Goal: Ask a question: Seek information or help from site administrators or community

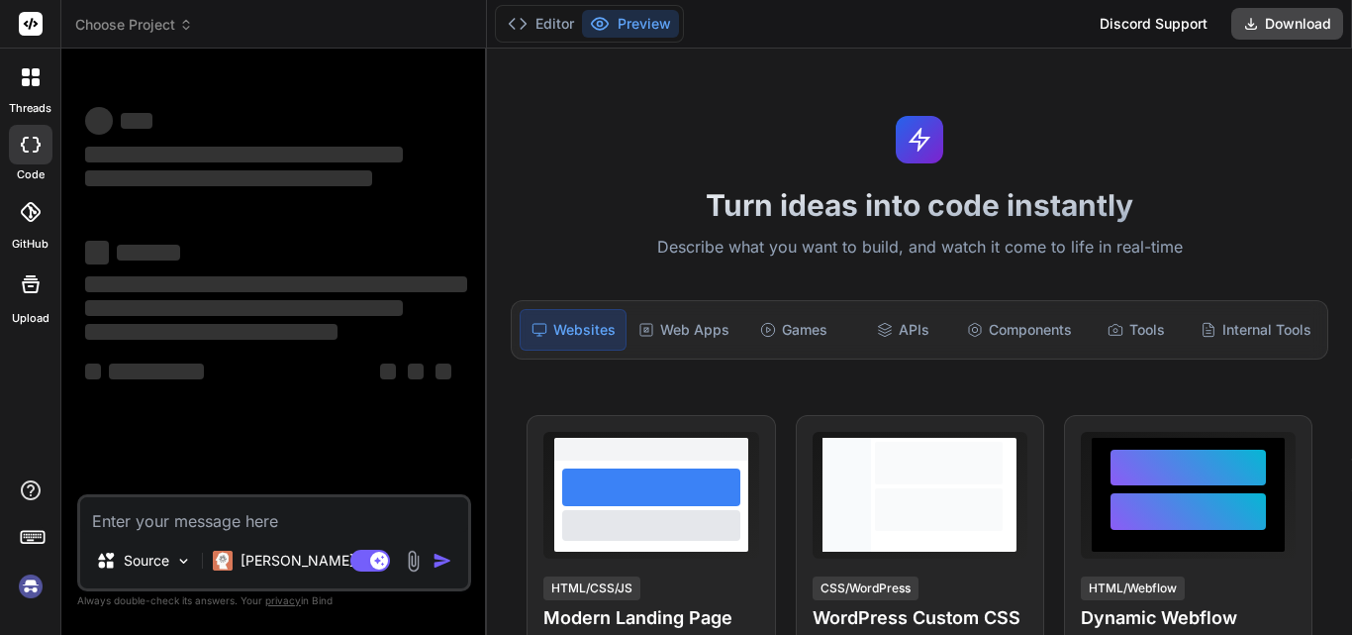
click at [164, 511] on textarea at bounding box center [274, 515] width 388 height 36
type textarea "x"
type textarea "h"
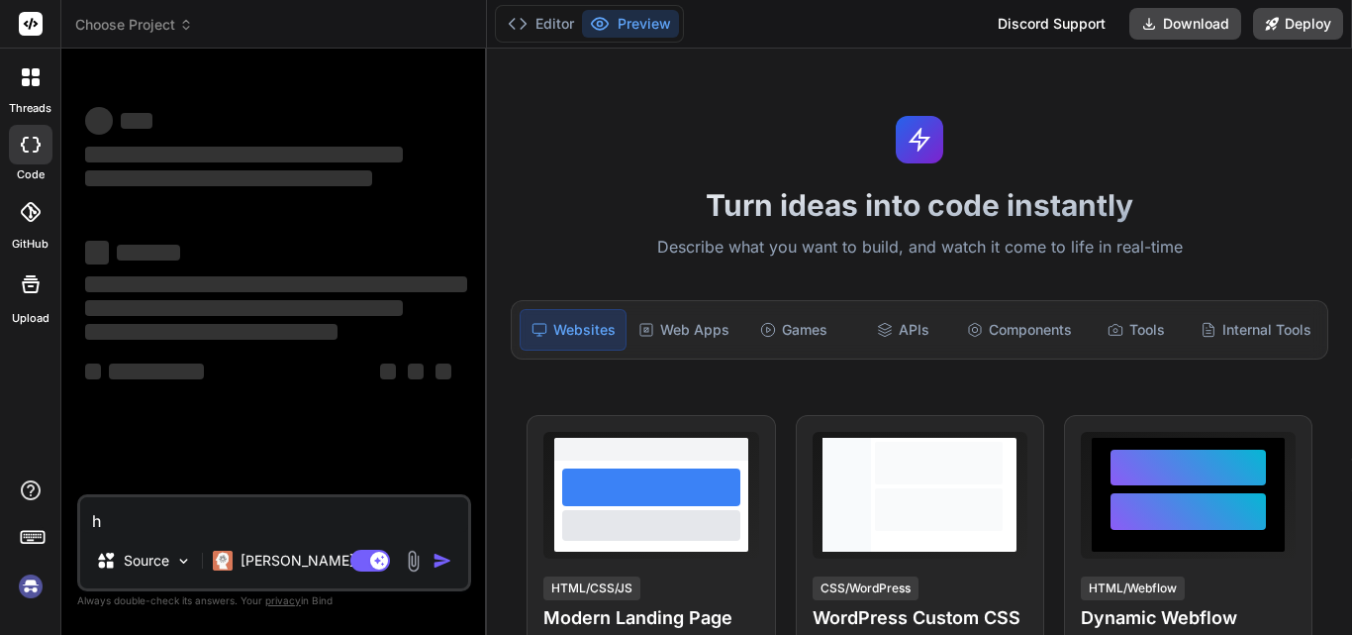
type textarea "x"
type textarea "hu"
type textarea "x"
type textarea "h"
type textarea "x"
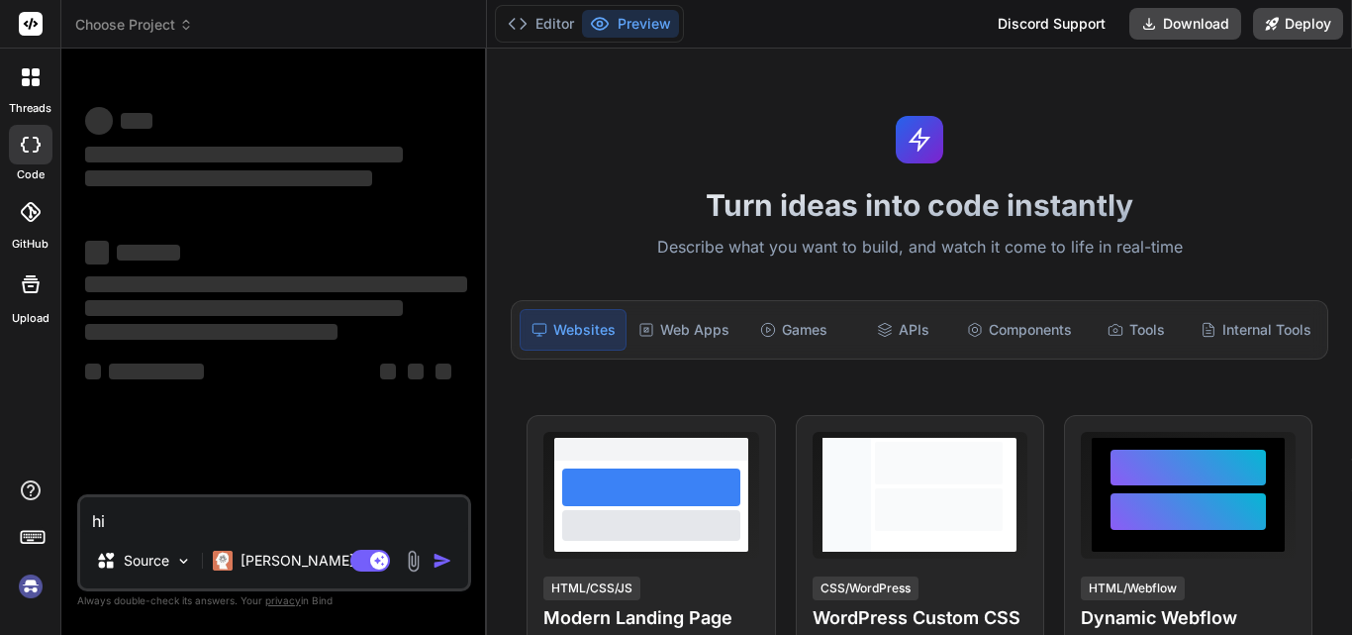
type textarea "hi"
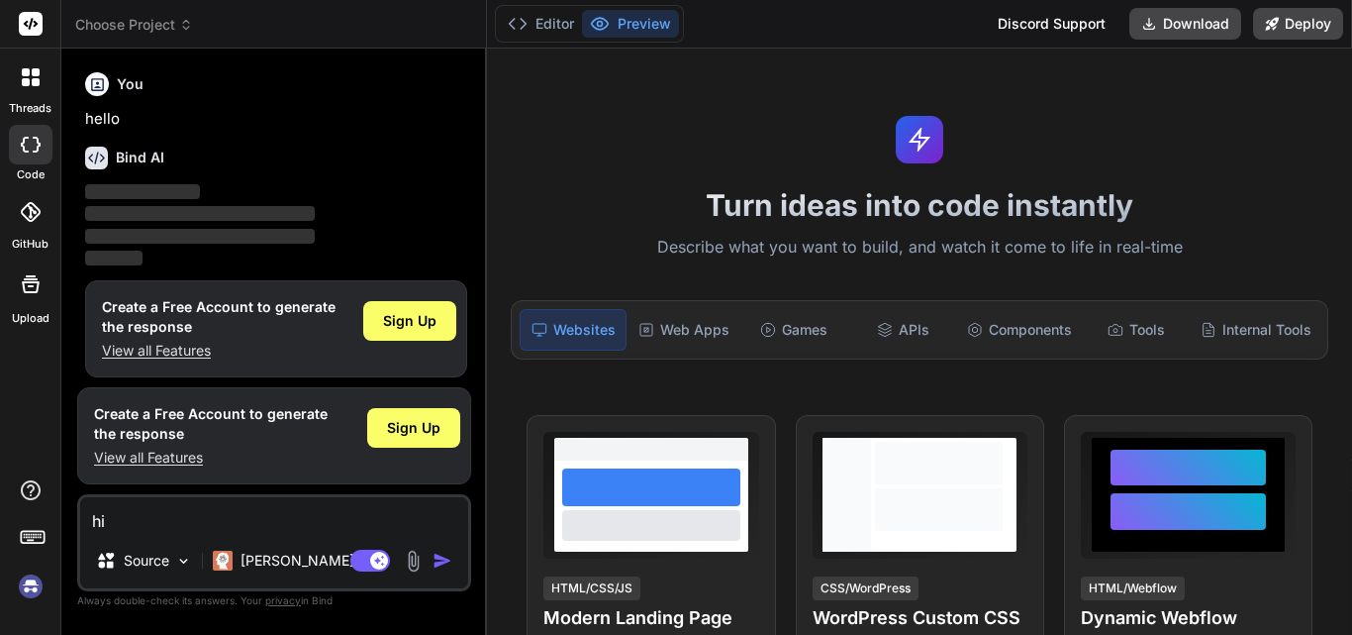
scroll to position [10, 0]
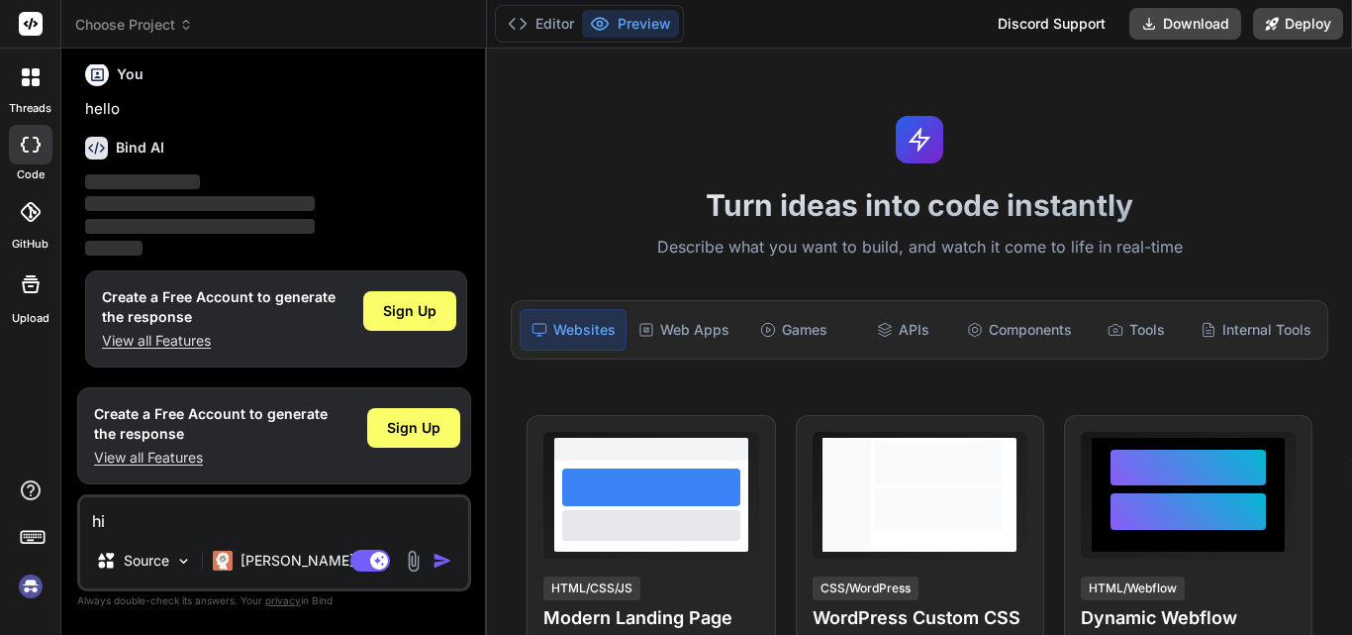
click at [191, 518] on textarea "hi" at bounding box center [274, 515] width 388 height 36
click at [444, 564] on img "button" at bounding box center [443, 560] width 20 height 20
click at [413, 438] on div "Sign Up" at bounding box center [413, 428] width 93 height 40
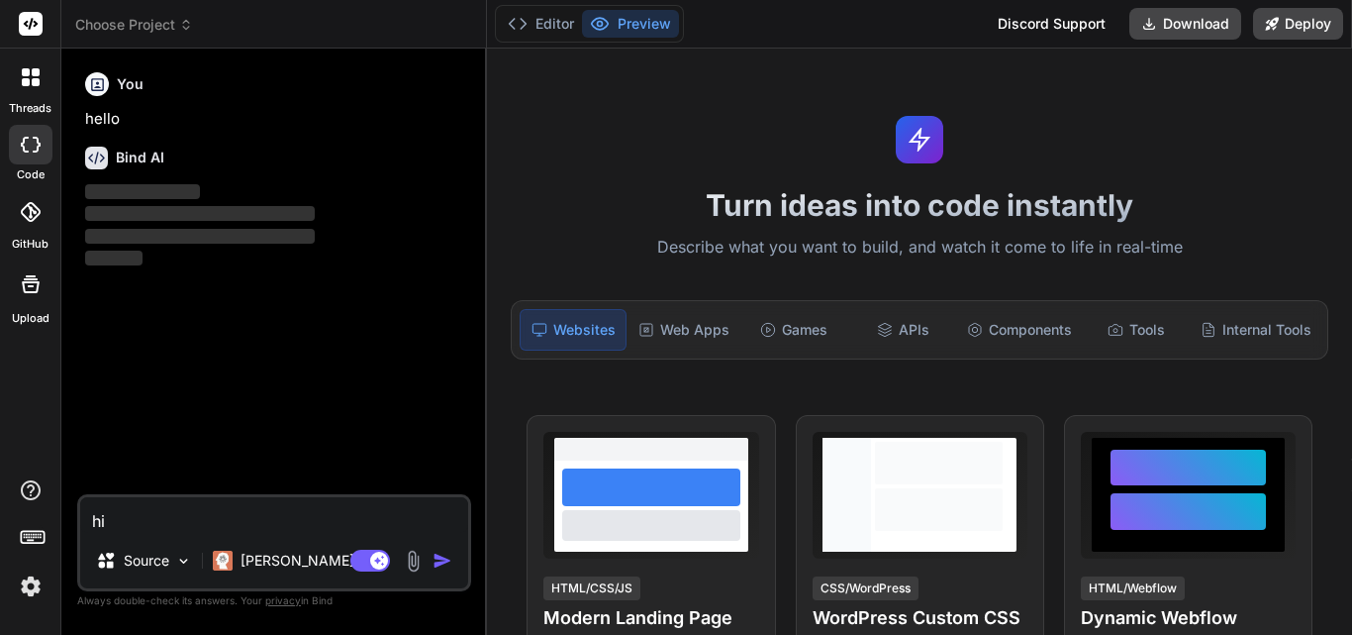
scroll to position [0, 0]
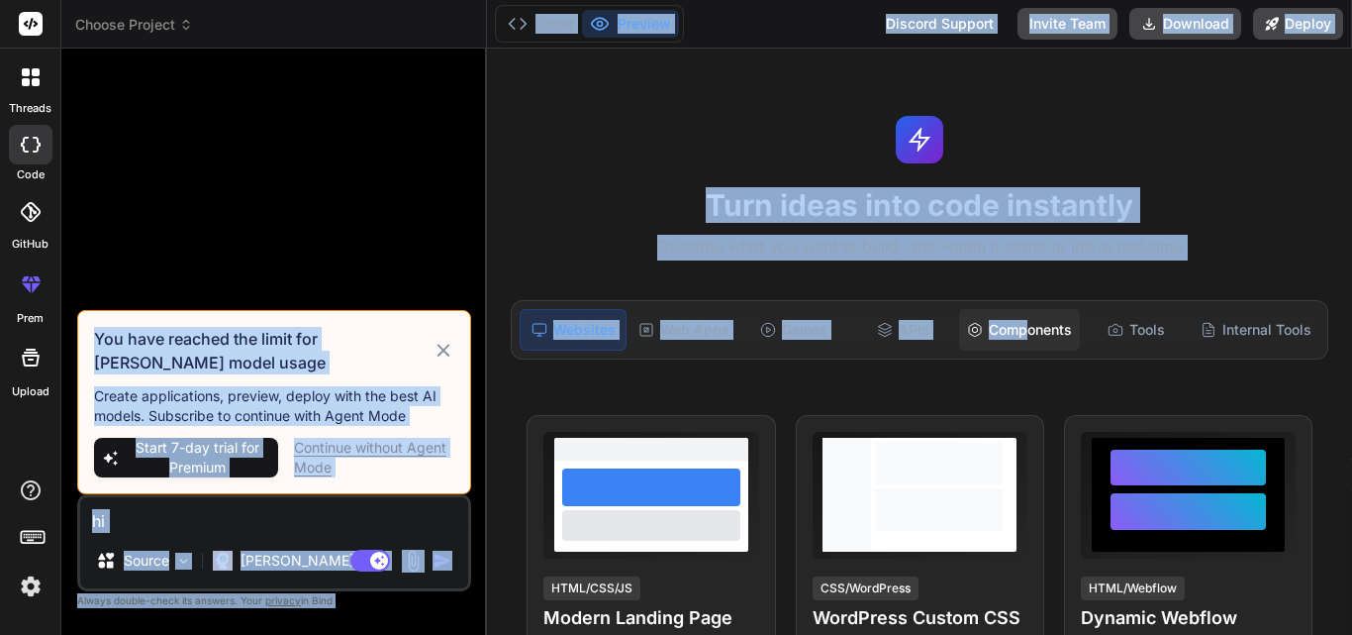
drag, startPoint x: 484, startPoint y: 327, endPoint x: 1017, endPoint y: 326, distance: 532.6
click at [1017, 326] on div "Choose Project Created with Pixso. Bind AI Web Search Created with Pixso. Code …" at bounding box center [706, 317] width 1291 height 635
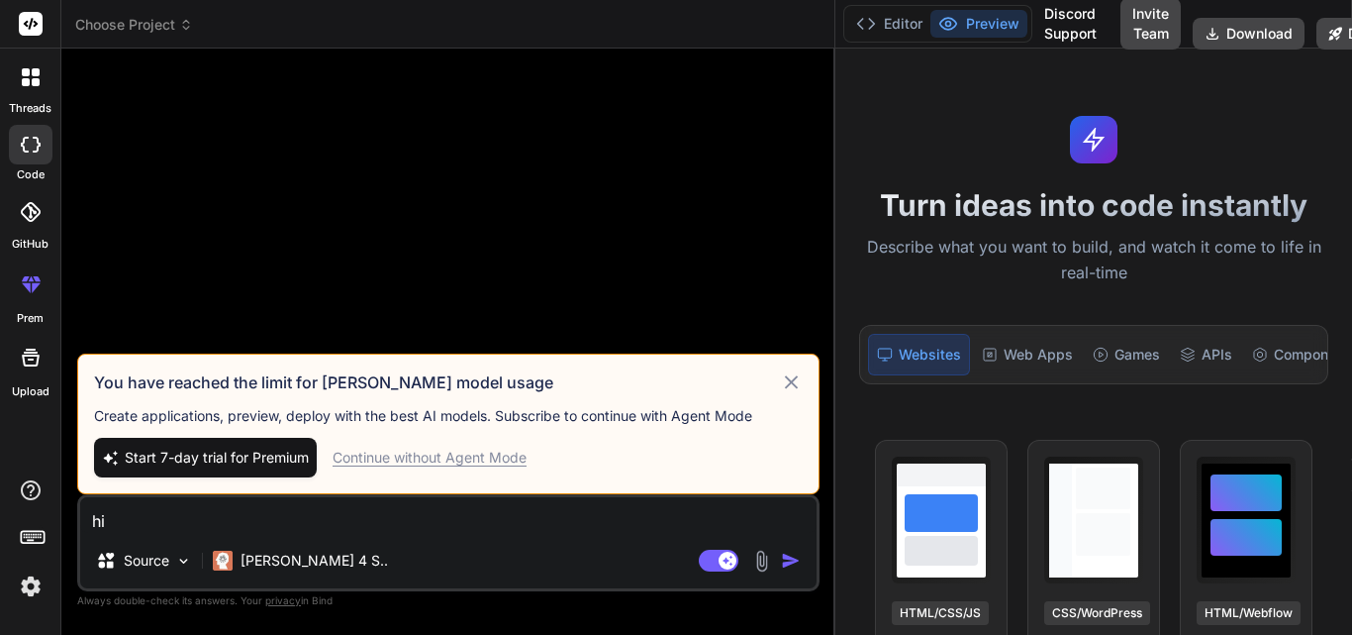
drag, startPoint x: 485, startPoint y: 225, endPoint x: 1139, endPoint y: 187, distance: 655.4
click at [1139, 187] on div "Choose Project Created with Pixso. Bind AI Web Search Created with Pixso. Code …" at bounding box center [706, 317] width 1291 height 635
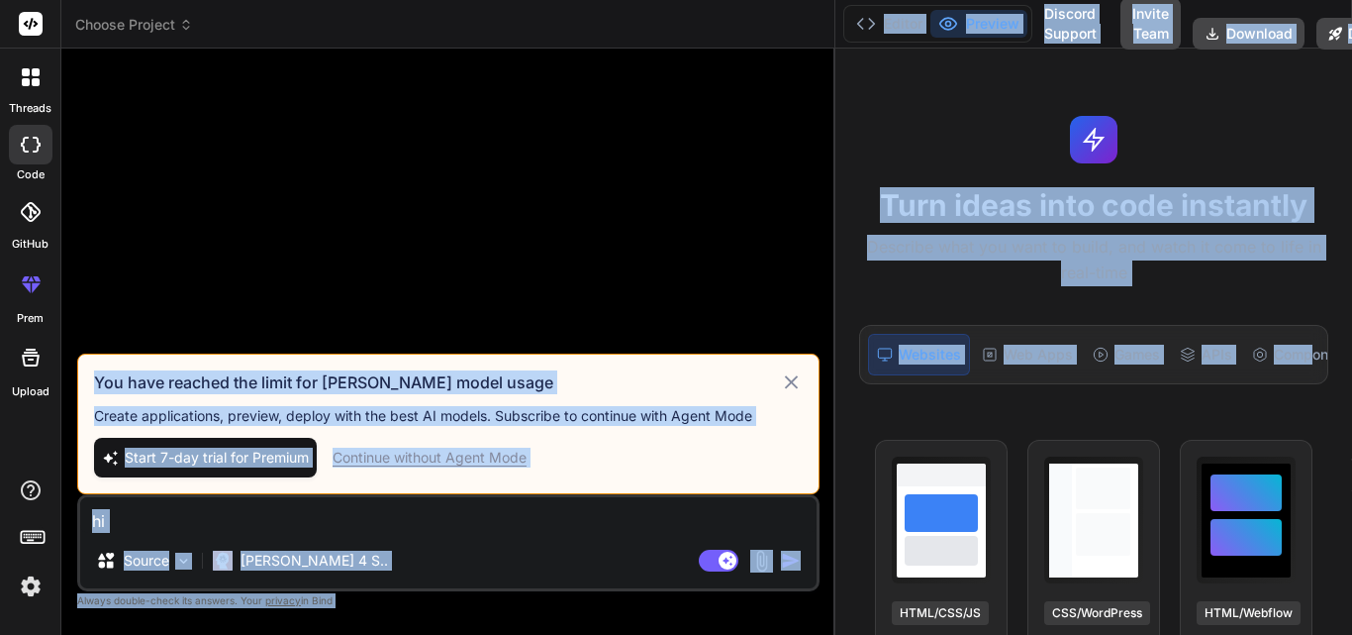
click at [603, 279] on div at bounding box center [450, 208] width 738 height 289
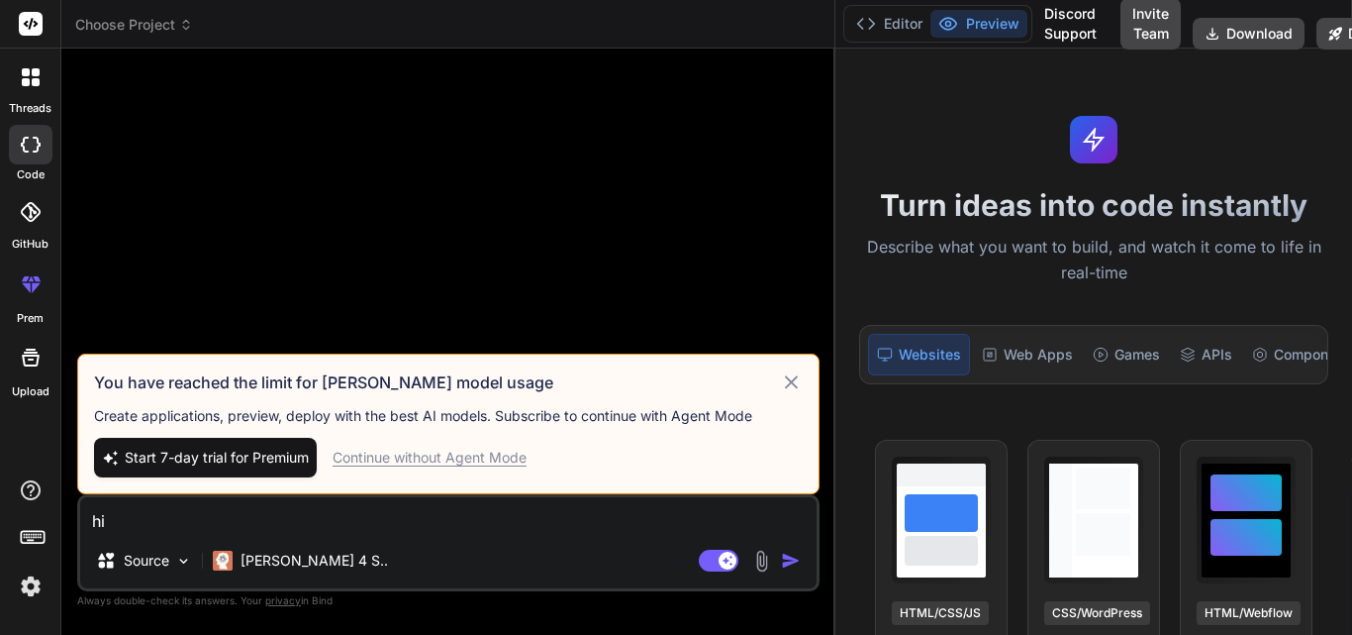
click at [430, 456] on div "Continue without Agent Mode" at bounding box center [430, 457] width 194 height 20
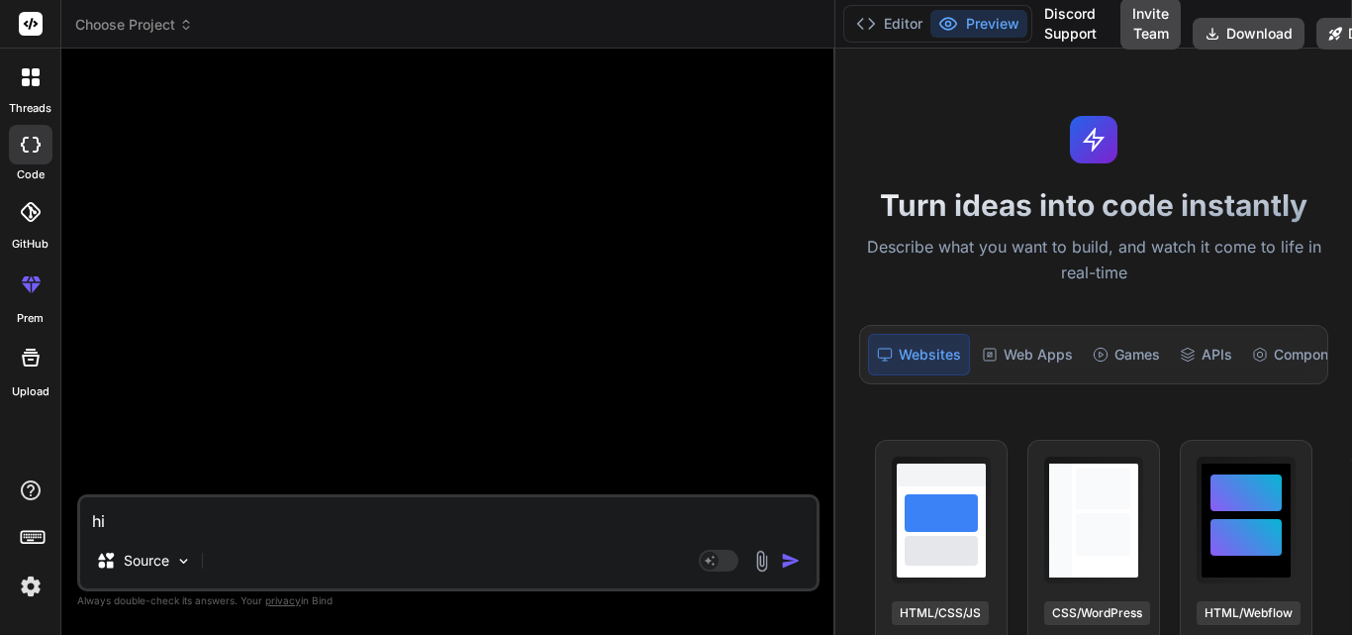
click at [789, 560] on img "button" at bounding box center [791, 560] width 20 height 20
type textarea "x"
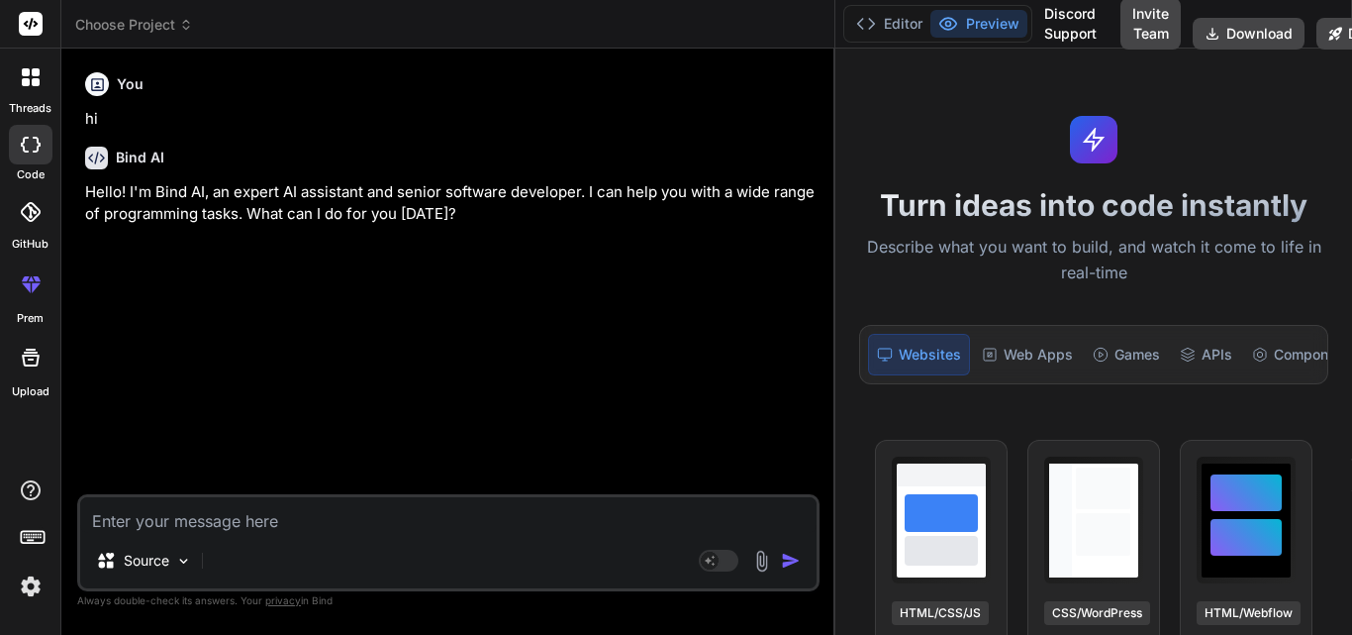
click at [241, 516] on textarea at bounding box center [448, 515] width 737 height 36
click at [216, 523] on textarea at bounding box center [448, 515] width 737 height 36
type textarea "x"
type textarea "t"
type textarea "x"
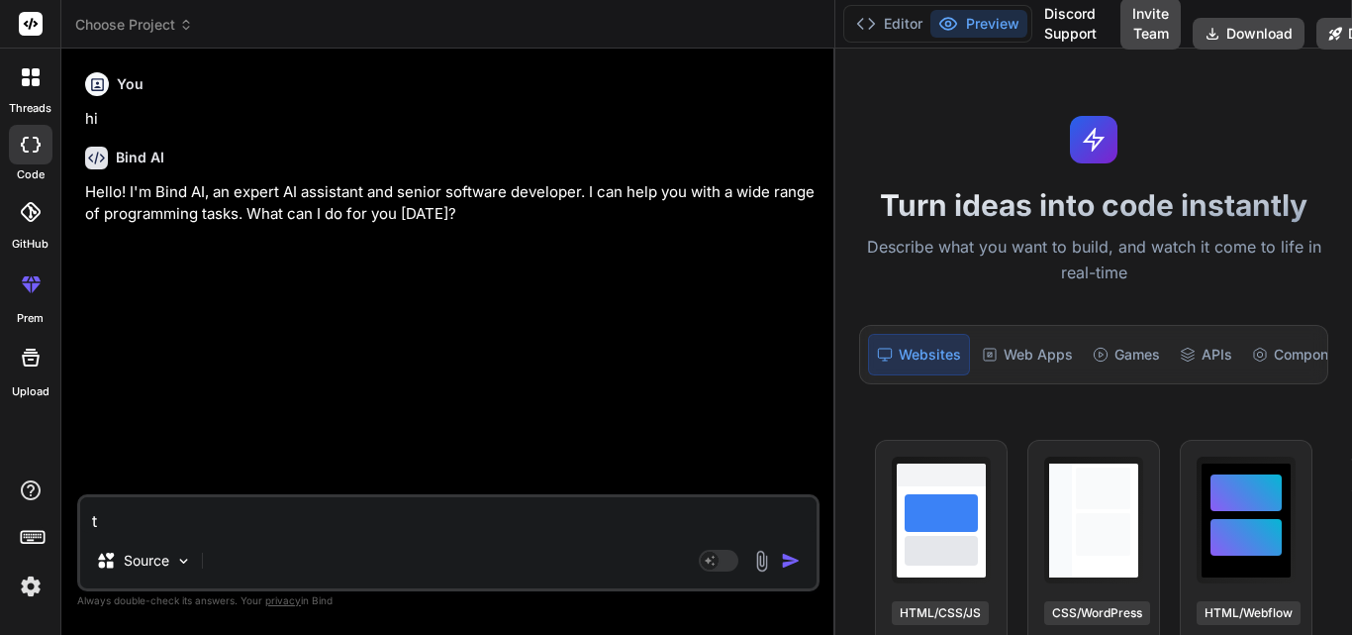
type textarea "te"
type textarea "x"
type textarea "tel"
type textarea "x"
type textarea "tell"
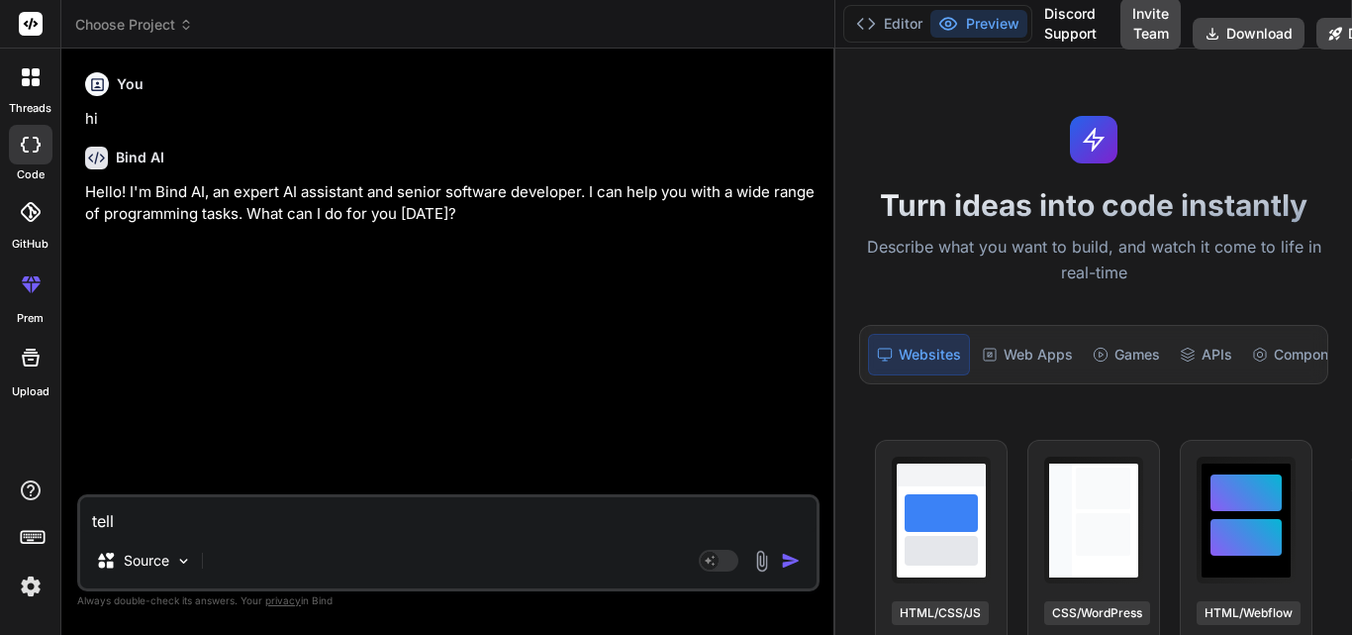
type textarea "x"
type textarea "tell"
type textarea "x"
type textarea "tell ,"
type textarea "x"
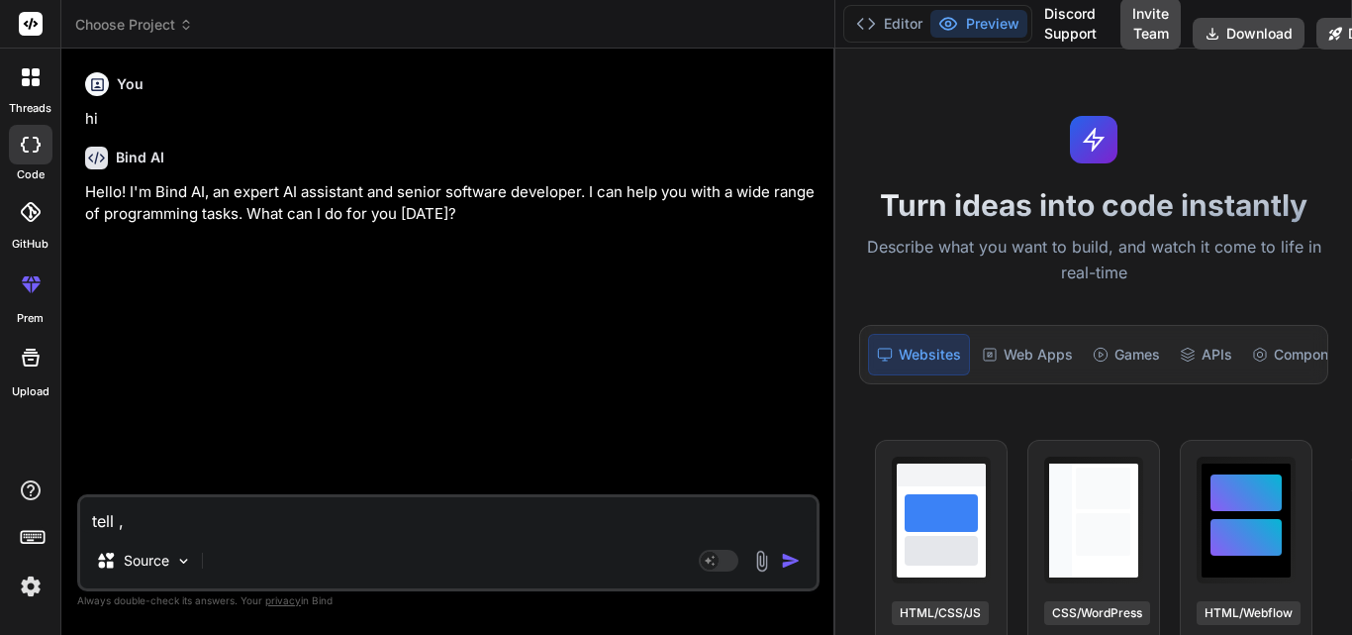
type textarea "tell ,e"
type textarea "x"
type textarea "tell ,e"
type textarea "x"
type textarea "tell ,e"
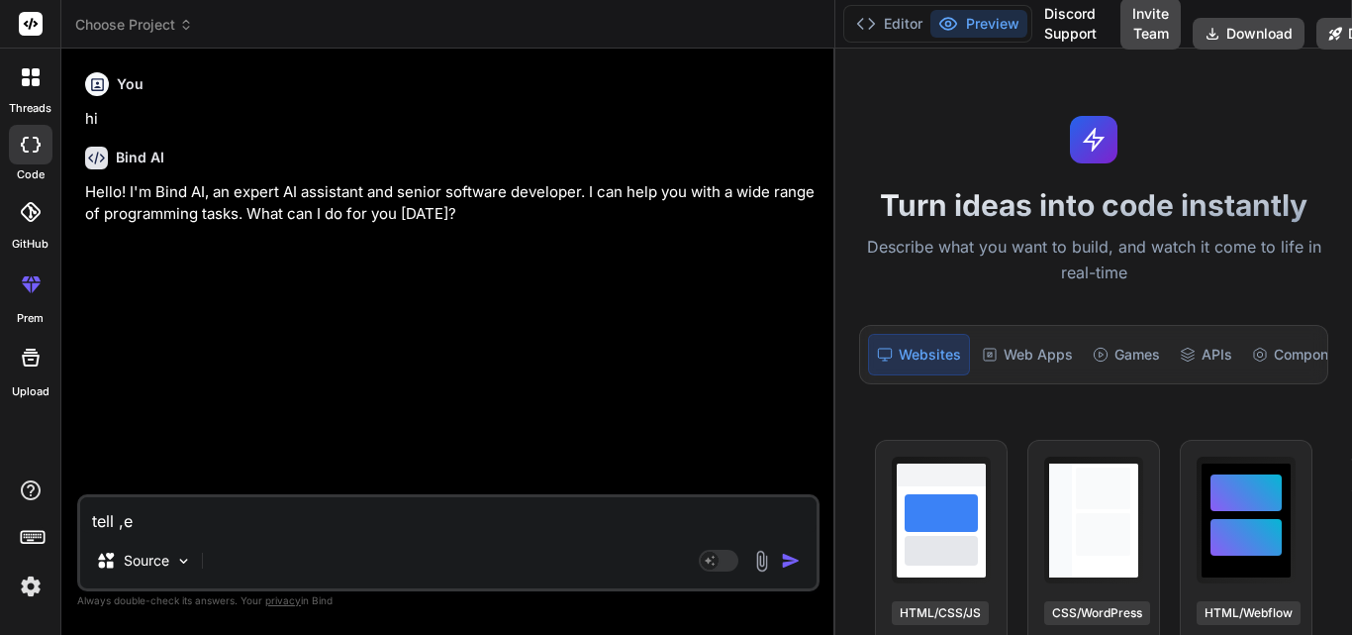
type textarea "x"
type textarea "tell ,"
type textarea "x"
type textarea "tell"
type textarea "x"
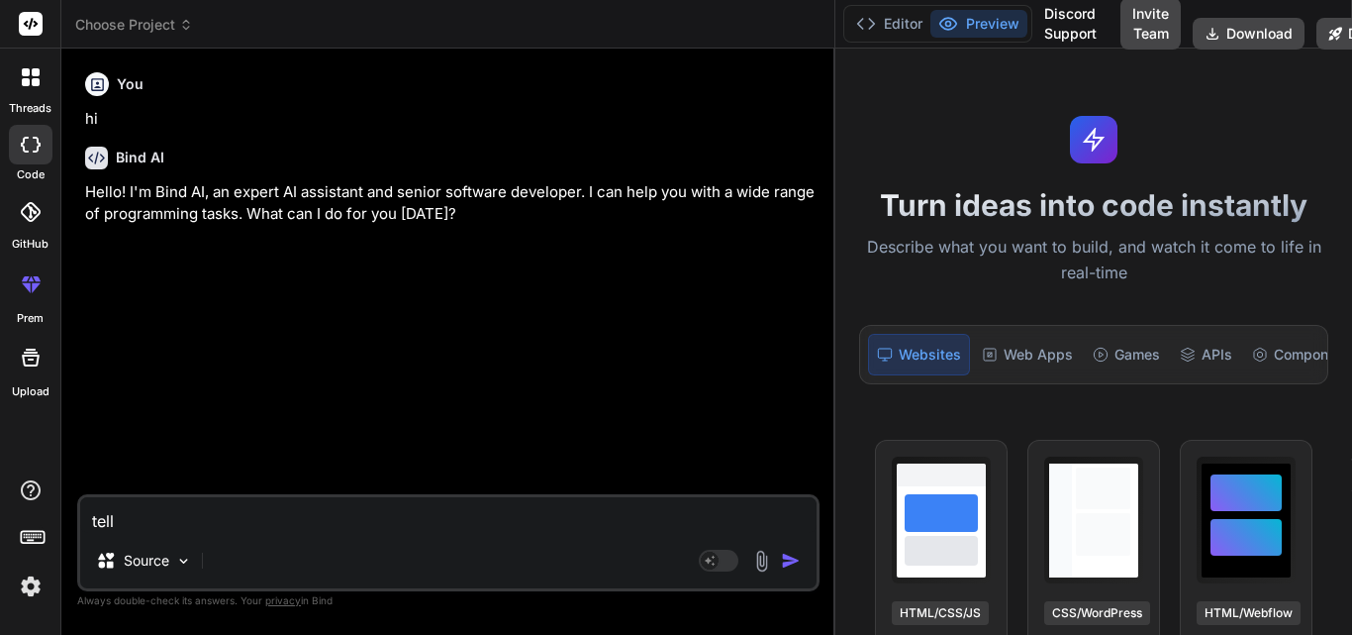
type textarea "tell m"
type textarea "x"
type textarea "tell me"
type textarea "x"
type textarea "tell me"
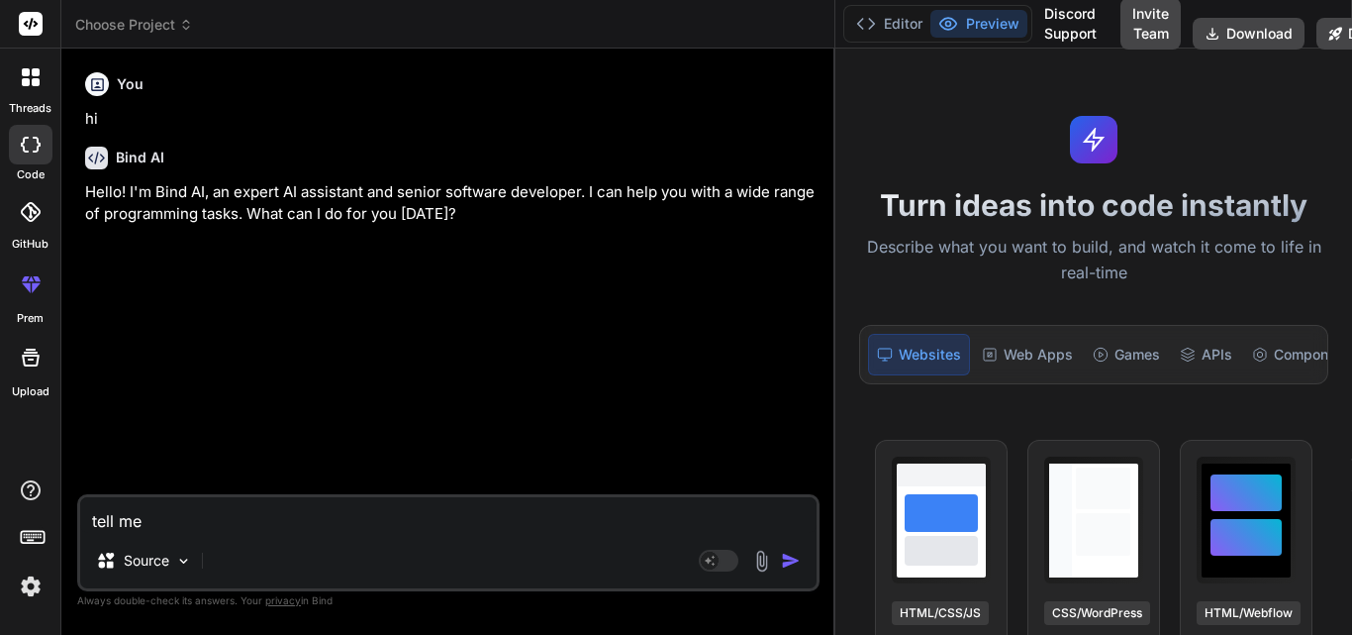
type textarea "x"
type textarea "tell me w"
type textarea "x"
type textarea "tell me wh"
type textarea "x"
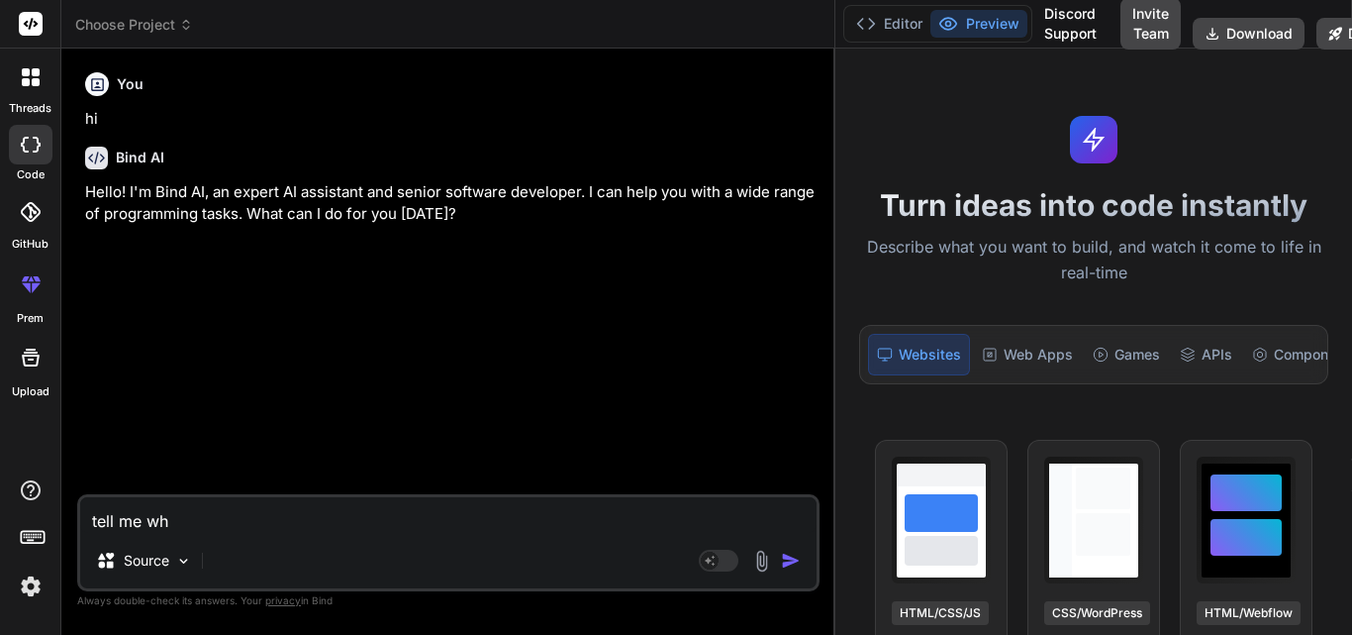
type textarea "tell me wha"
type textarea "x"
type textarea "tell me what"
type textarea "x"
type textarea "tell me what"
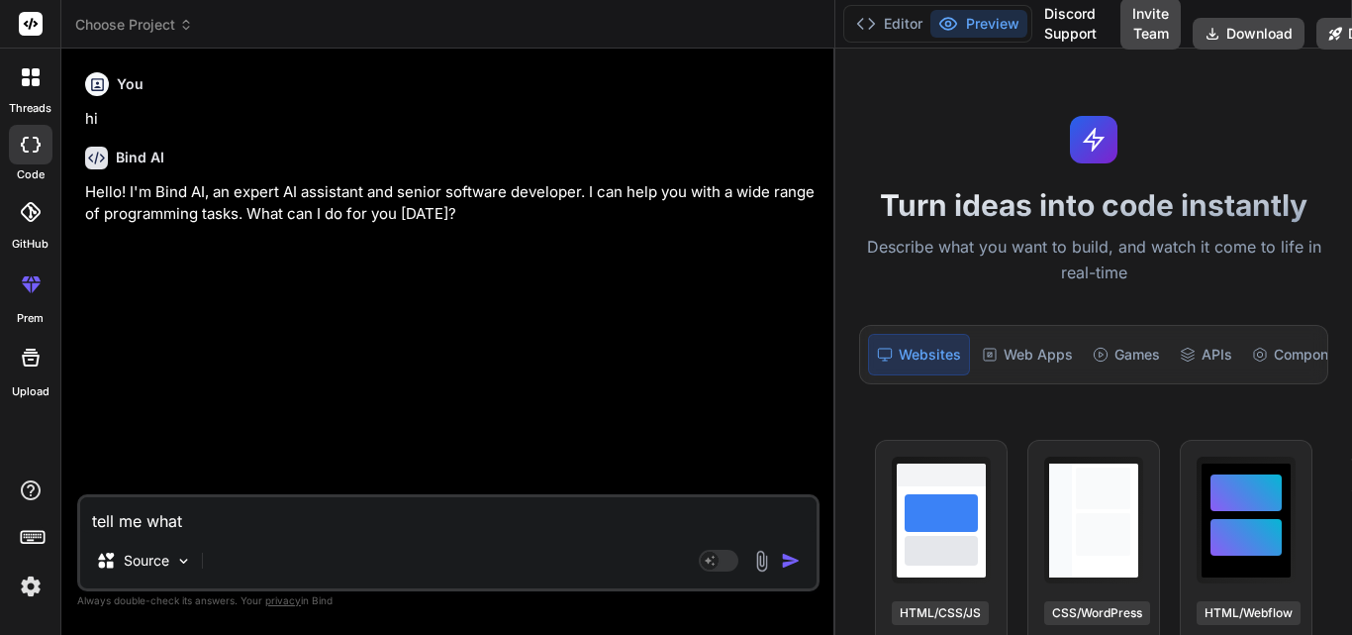
type textarea "x"
type textarea "tell me what t"
type textarea "x"
type textarea "tell me what to"
type textarea "x"
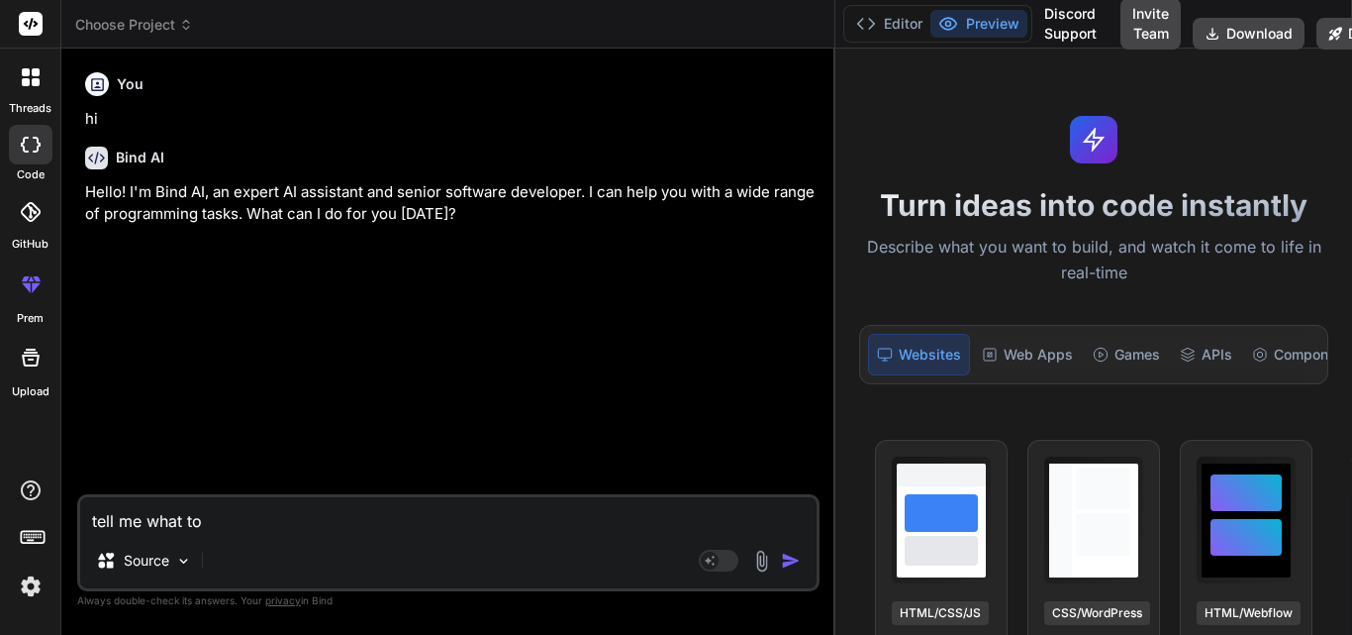
type textarea "tell me what to"
type textarea "x"
type textarea "tell me what to d"
type textarea "x"
type textarea "tell me what to do"
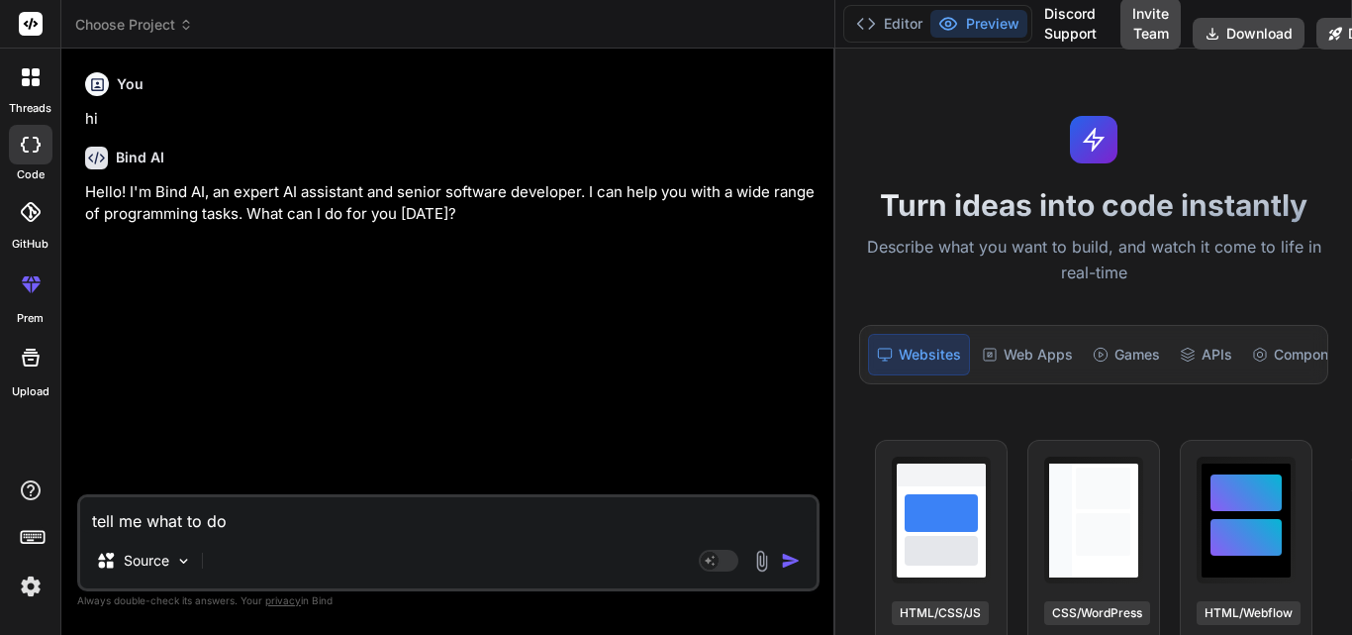
type textarea "x"
type textarea "tell me what to do"
type textarea "x"
type textarea "tell me what to do a"
type textarea "x"
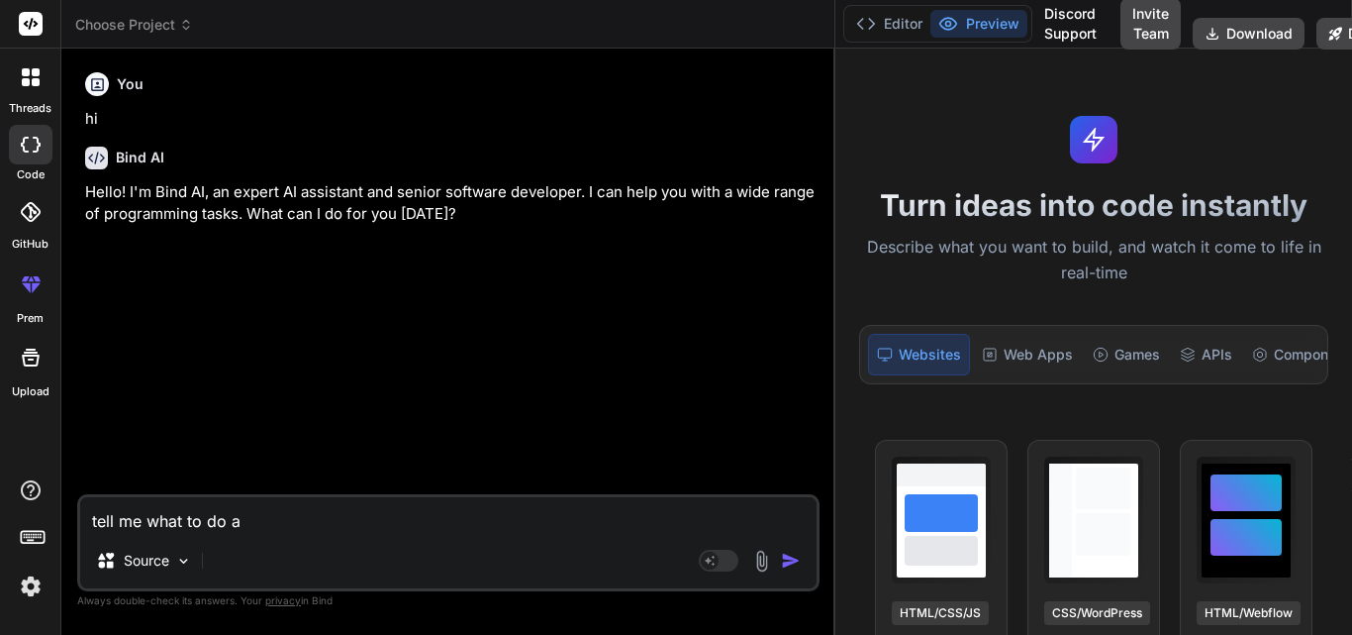
type textarea "tell me what to do an"
type textarea "x"
type textarea "tell me what to do and"
type textarea "x"
type textarea "tell me what to do and"
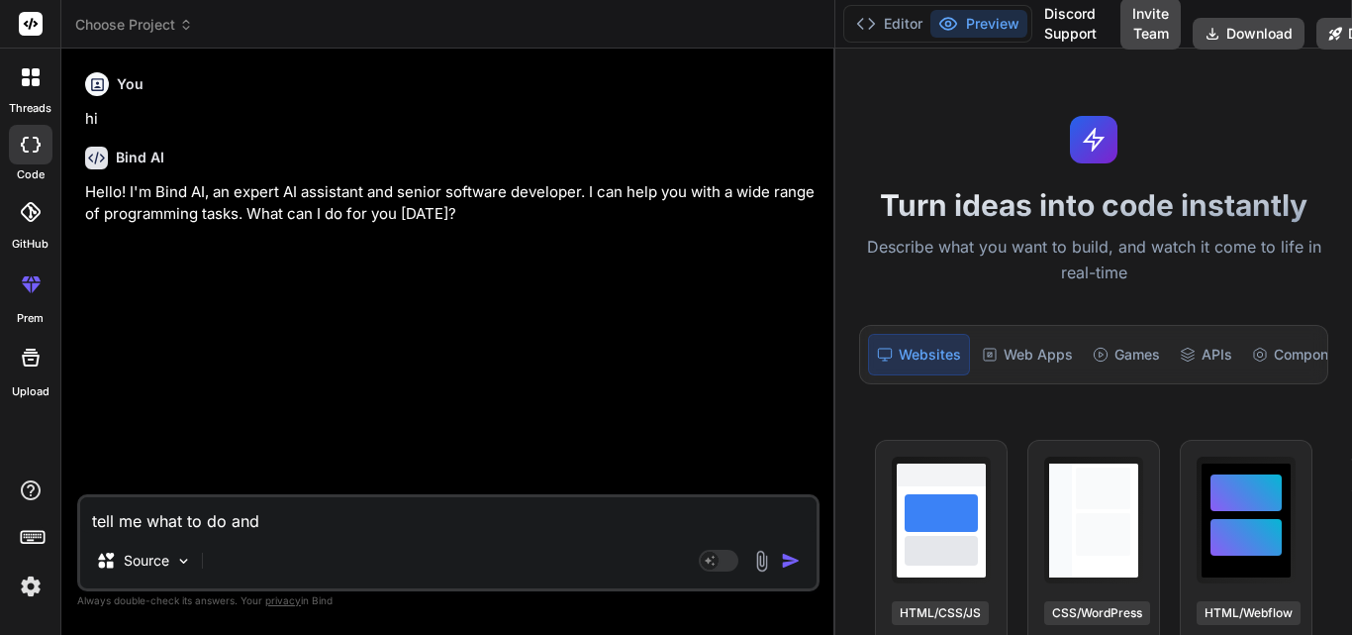
type textarea "x"
type textarea "tell me what to do and h"
type textarea "x"
type textarea "tell me what to do and ho"
type textarea "x"
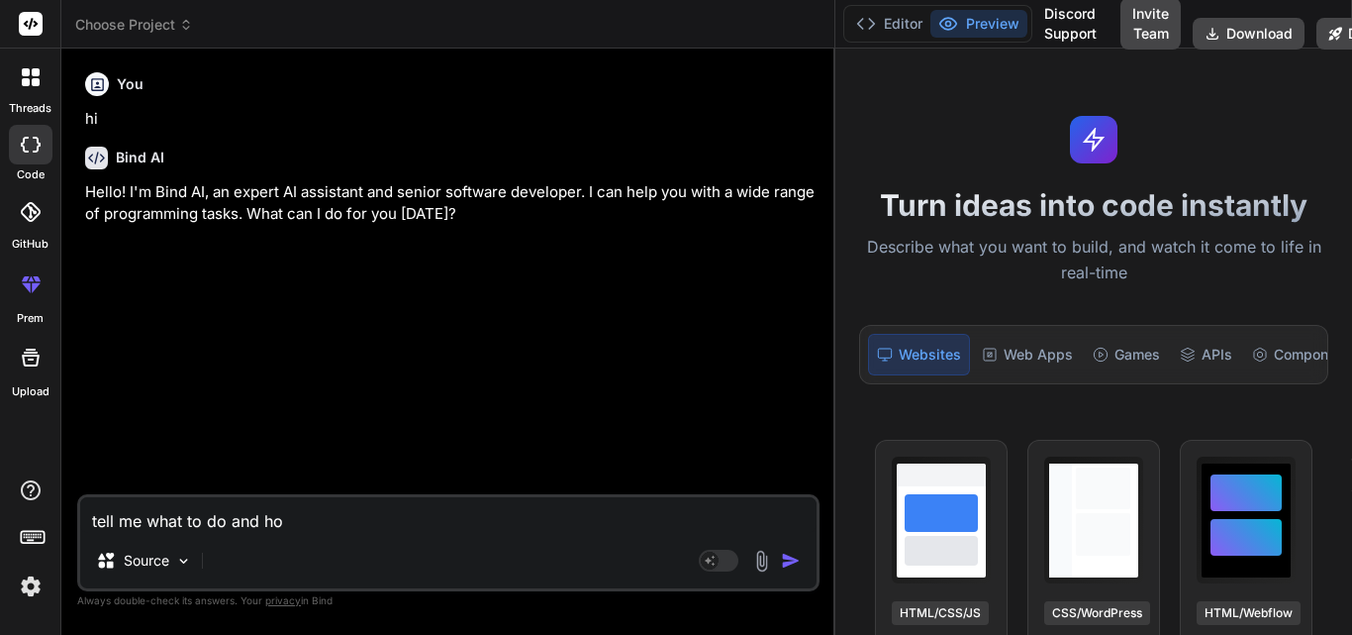
type textarea "tell me what to do and how"
type textarea "x"
type textarea "tell me what to do and how"
type textarea "x"
type textarea "tell me what to do and how t"
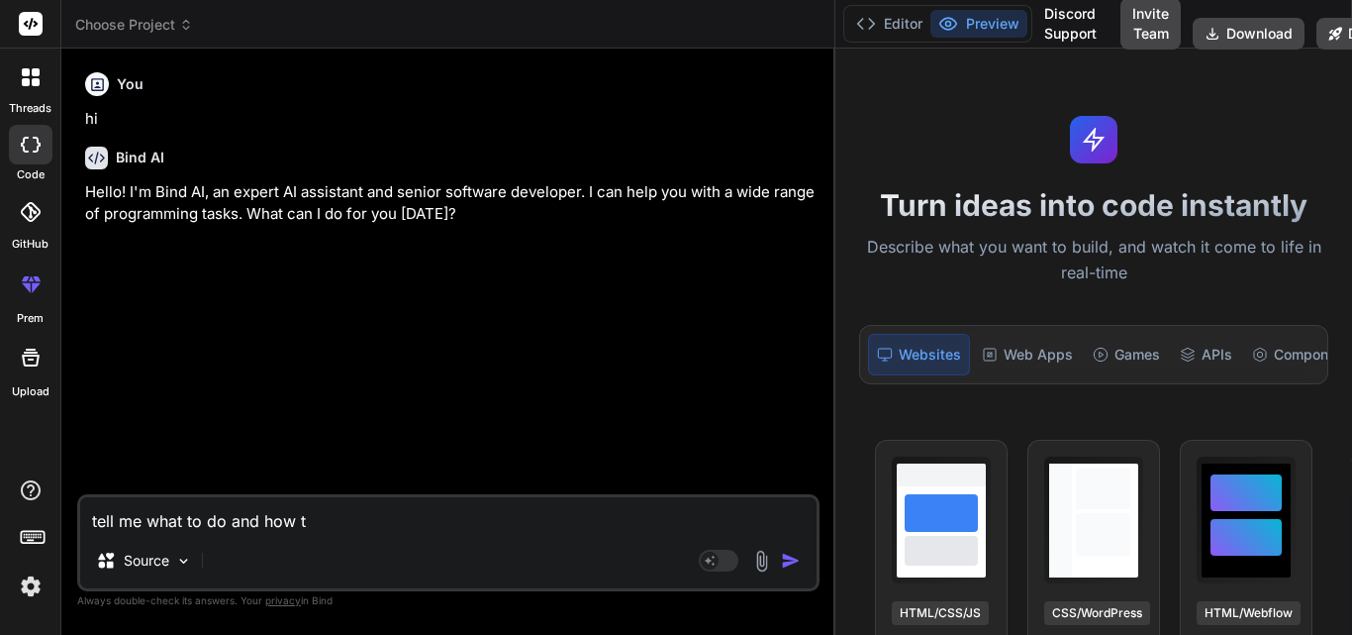
type textarea "x"
type textarea "tell me what to do and how to"
type textarea "x"
type textarea "tell me what to do and how to"
type textarea "x"
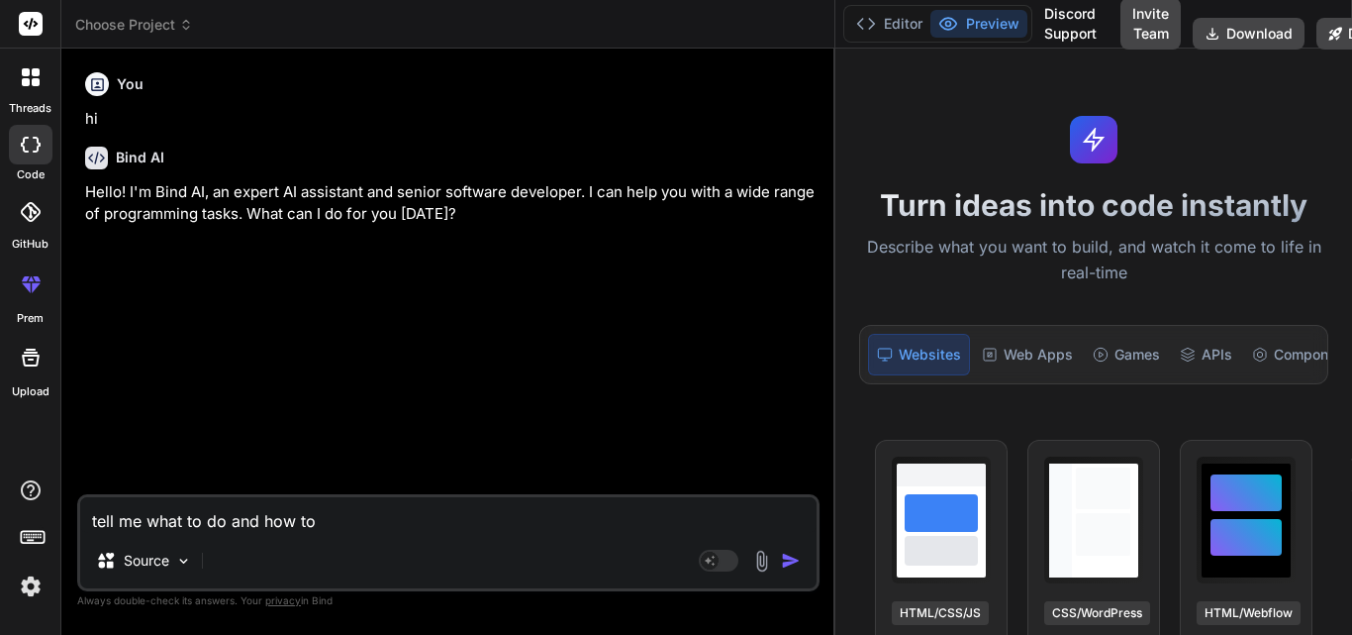
type textarea "tell me what to do and how to s"
type textarea "x"
type textarea "tell me what to do and how to sr"
type textarea "x"
type textarea "tell me what to do and how to s"
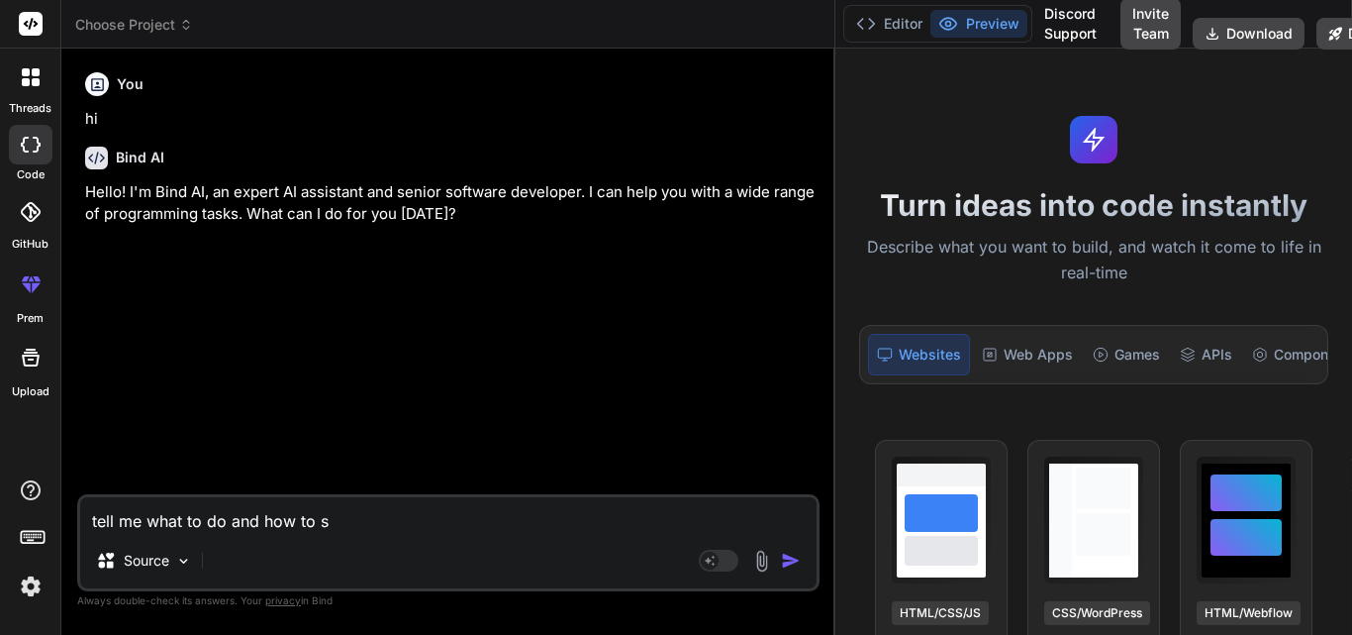
type textarea "x"
type textarea "tell me what to do and how to st"
type textarea "x"
type textarea "tell me what to do and how to ste"
type textarea "x"
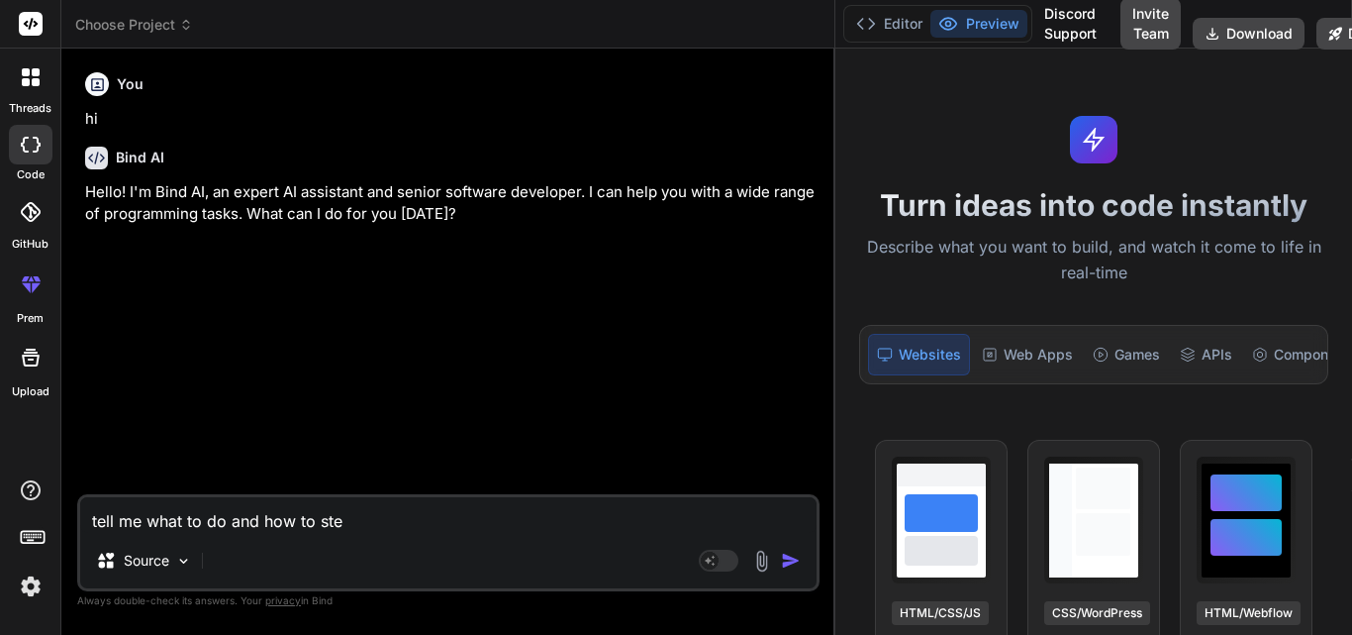
type textarea "tell me what to do and how to step"
type textarea "x"
type textarea "tell me what to do and how to step"
type textarea "x"
type textarea "tell me what to do and how to step b"
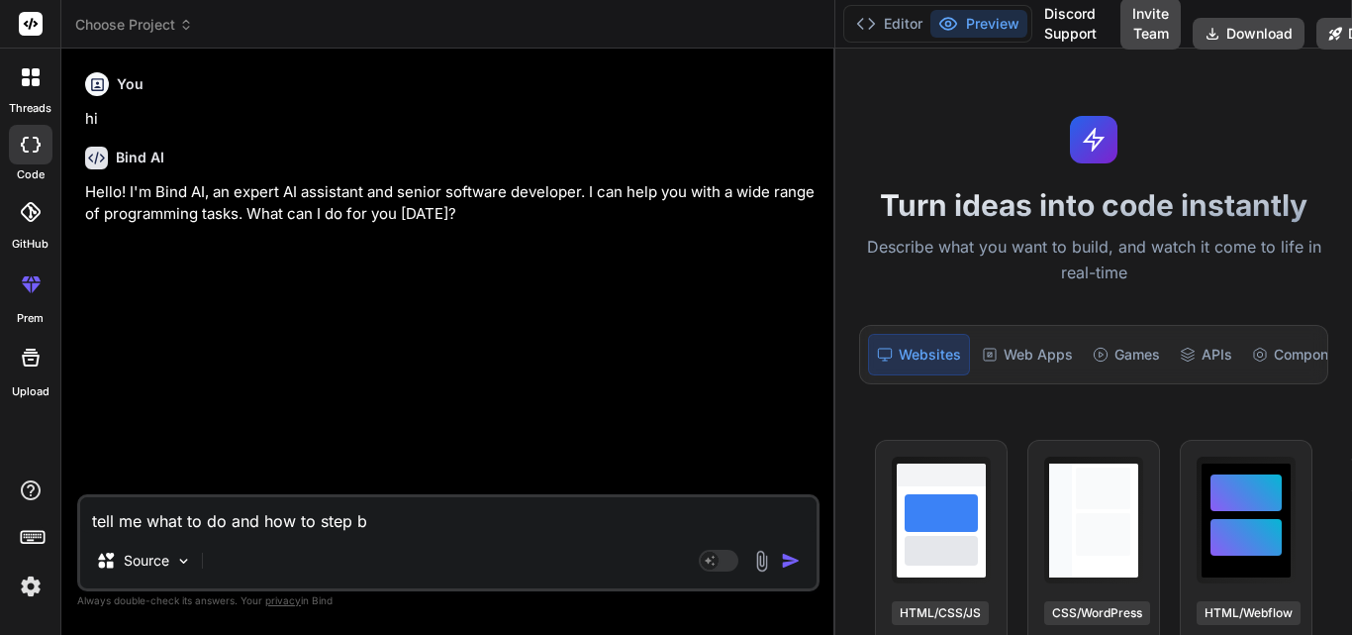
type textarea "x"
type textarea "tell me what to do and how to step by"
type textarea "x"
type textarea "tell me what to do and how to step by"
type textarea "x"
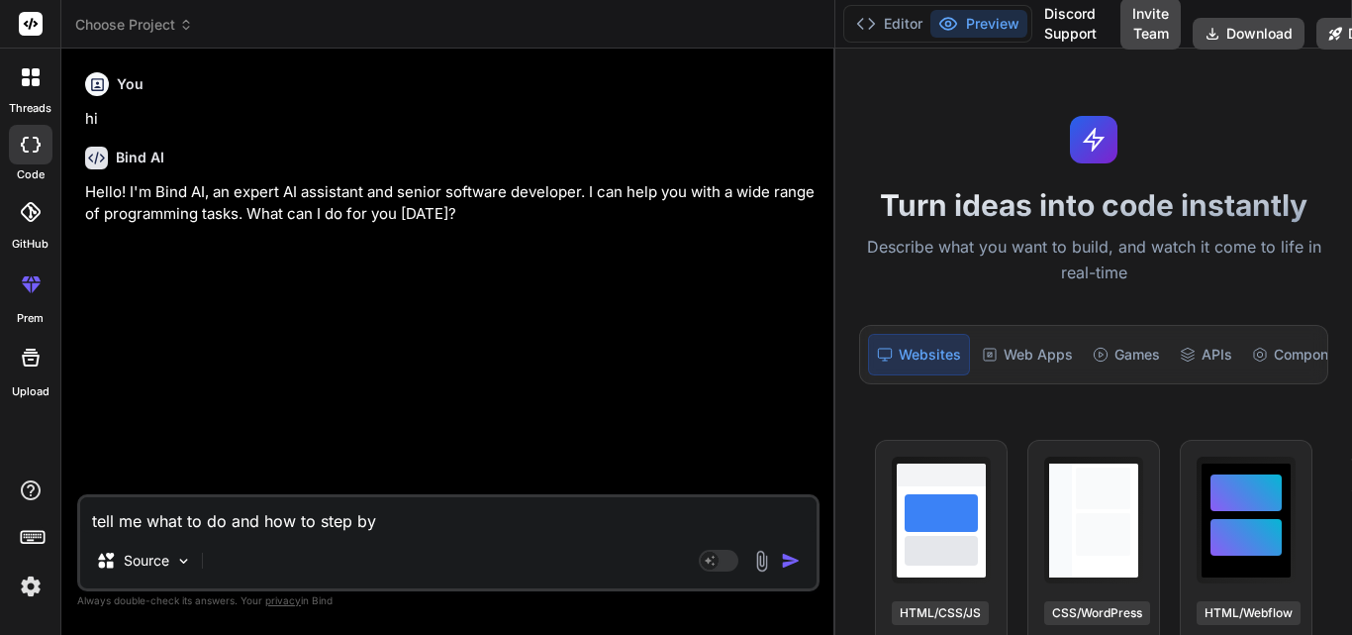
type textarea "tell me what to do and how to step by s"
type textarea "x"
type textarea "tell me what to do and how to step by st"
type textarea "x"
type textarea "tell me what to do and how to step by ste"
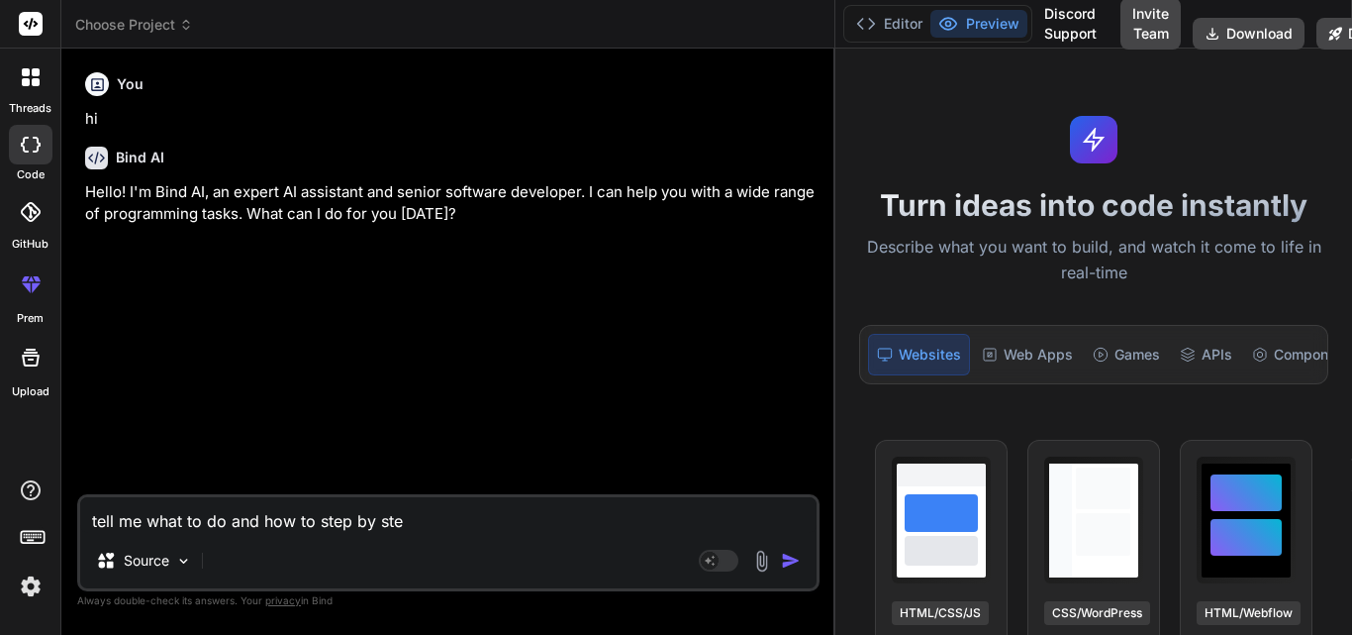
type textarea "x"
type textarea "tell me what to do and how to step by step"
type textarea "x"
type textarea "tell me what to do and how to step by step"
type textarea "x"
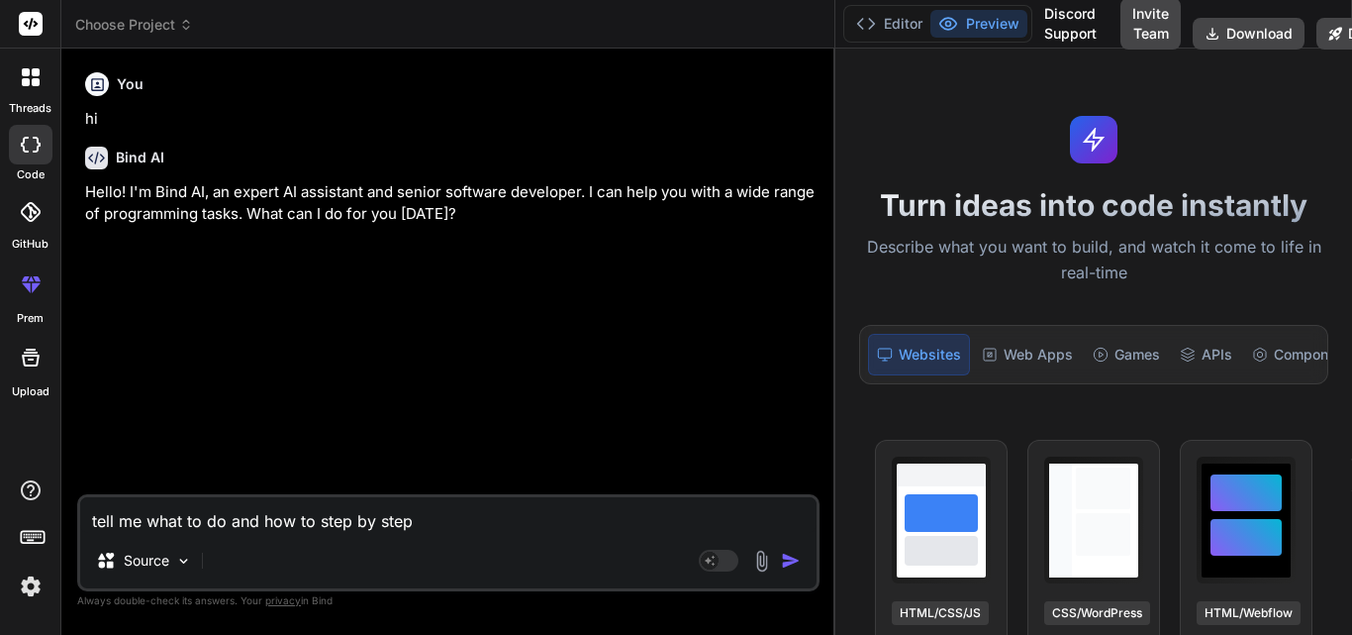
type textarea "tell me what to do and how to step by step"
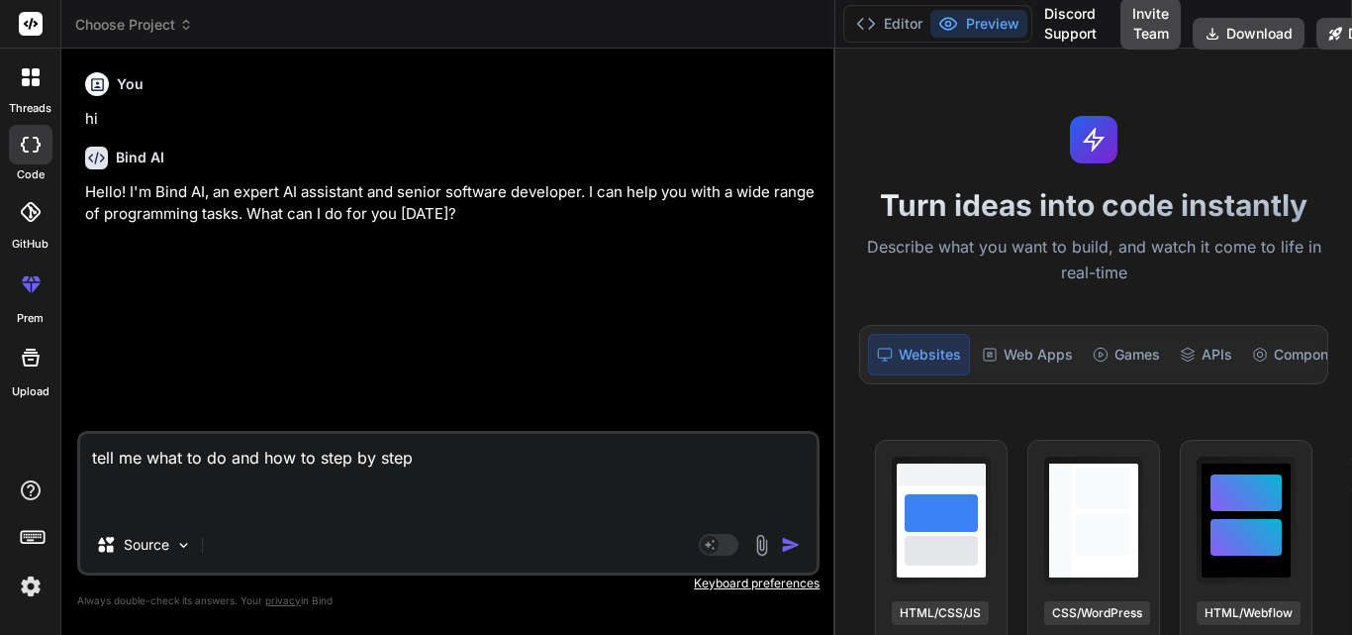
type textarea "x"
type textarea "tell me what to do and how to step by step"
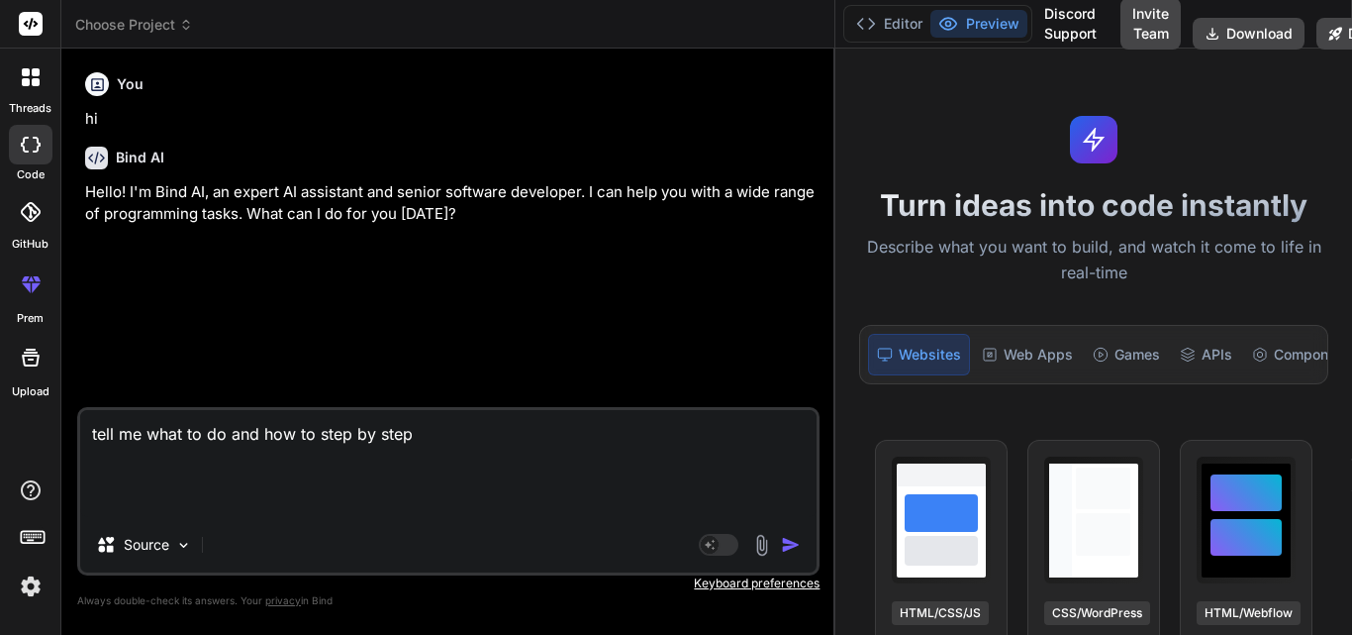
paste textarea "Data API is Deprecated We announced the deprecation of Data API in September 20…"
type textarea "x"
type textarea "tell me what to do and how to step by step Data API is Deprecated We announced …"
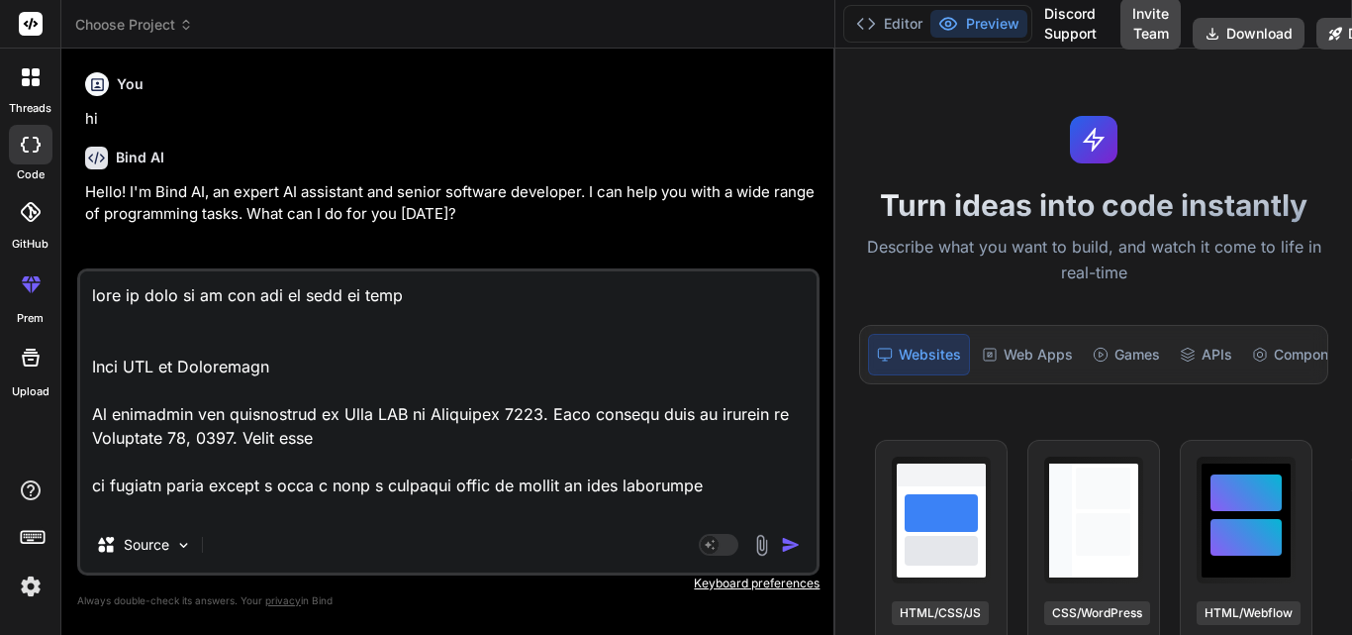
scroll to position [10408, 0]
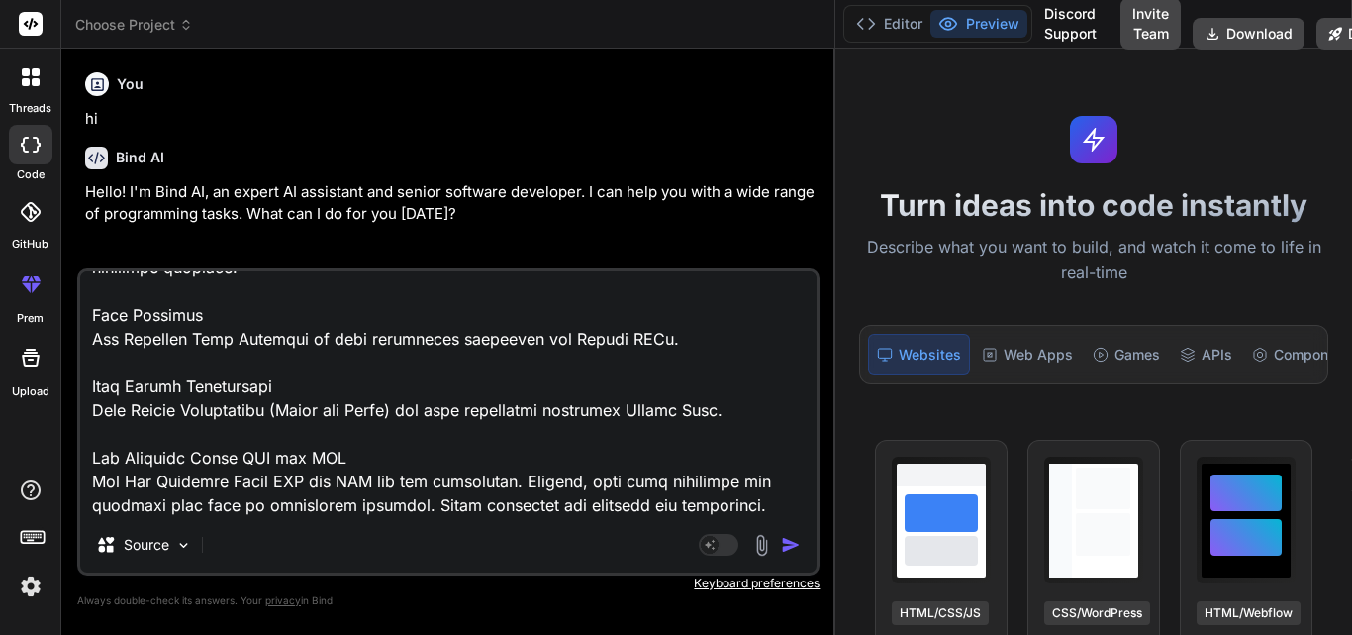
type textarea "x"
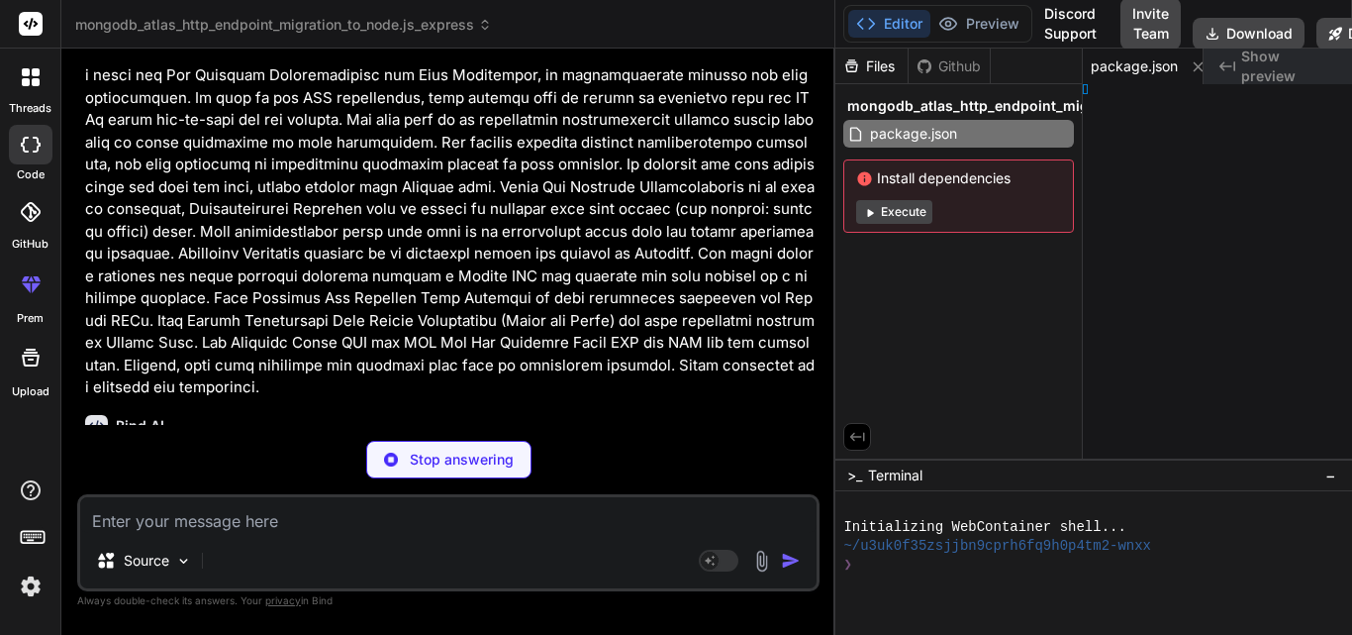
scroll to position [0, 17]
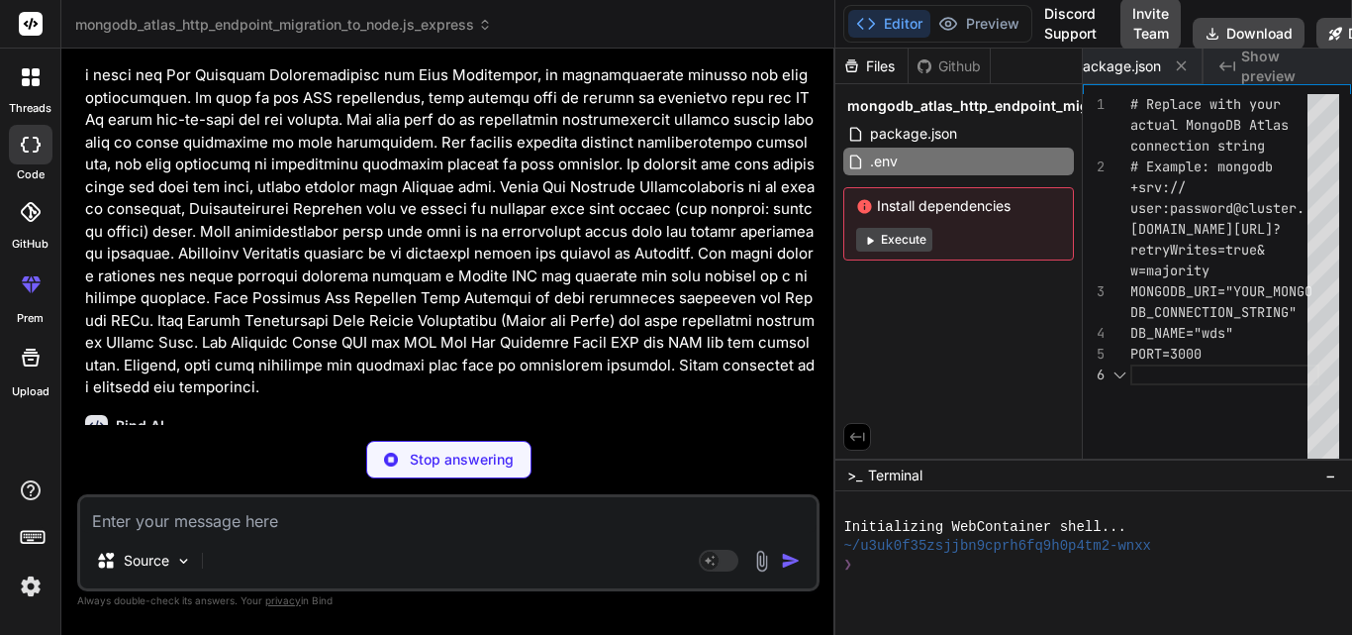
type textarea "x"
type textarea "DB_CONNECTION_STRING" DB_NAME="wds" PORT=3000"
type textarea "x"
type textarea "'); await client.close(); console.log('MongoDB connection closed. Server shutti…"
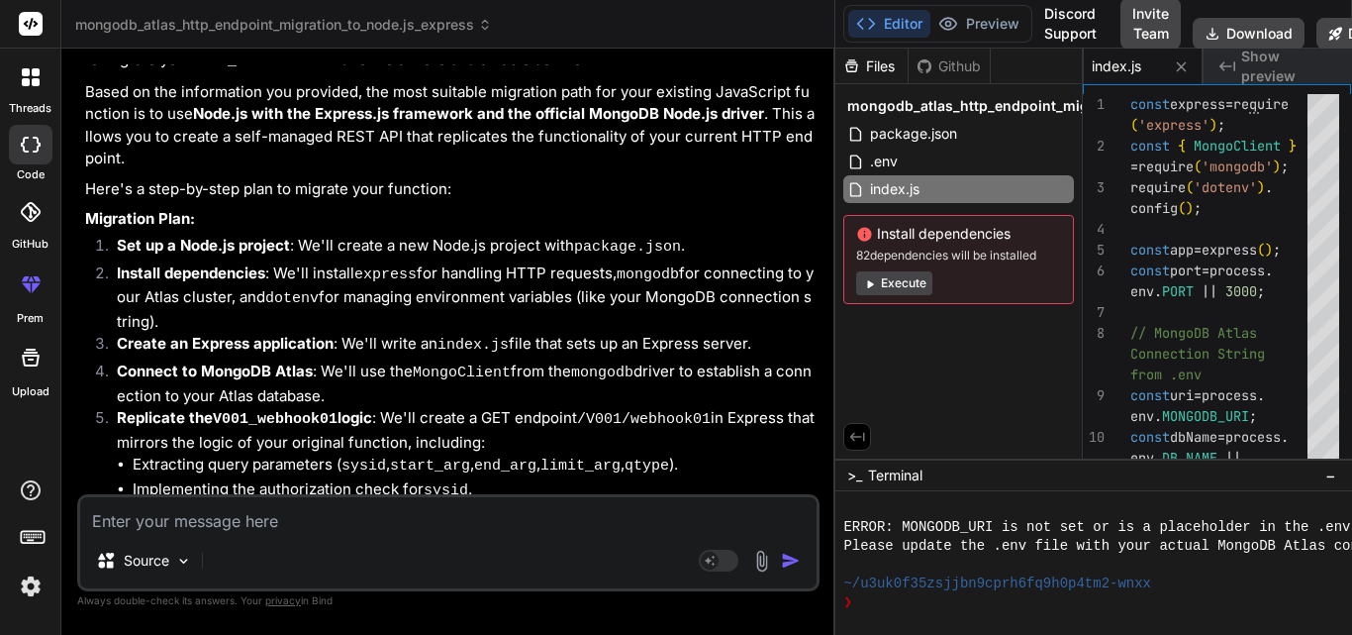
scroll to position [3649, 0]
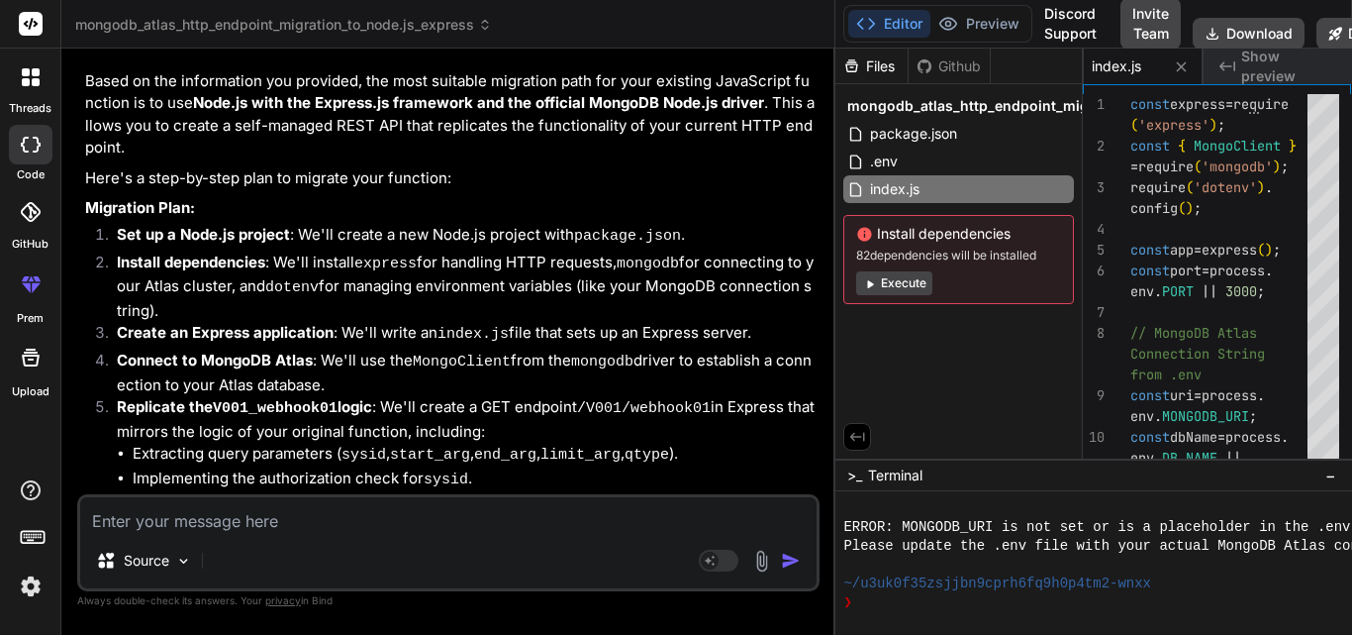
click at [133, 534] on div "Source Agent Mode. When this toggle is activated, AI automatically makes decisi…" at bounding box center [448, 542] width 742 height 97
click at [165, 516] on textarea at bounding box center [448, 515] width 737 height 36
type textarea "x"
type textarea "t"
type textarea "x"
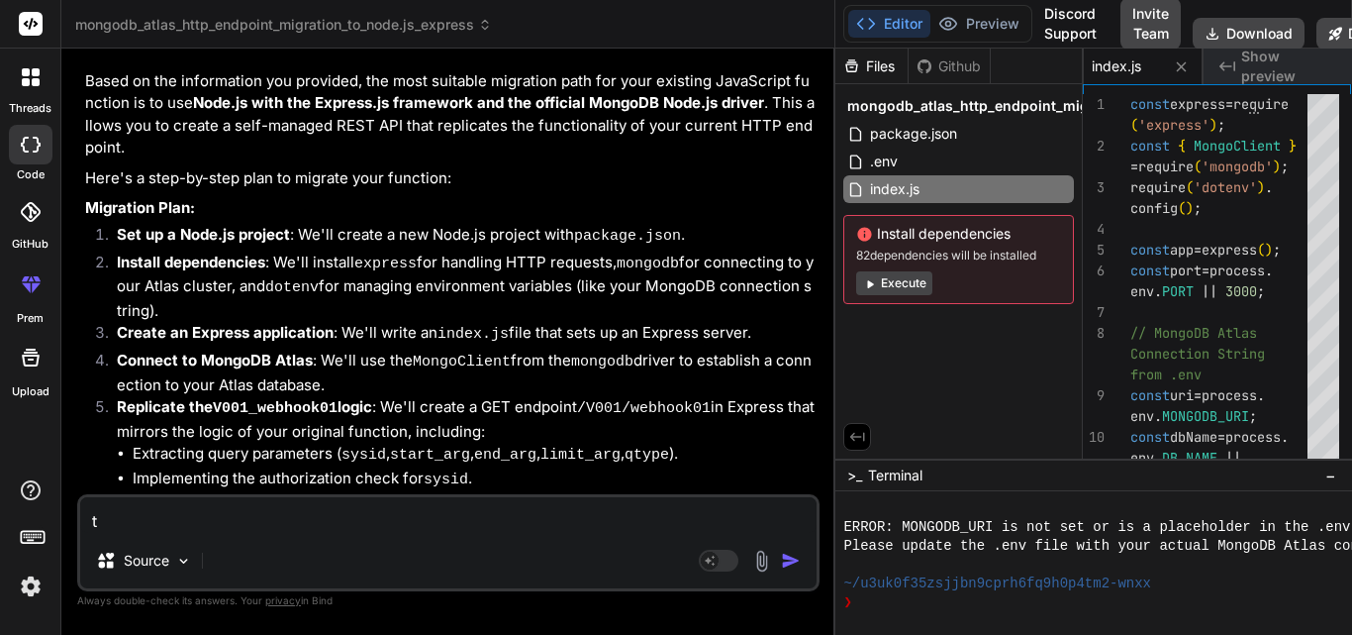
type textarea "te"
type textarea "x"
type textarea "tel"
type textarea "x"
type textarea "tell"
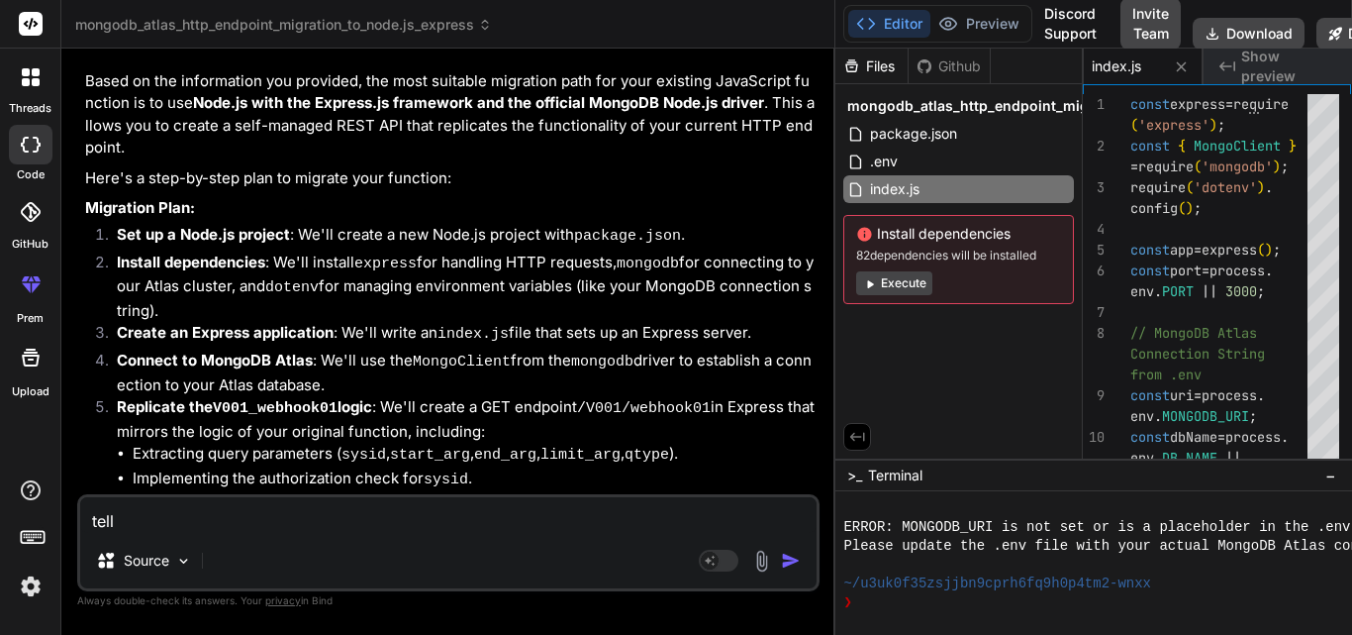
type textarea "x"
type textarea "tell"
type textarea "x"
type textarea "tell ,"
type textarea "x"
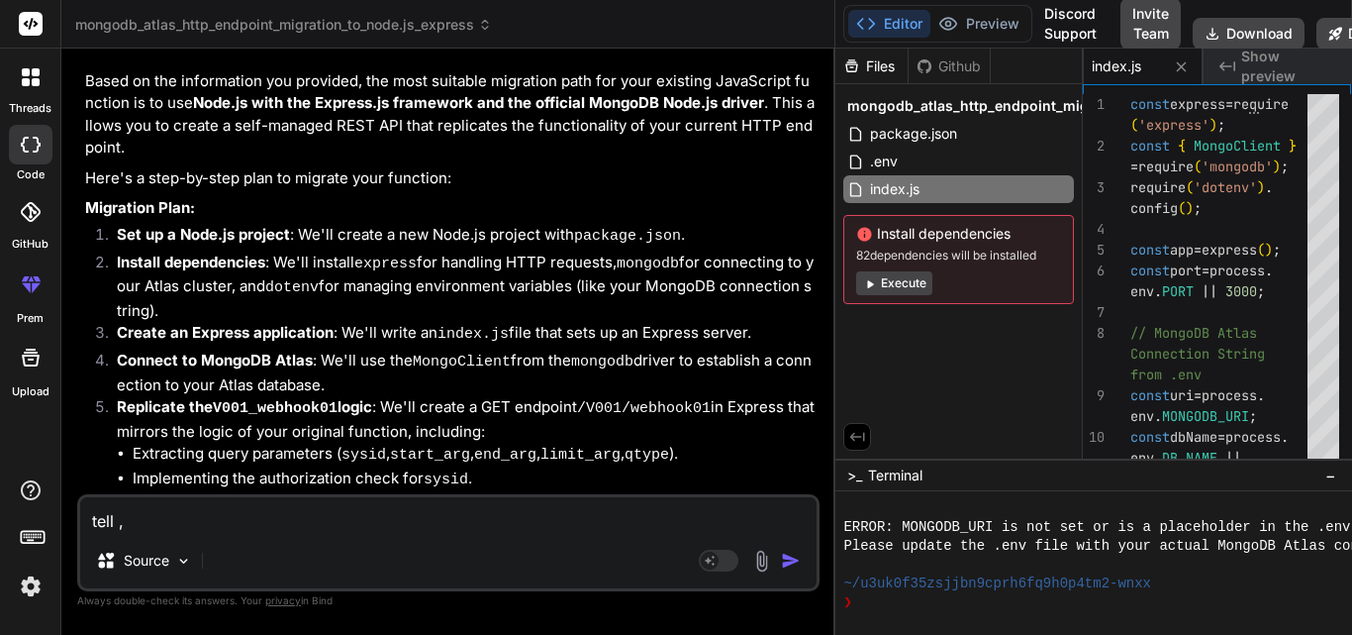
type textarea "tell ,e"
type textarea "x"
type textarea "tell ,"
type textarea "x"
type textarea "tell"
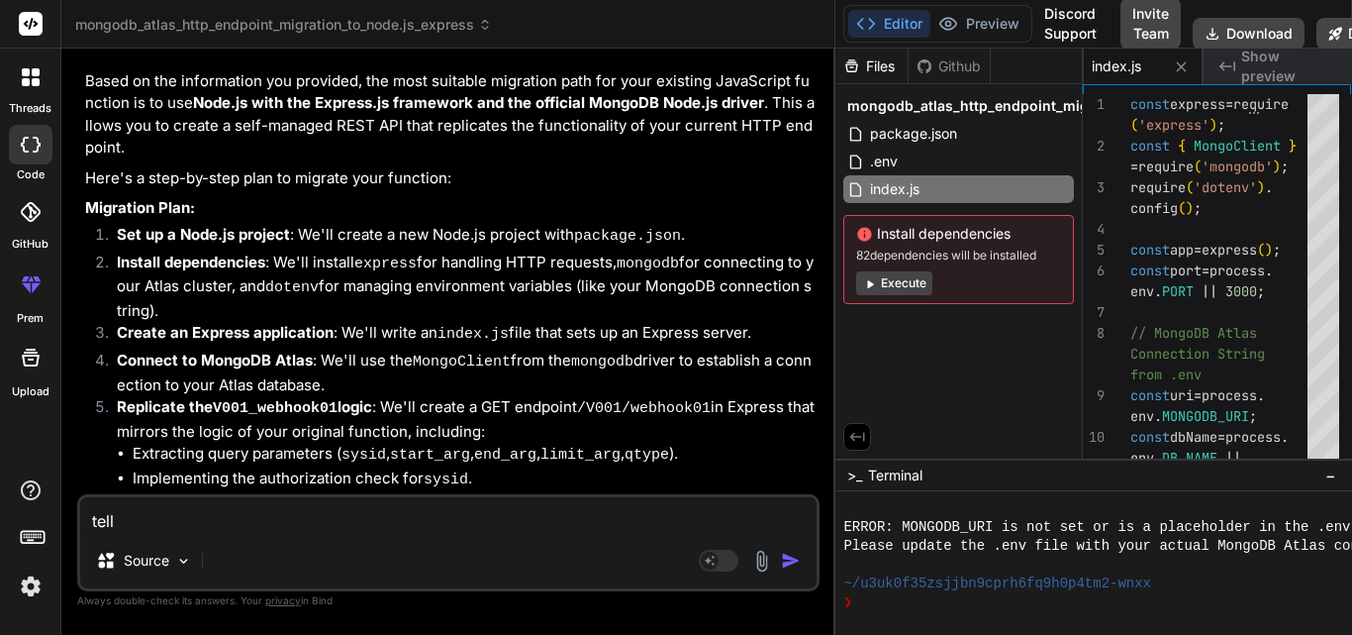
type textarea "x"
type textarea "tell"
type textarea "x"
type textarea "tel"
type textarea "x"
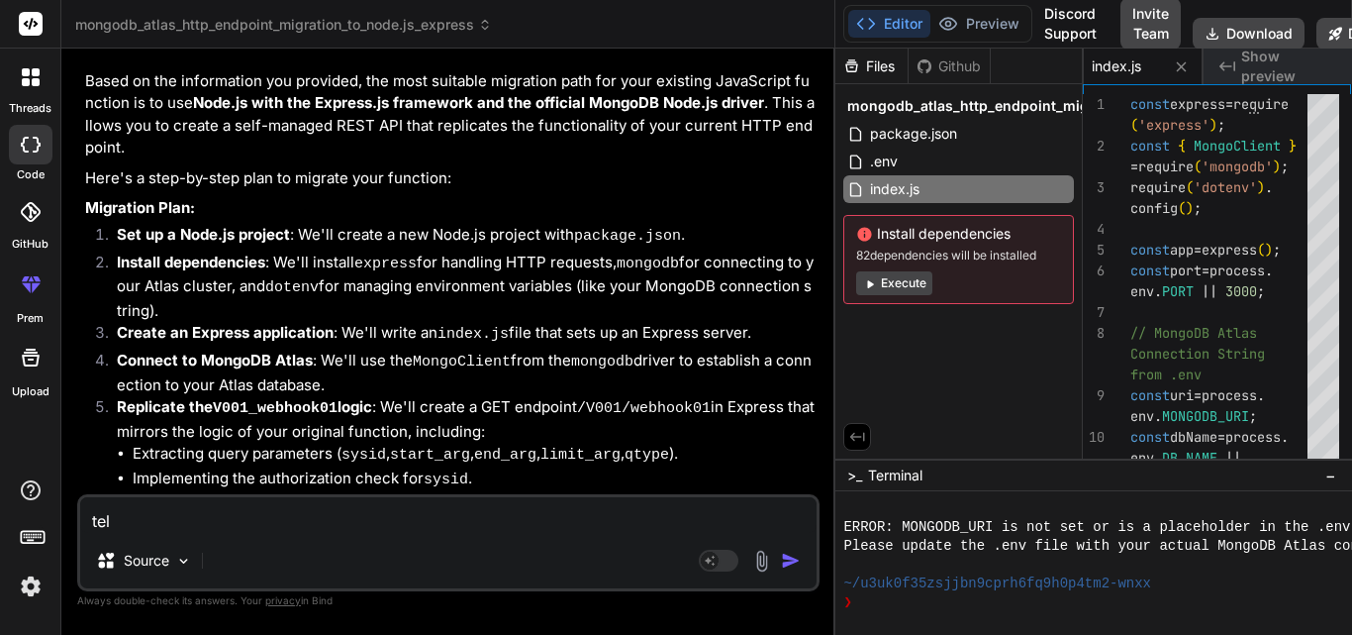
type textarea "te"
type textarea "x"
type textarea "t"
type textarea "x"
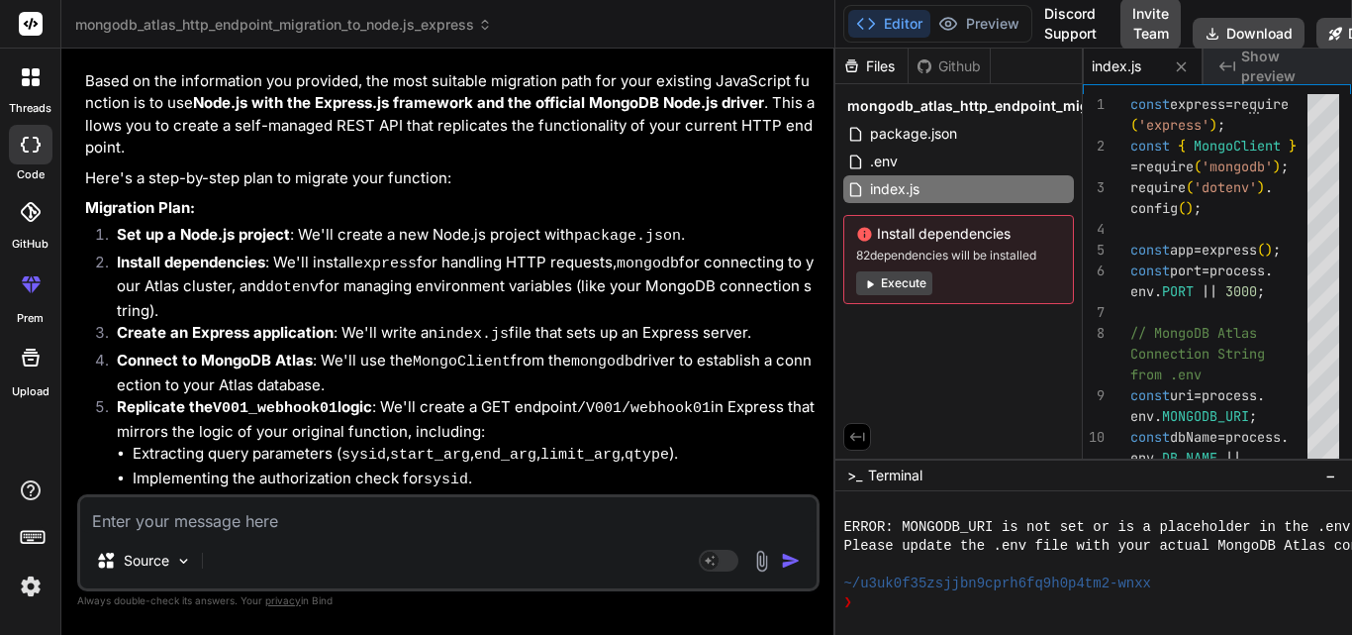
type textarea "i"
type textarea "x"
type textarea "i"
type textarea "x"
type textarea "i d"
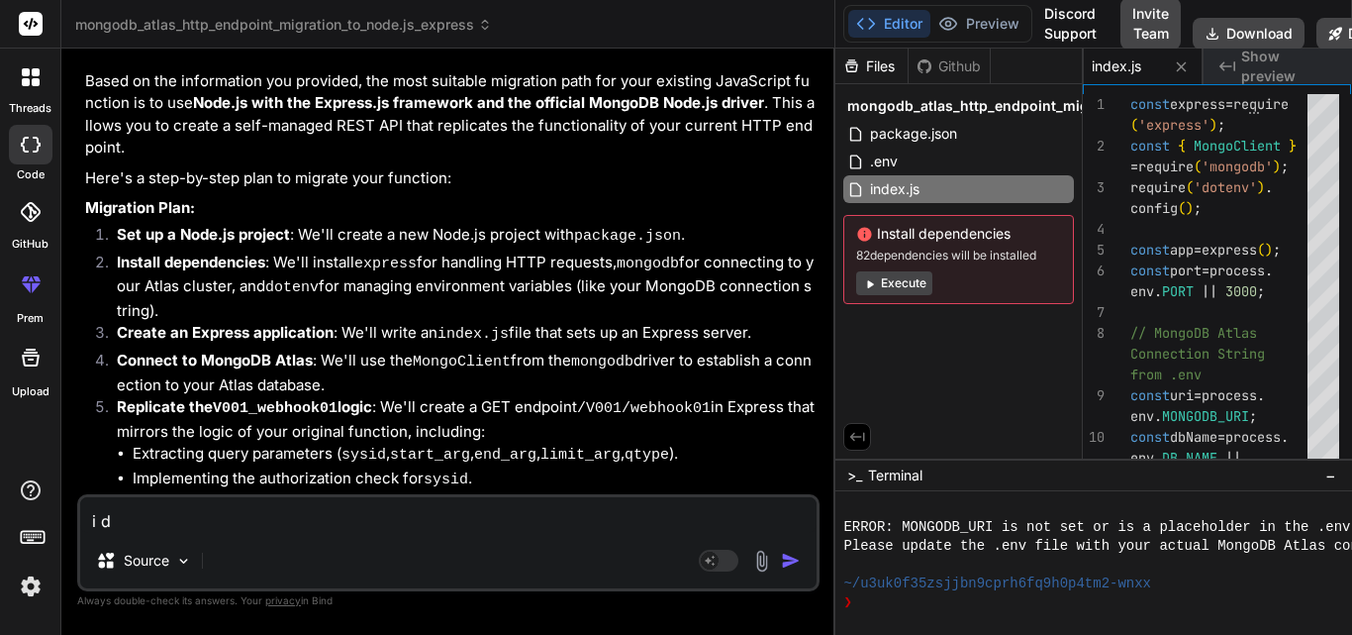
type textarea "x"
type textarea "i do"
type textarea "x"
type textarea "i don"
type textarea "x"
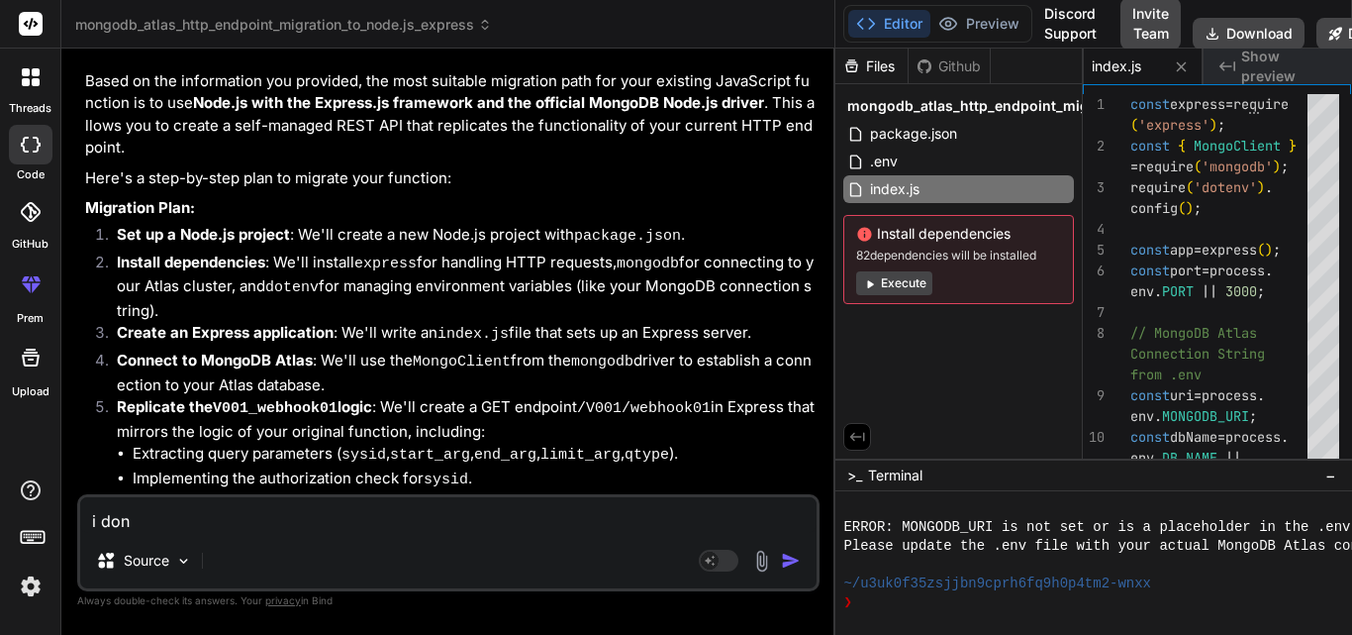
type textarea "i dont"
type textarea "x"
type textarea "i dont"
type textarea "x"
type textarea "i dont w"
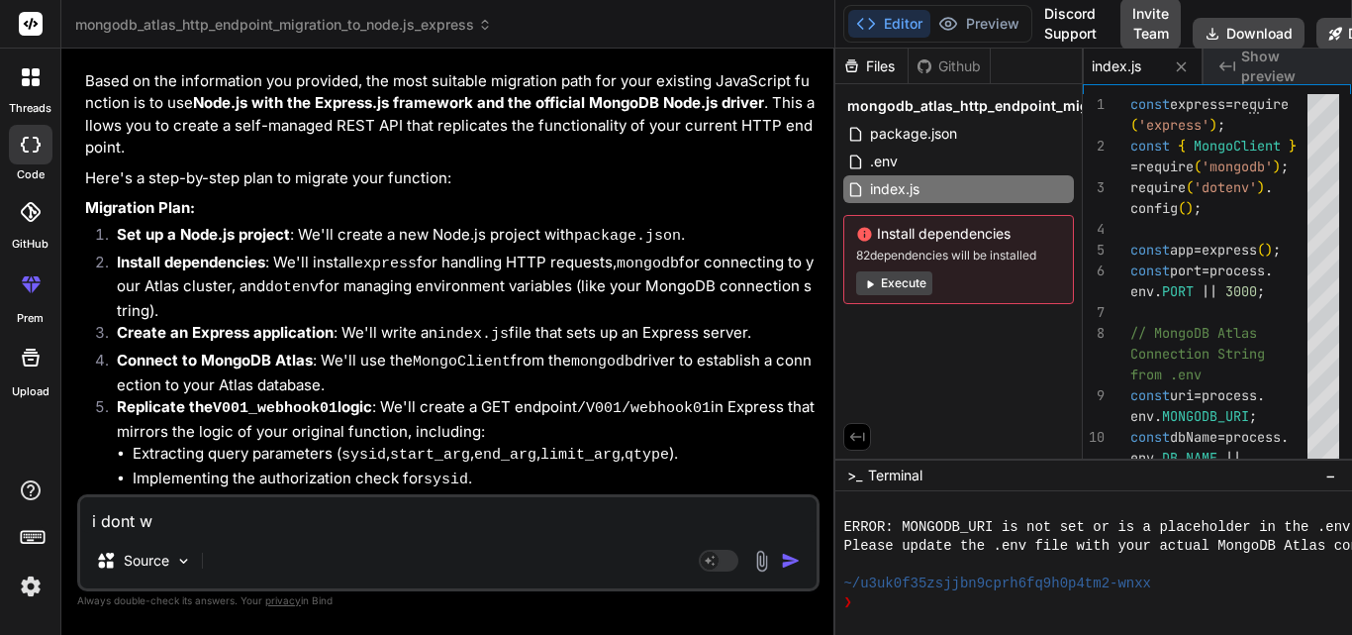
type textarea "x"
type textarea "i dont wa"
type textarea "x"
type textarea "i dont wan"
type textarea "x"
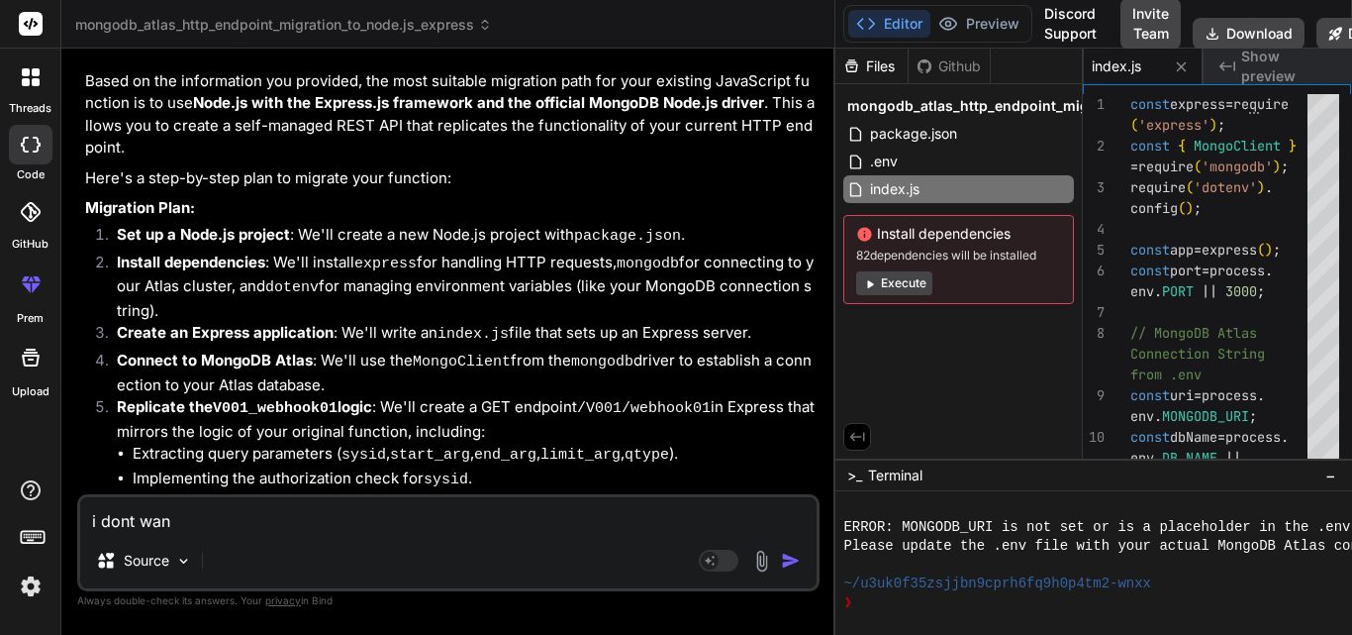
type textarea "i dont want"
type textarea "x"
type textarea "i dont want"
type textarea "x"
type textarea "i dont want t"
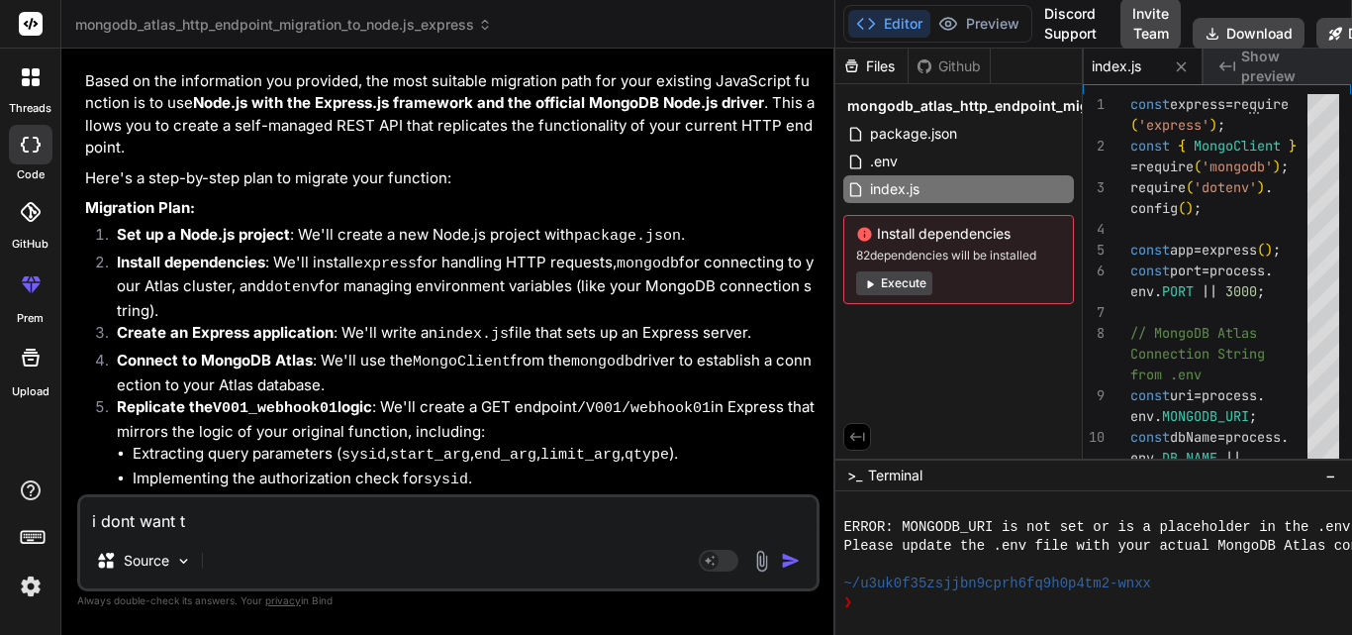
type textarea "x"
type textarea "i dont want to"
type textarea "x"
type textarea "i dont want to"
type textarea "x"
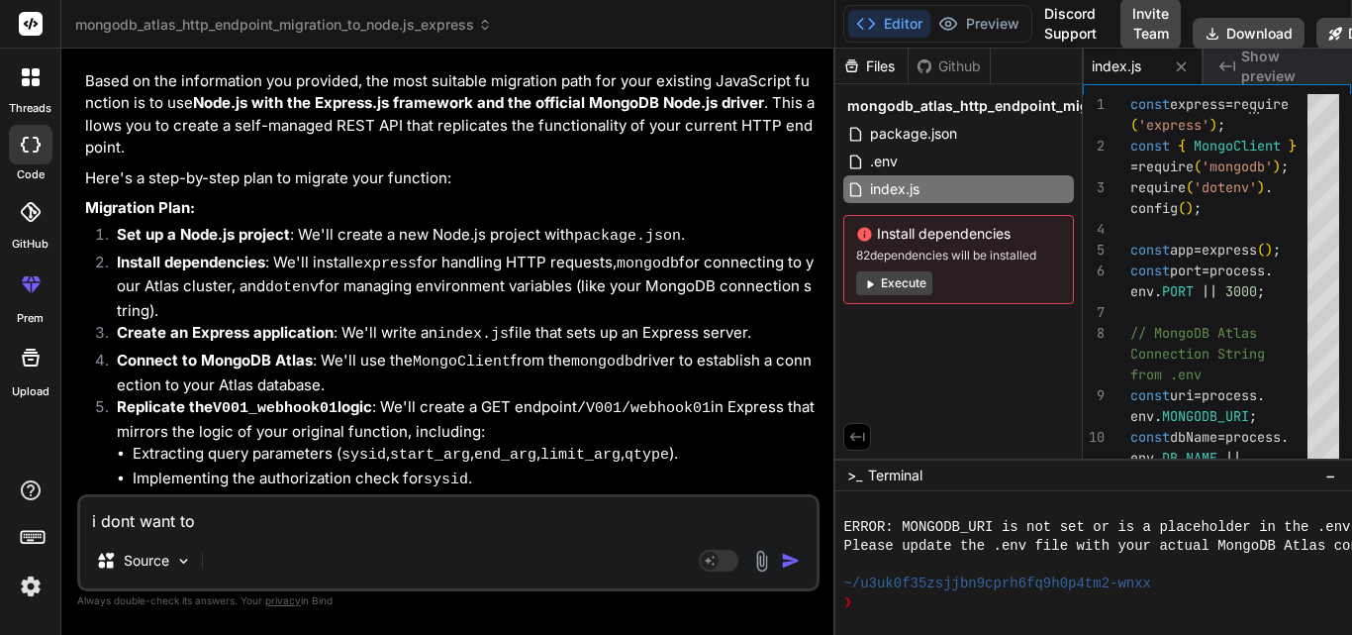
type textarea "i dont want to d"
type textarea "x"
type textarea "i dont want to"
type textarea "x"
type textarea "i dont want to s"
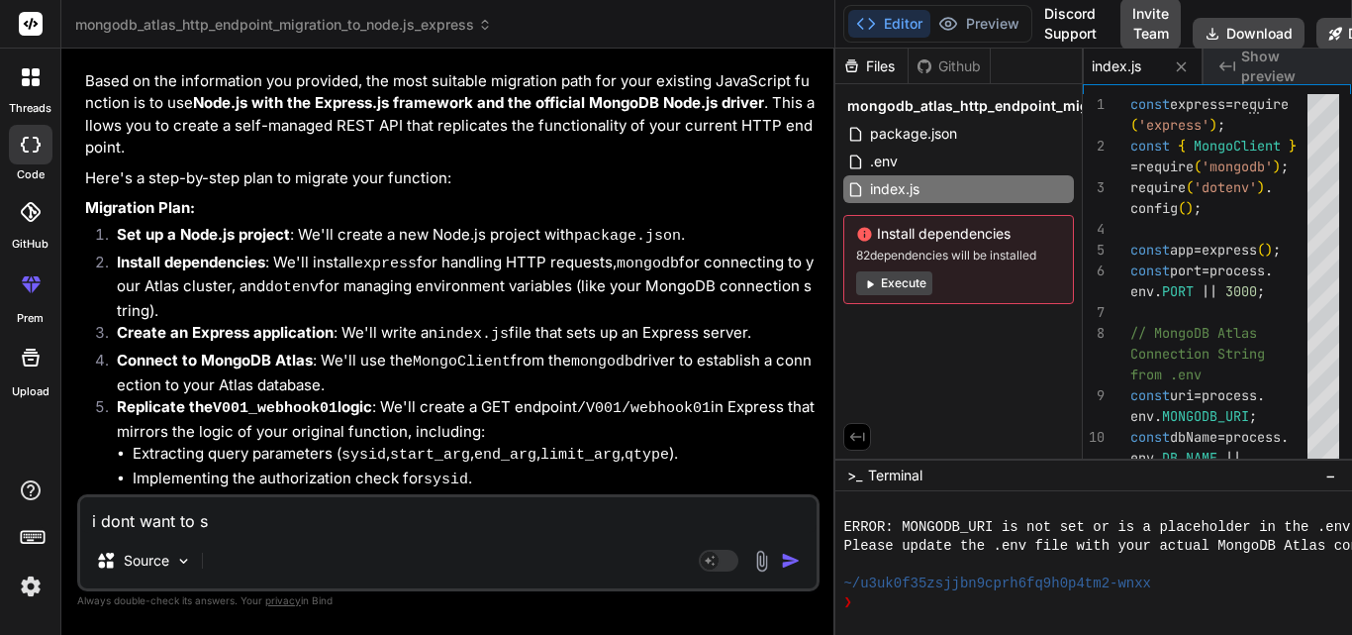
type textarea "x"
type textarea "i dont want to se"
type textarea "x"
type textarea "i dont want to set"
type textarea "x"
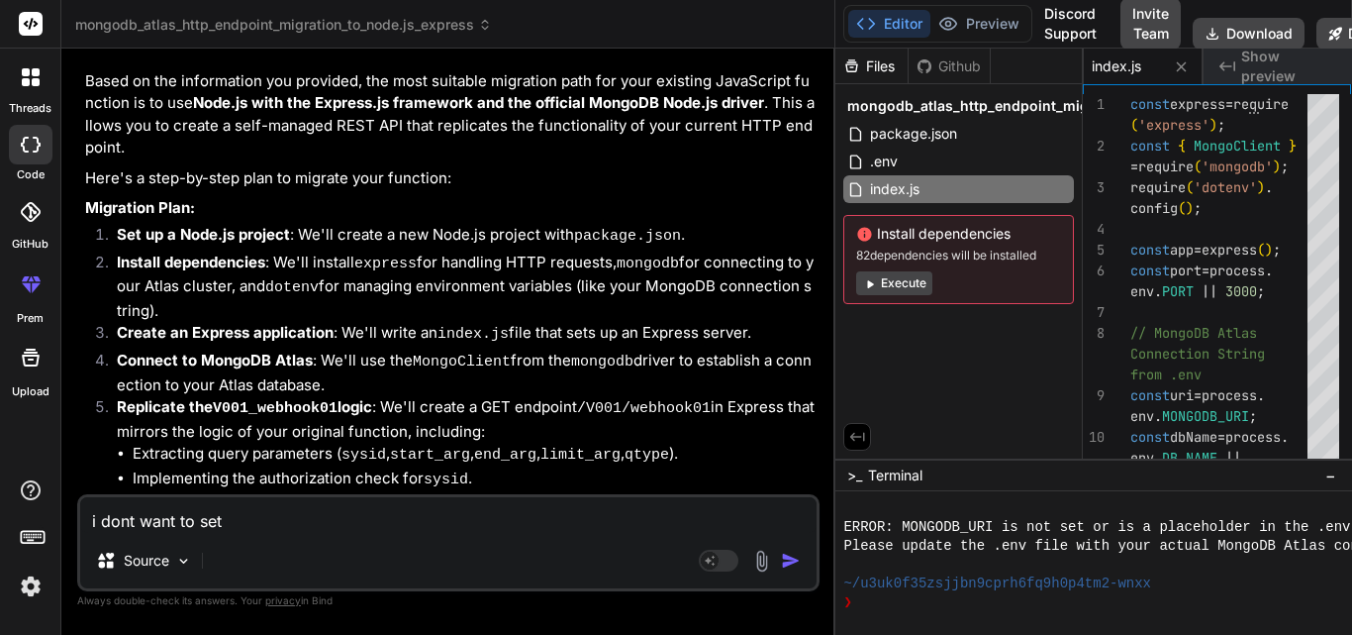
type textarea "i dont want to setu"
type textarea "x"
type textarea "i dont want to setu["
type textarea "x"
type textarea "i dont want to setu["
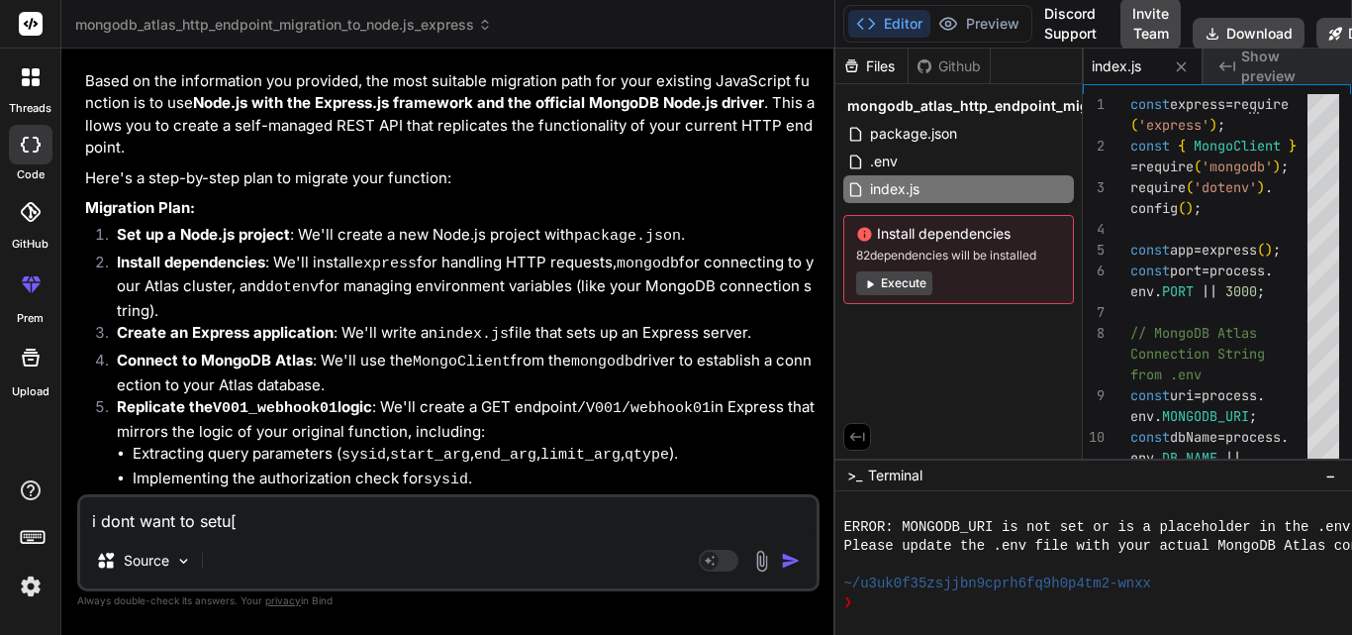
type textarea "x"
type textarea "i dont want to setu[ a"
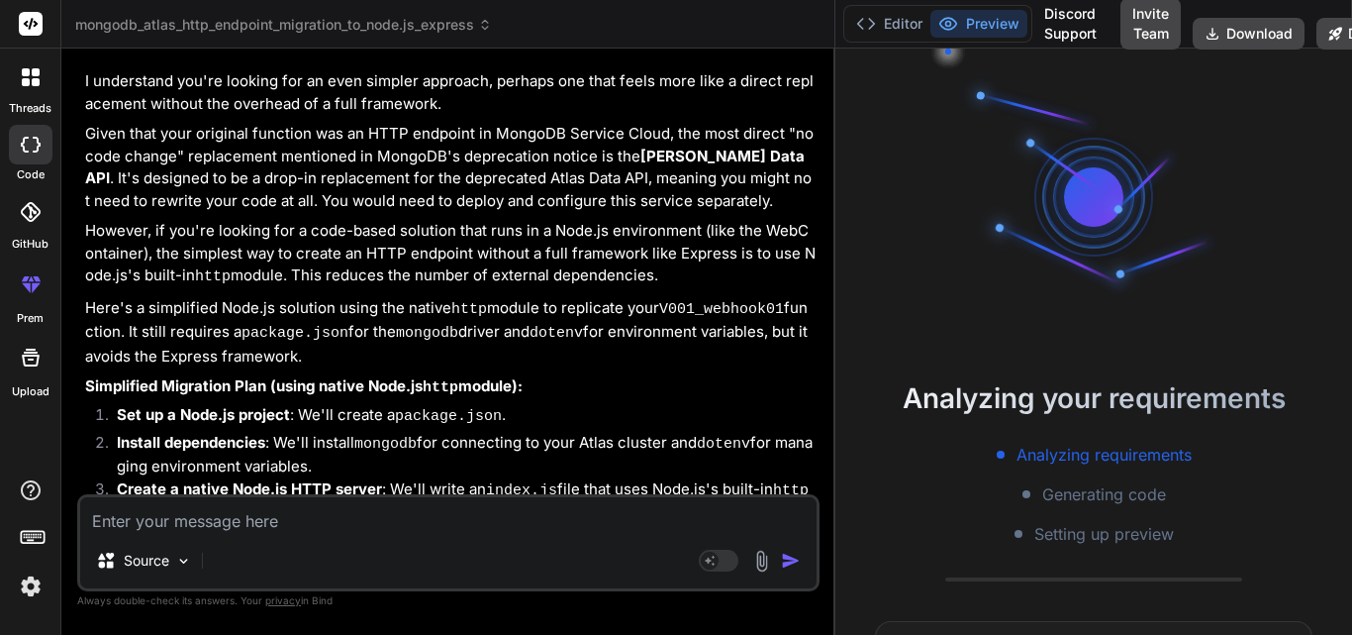
scroll to position [5142, 0]
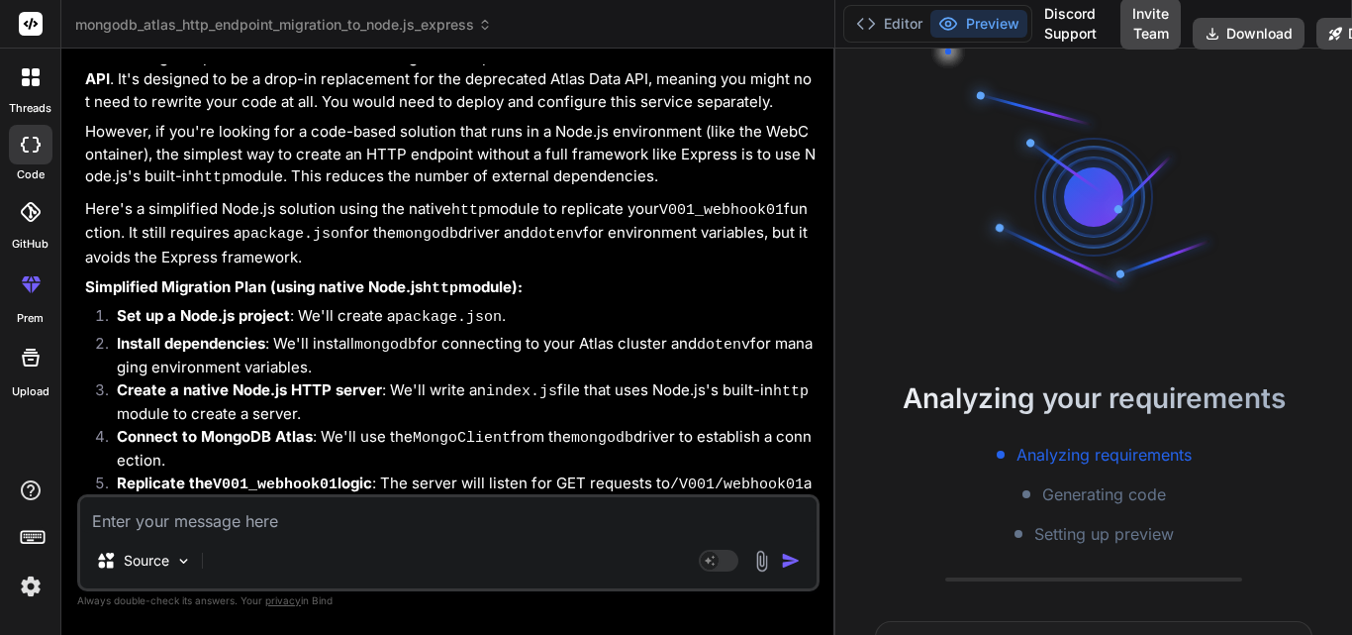
click at [173, 511] on textarea at bounding box center [448, 515] width 737 height 36
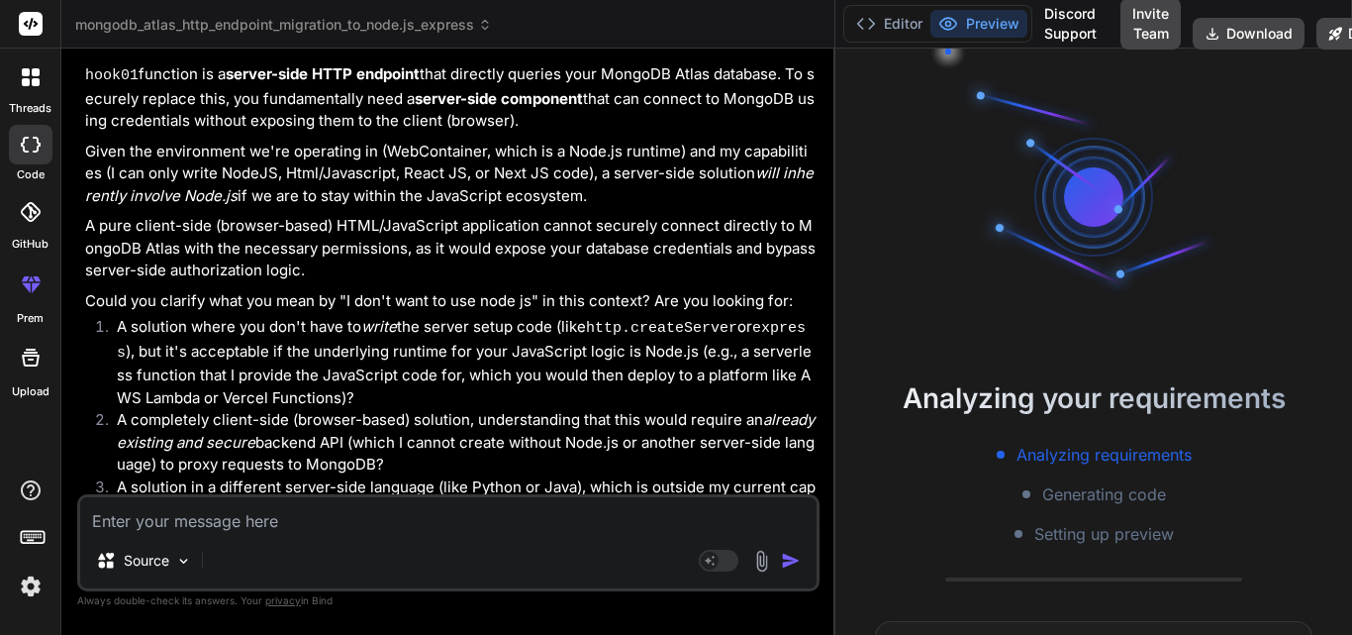
scroll to position [6456, 0]
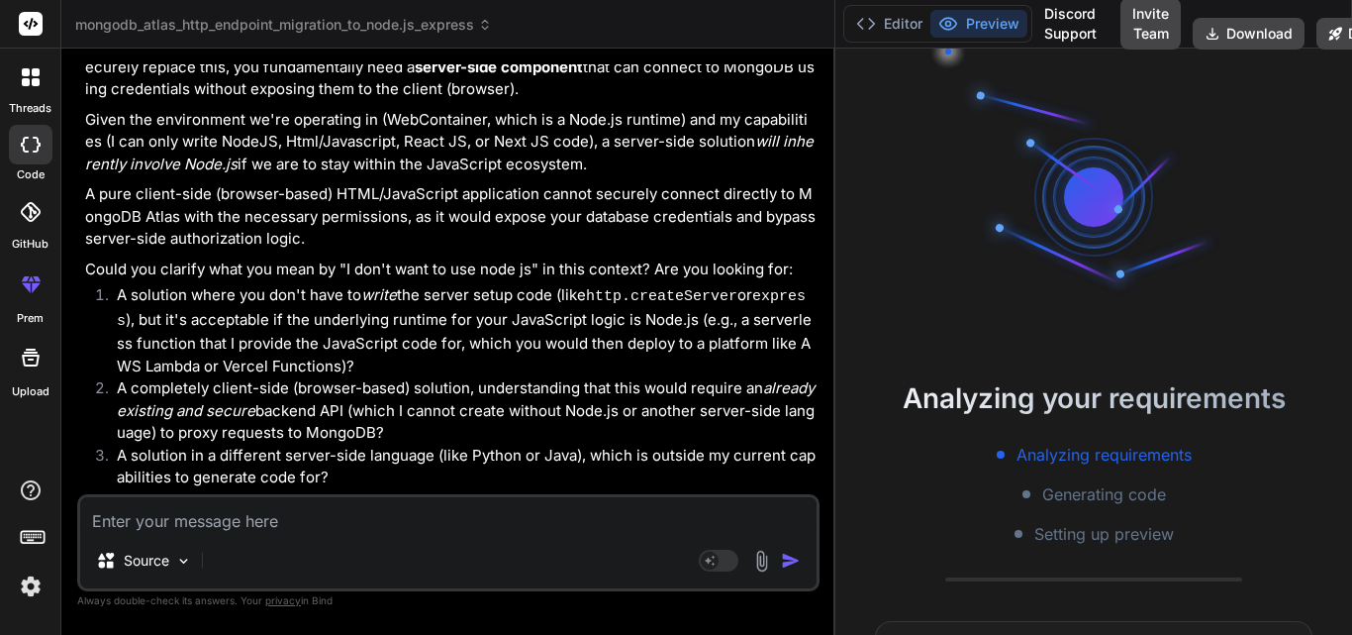
click at [247, 500] on textarea at bounding box center [448, 515] width 737 height 36
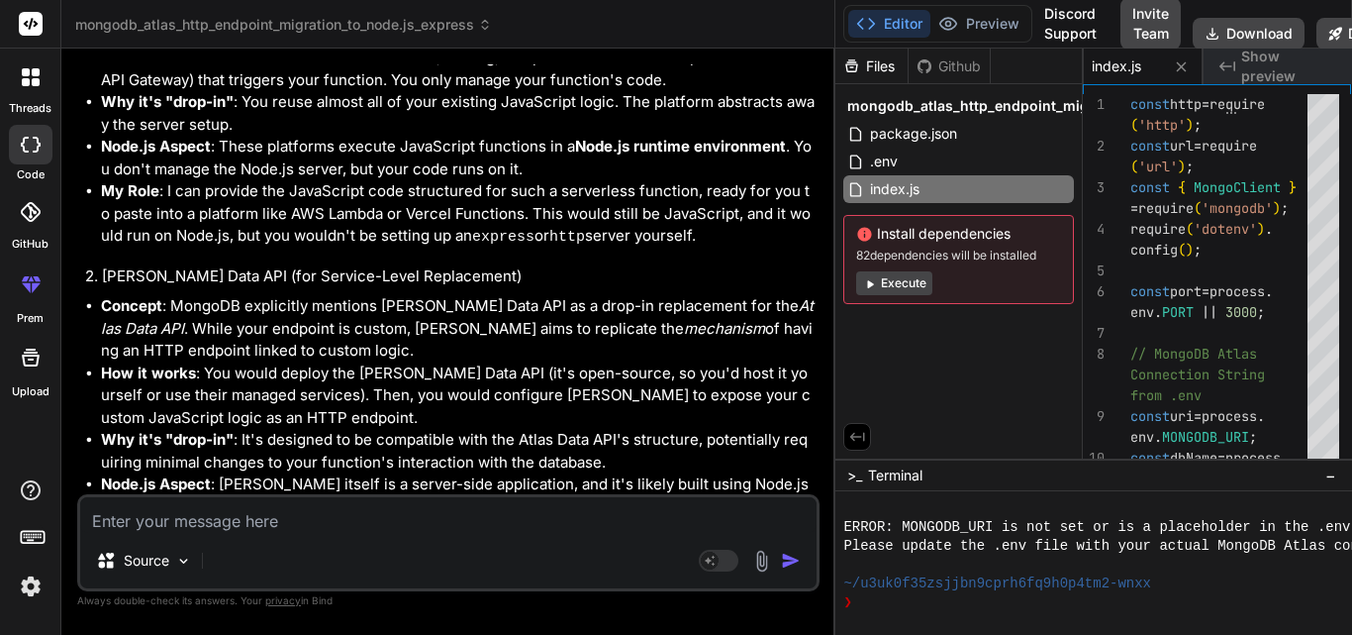
scroll to position [8120, 0]
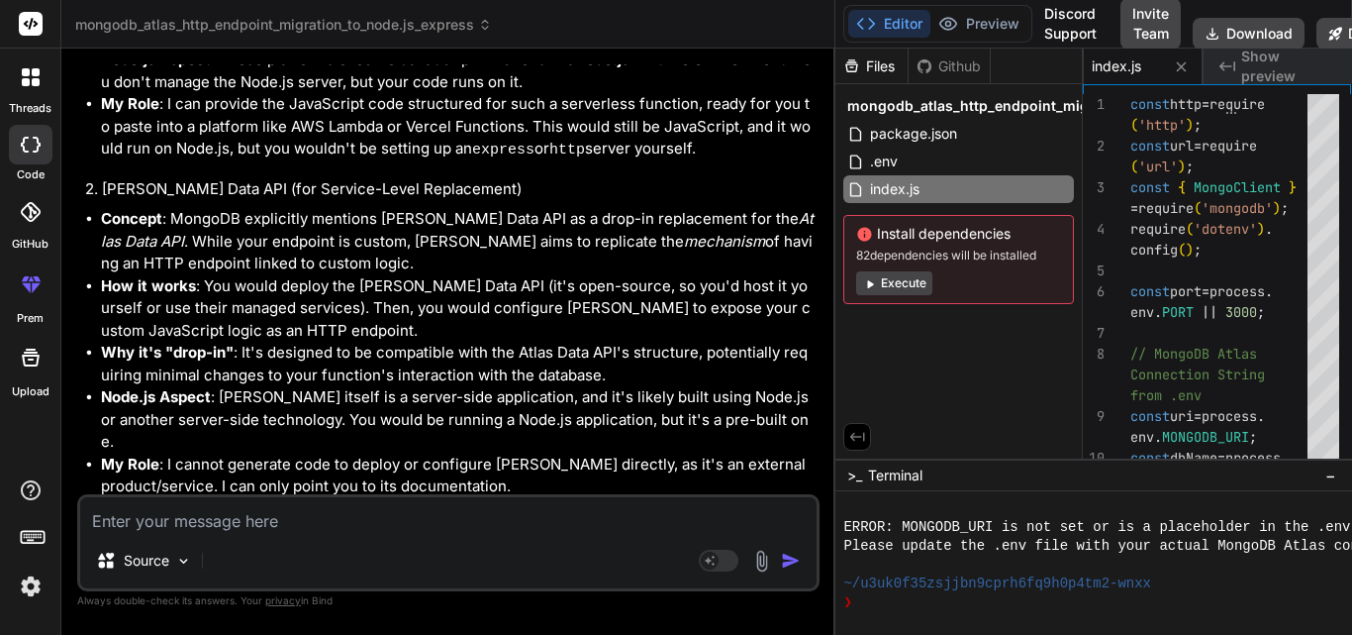
click at [262, 528] on textarea at bounding box center [448, 515] width 737 height 36
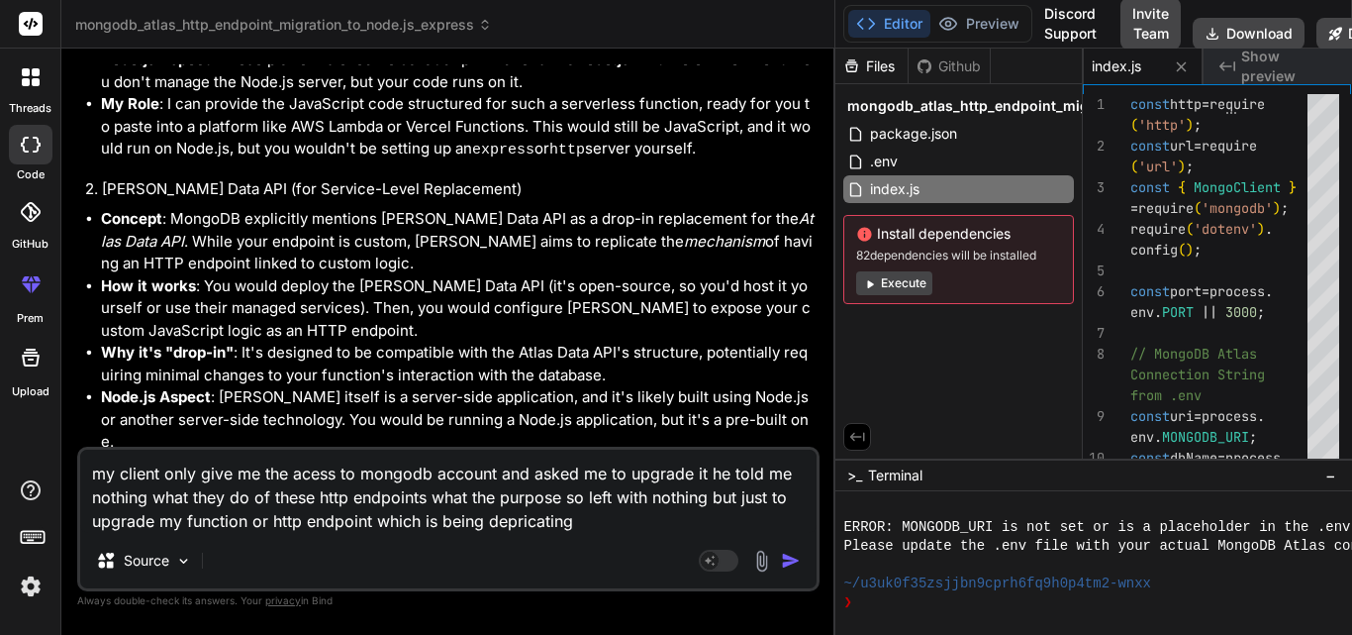
click at [623, 512] on textarea "my client only give me the acess to mongodb account and asked me to upgrade it …" at bounding box center [448, 490] width 737 height 83
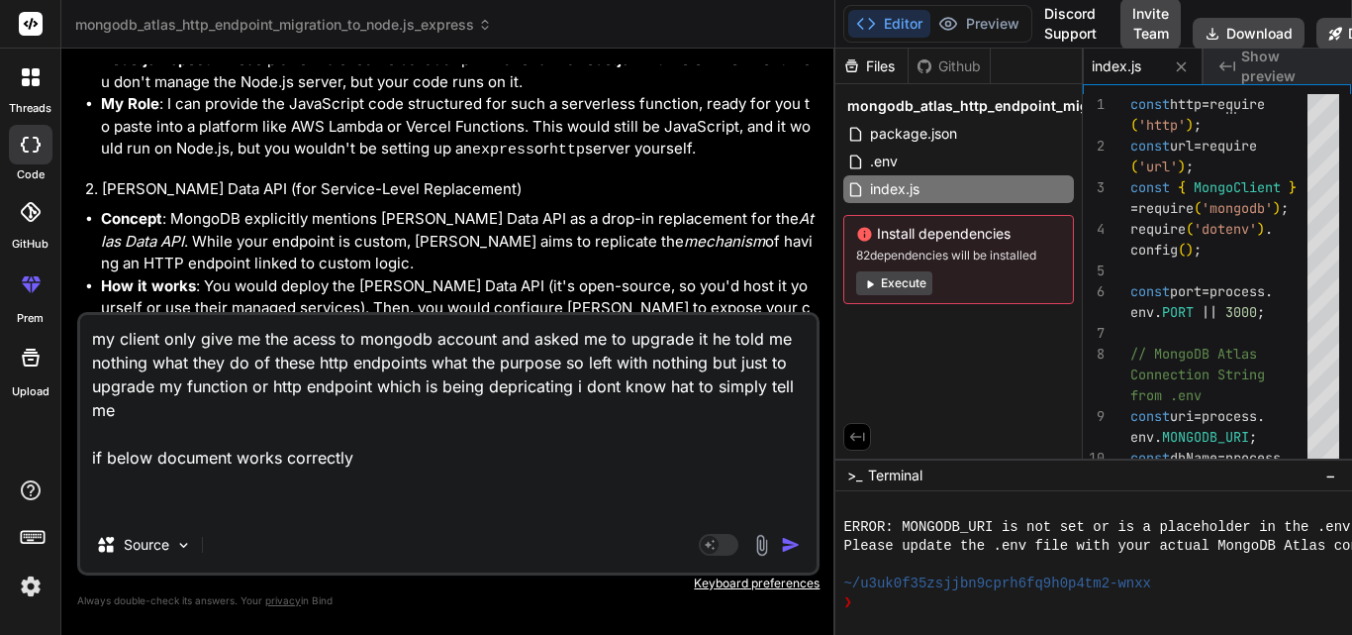
paste textarea "Comprehensive Migration Plan: Deprecated HTTPS Endpoint to Atlas Function 1. Ov…"
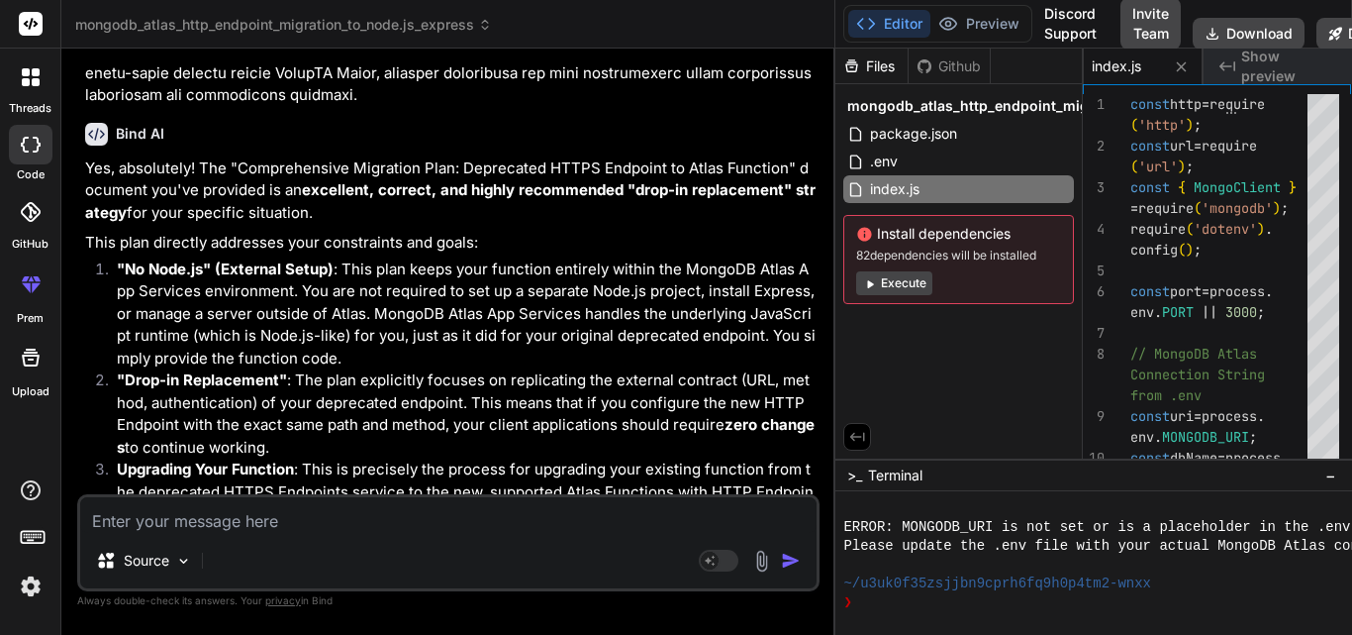
scroll to position [10362, 0]
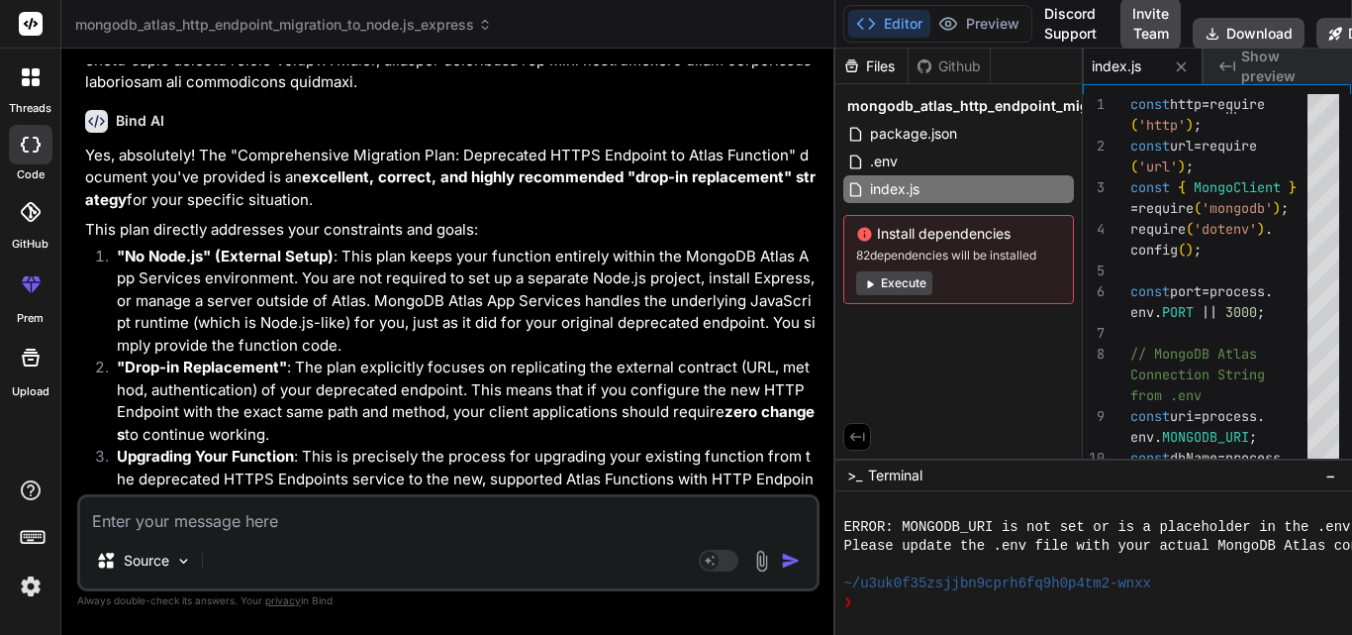
click at [212, 511] on textarea at bounding box center [448, 515] width 737 height 36
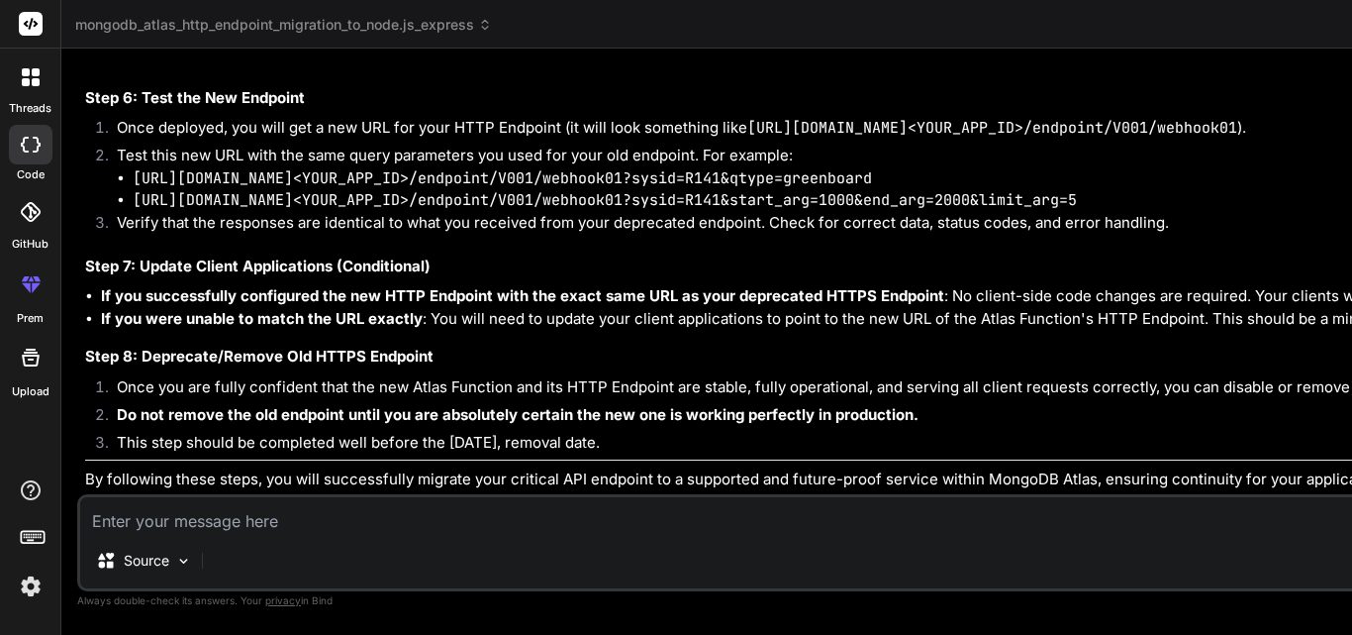
scroll to position [11392, 0]
click at [786, 368] on h4 "Step 8: Deprecate/Remove Old HTTPS Endpoint" at bounding box center [992, 356] width 1814 height 23
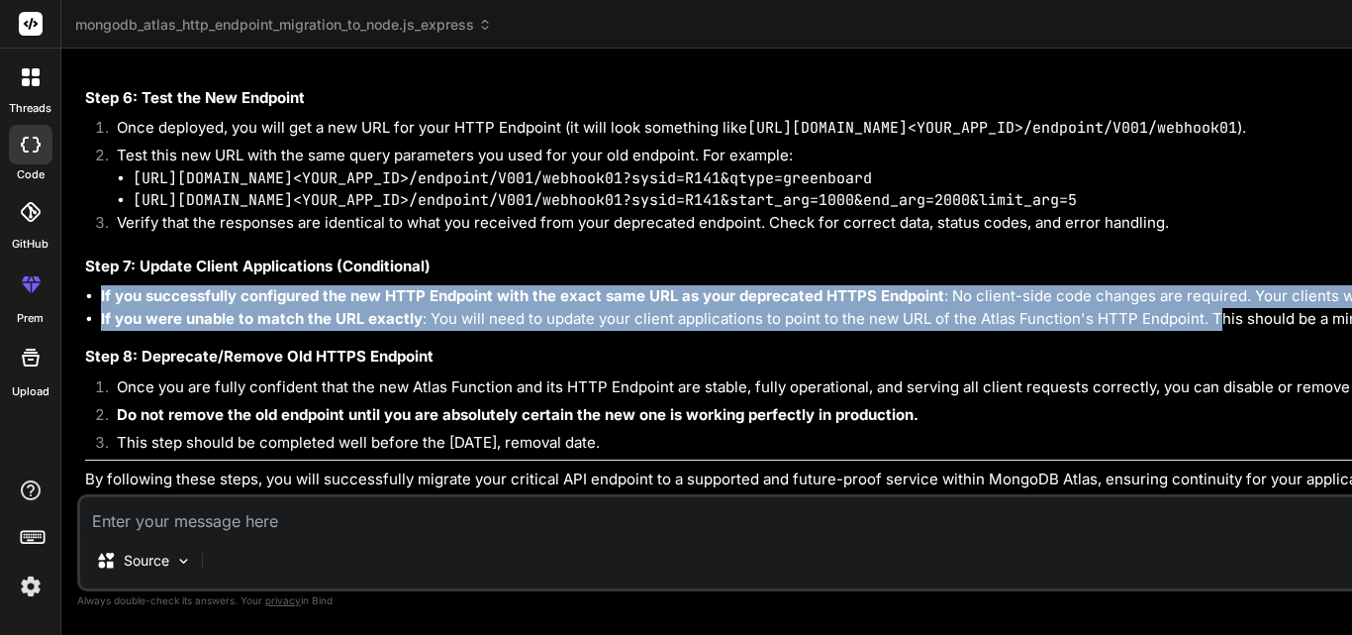
drag, startPoint x: 1213, startPoint y: 333, endPoint x: 1421, endPoint y: 244, distance: 226.2
click at [1351, 244] on html "threads code GitHub prem Upload mongodb_atlas_http_endpoint_migration_to_node.j…" at bounding box center [676, 317] width 1352 height 635
click at [354, 328] on strong "If you were unable to match the URL exactly" at bounding box center [262, 318] width 322 height 19
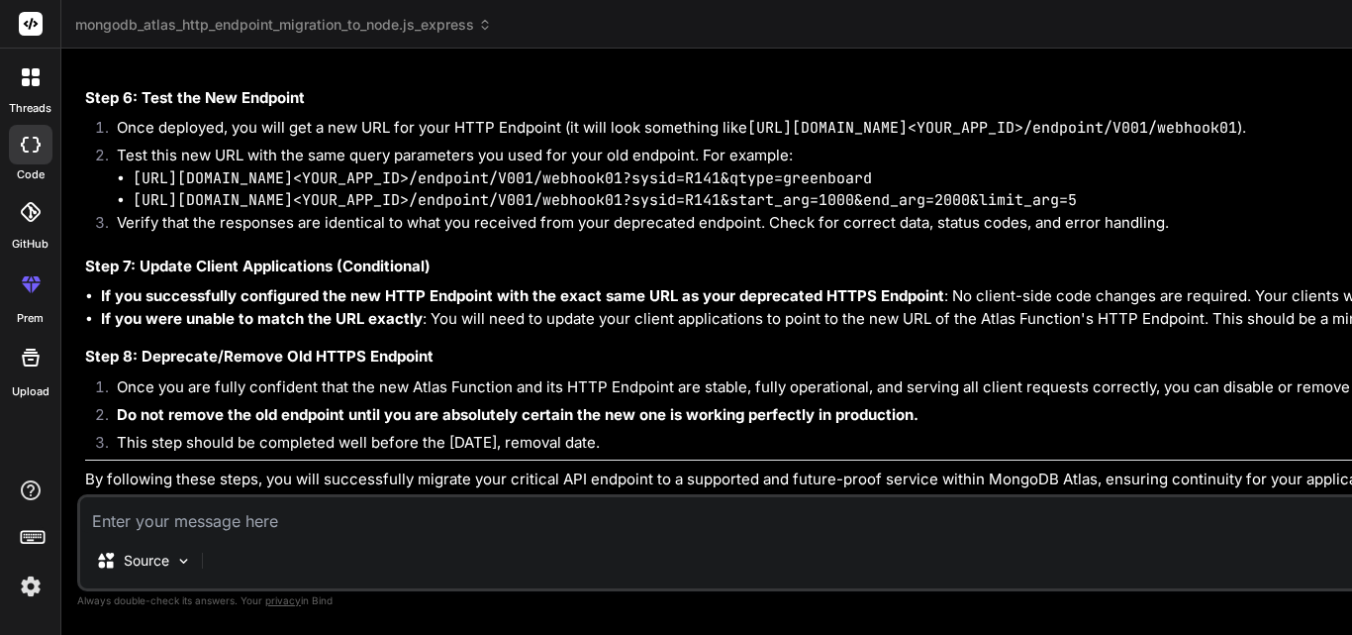
scroll to position [11465, 0]
click at [211, 516] on textarea at bounding box center [989, 515] width 1819 height 36
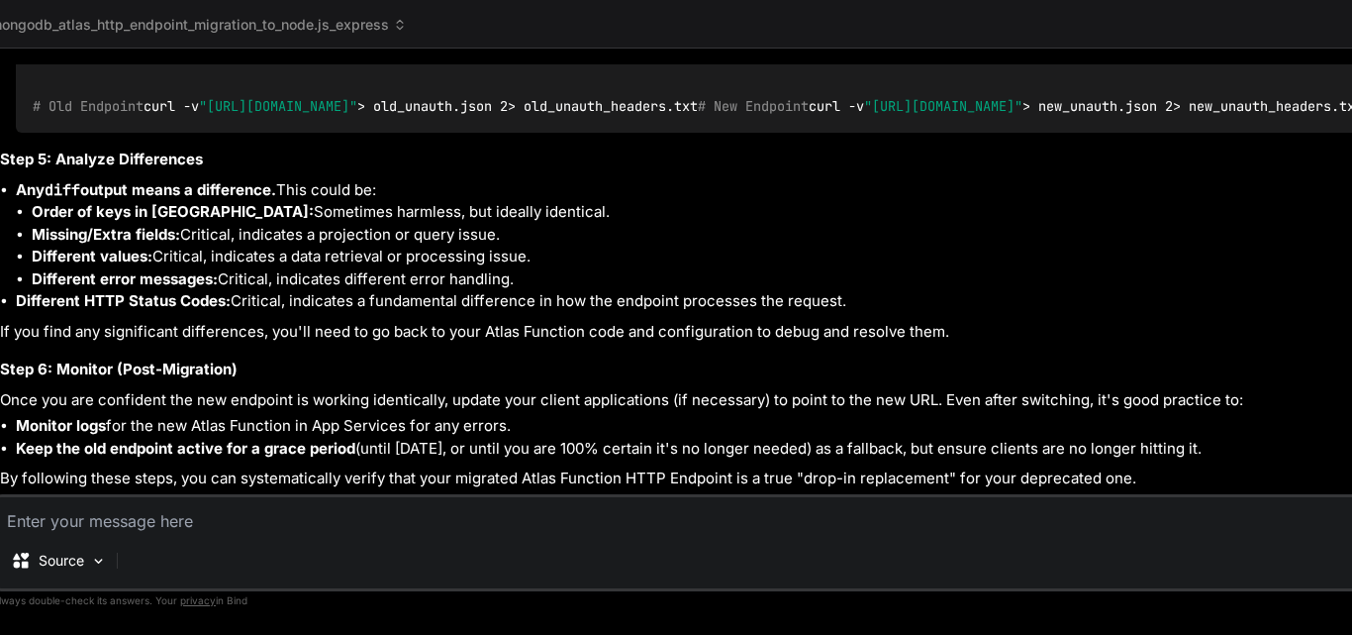
scroll to position [14445, 0]
click at [124, 520] on textarea at bounding box center [904, 515] width 1819 height 36
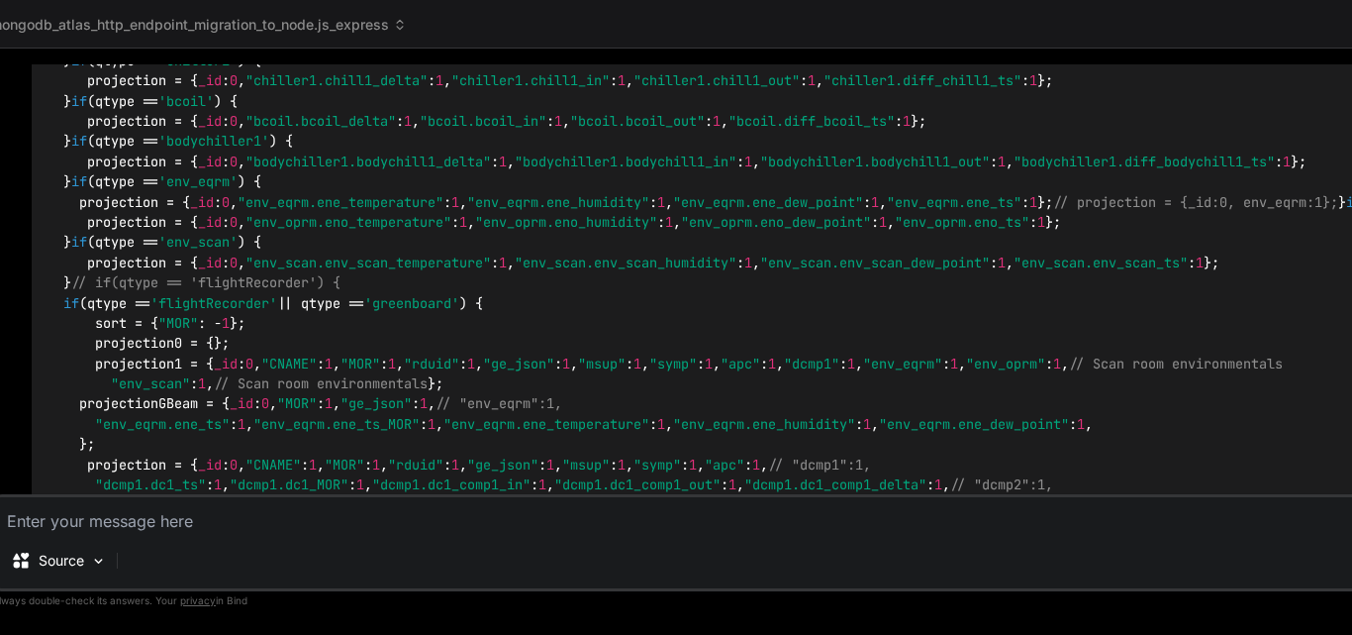
scroll to position [7348, 0]
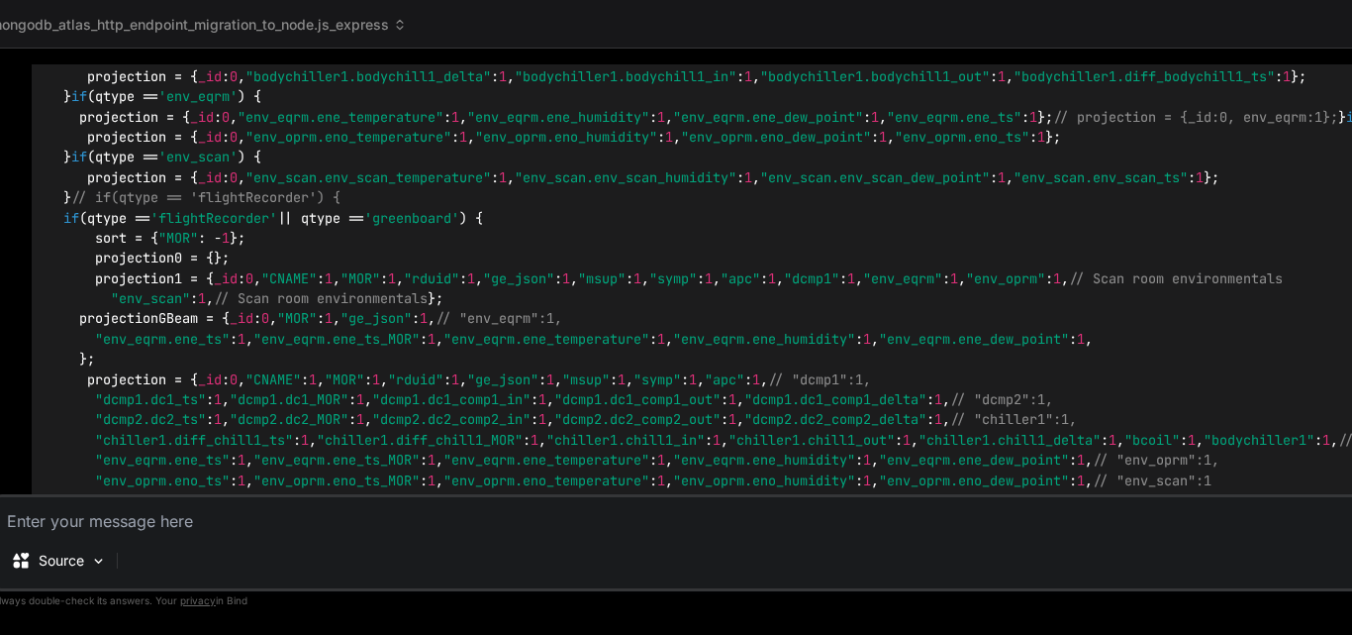
drag, startPoint x: 881, startPoint y: 253, endPoint x: 677, endPoint y: 260, distance: 204.0
copy code "V001_webhook01_migrated"
click at [131, 524] on textarea at bounding box center [904, 515] width 1819 height 36
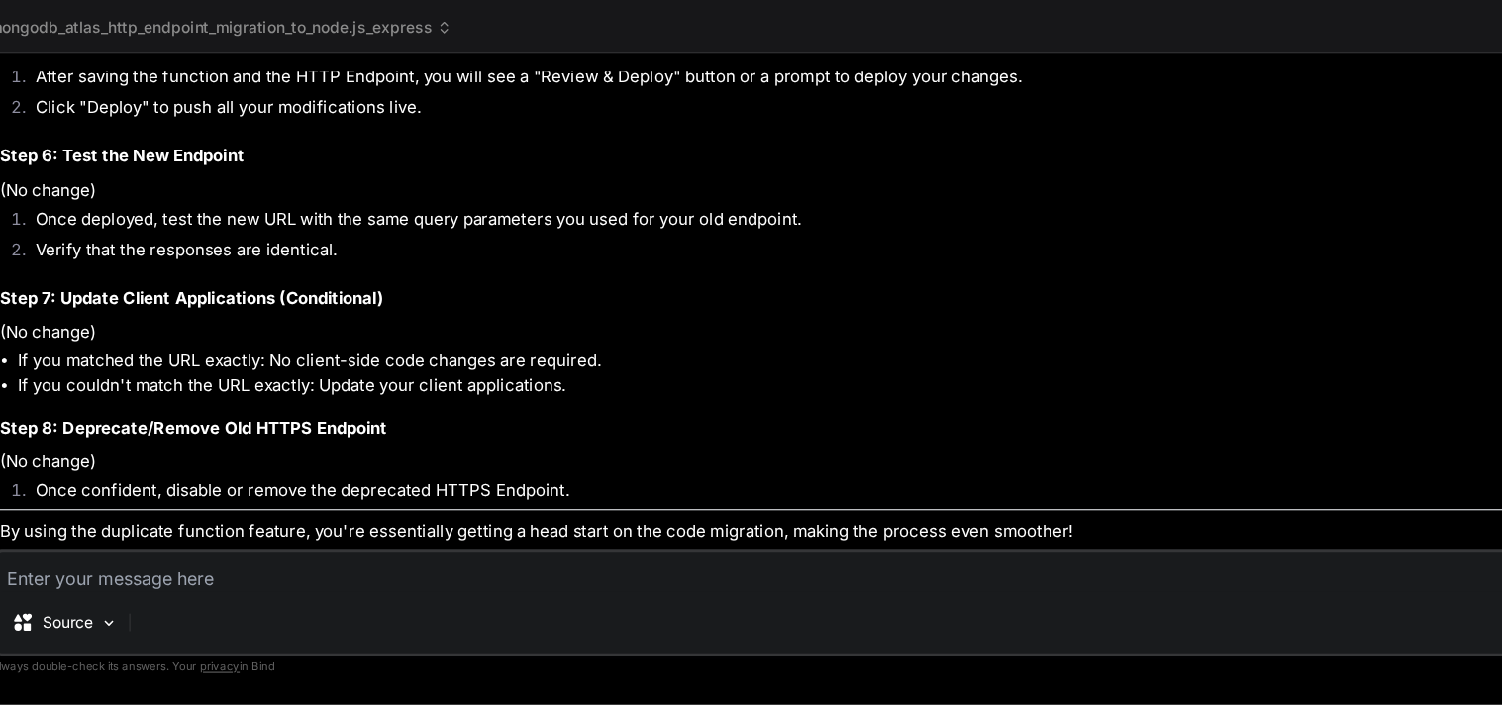
scroll to position [17849, 0]
click at [157, 527] on textarea at bounding box center [904, 515] width 1819 height 36
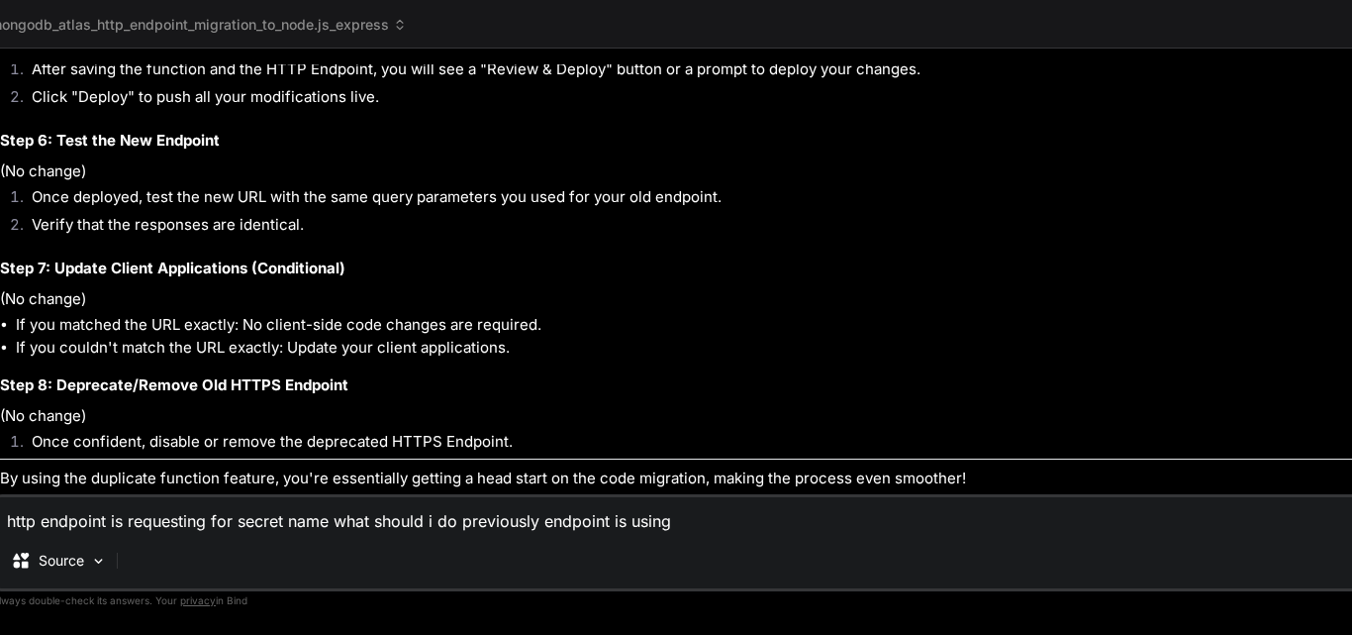
click at [734, 524] on textarea "http endpoint is requesting for secret name what should i do previously endpoin…" at bounding box center [904, 515] width 1819 height 36
paste textarea "Existing Secrets: V001_webhook01"
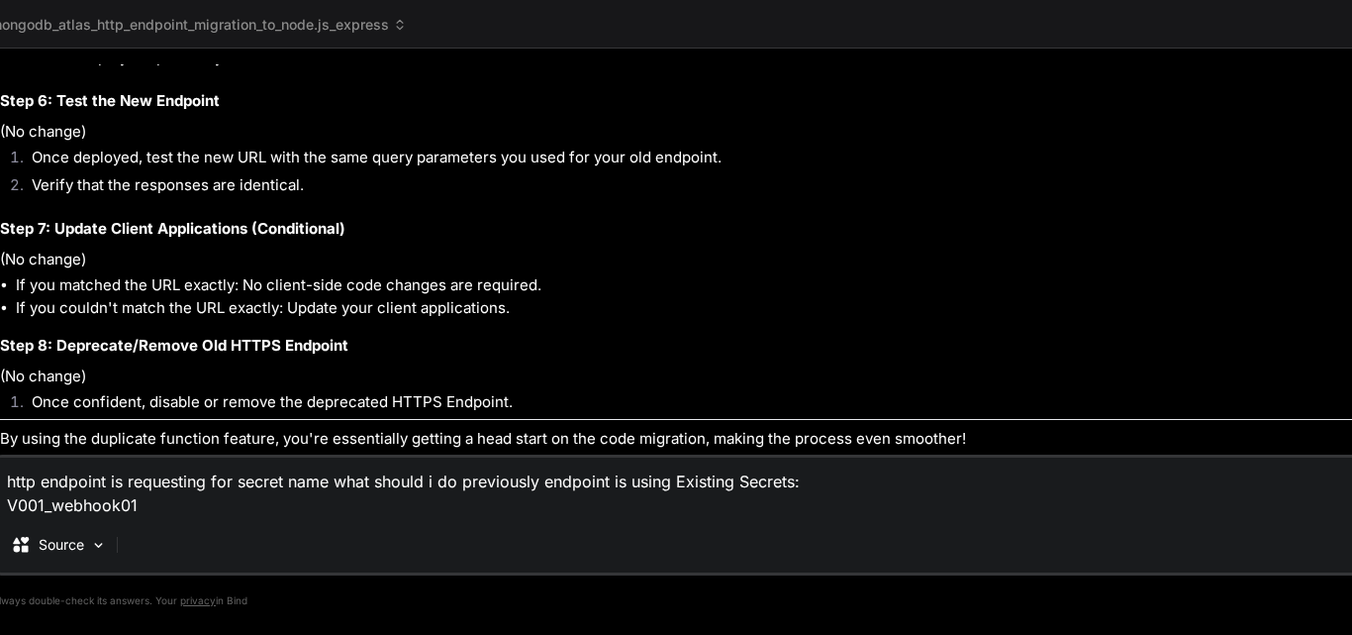
click at [667, 477] on textarea "http endpoint is requesting for secret name what should i do previously endpoin…" at bounding box center [904, 486] width 1819 height 59
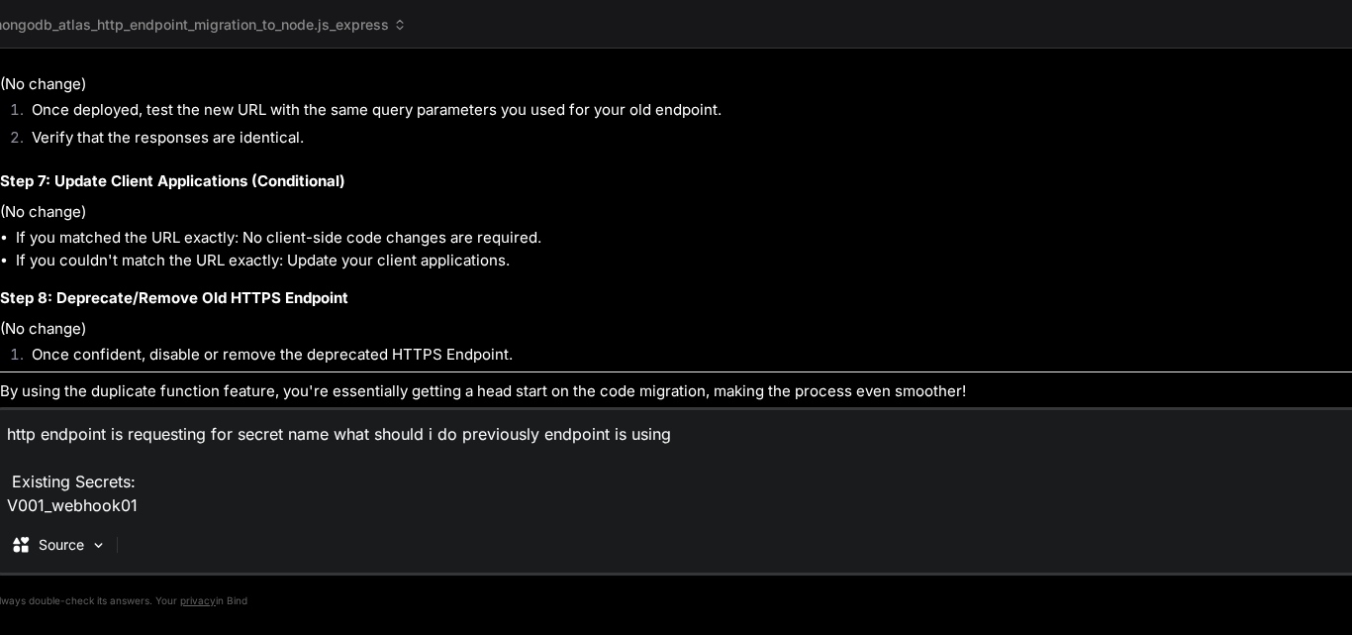
click at [1105, 478] on textarea "http endpoint is requesting for secret name what should i do previously endpoin…" at bounding box center [904, 463] width 1819 height 107
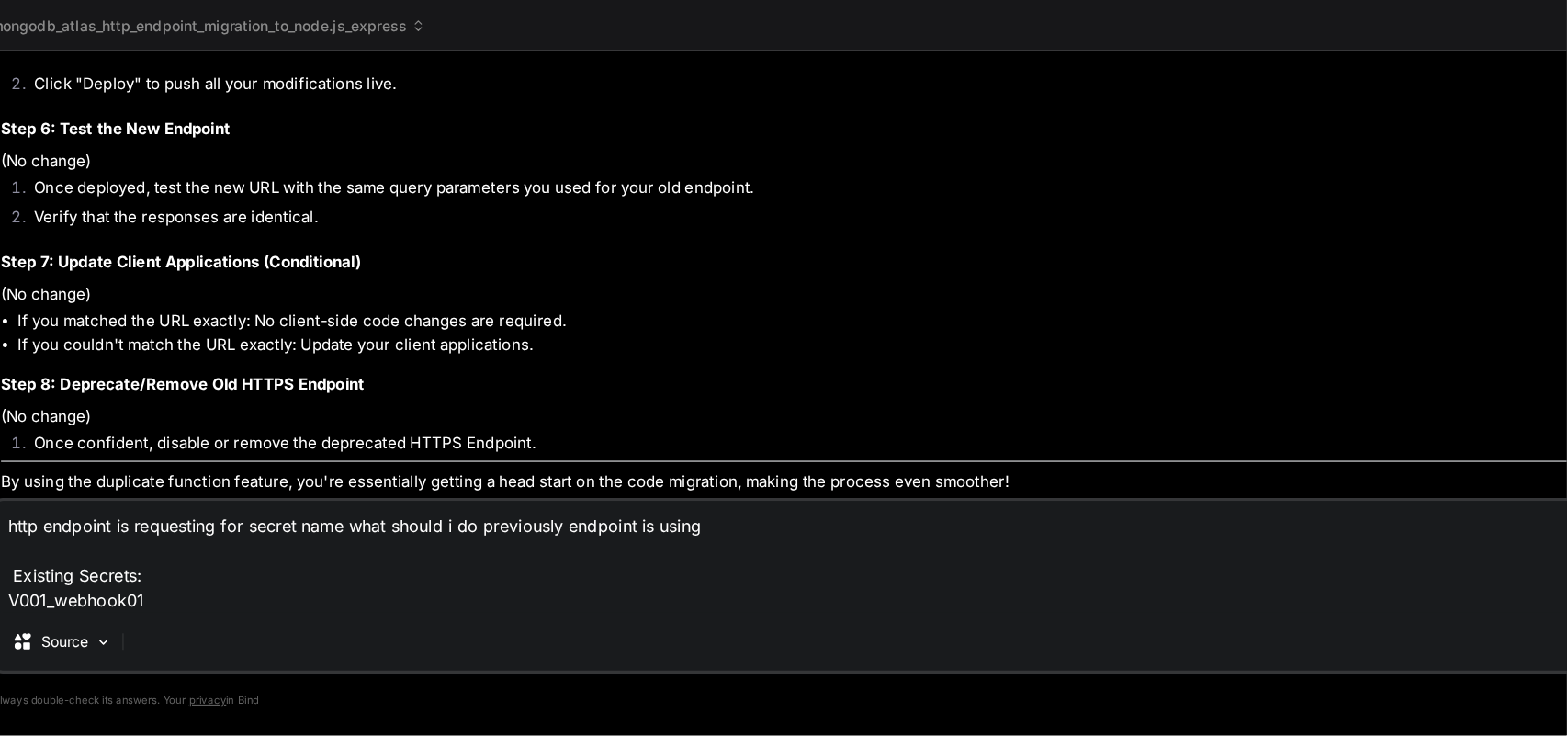
scroll to position [878, 0]
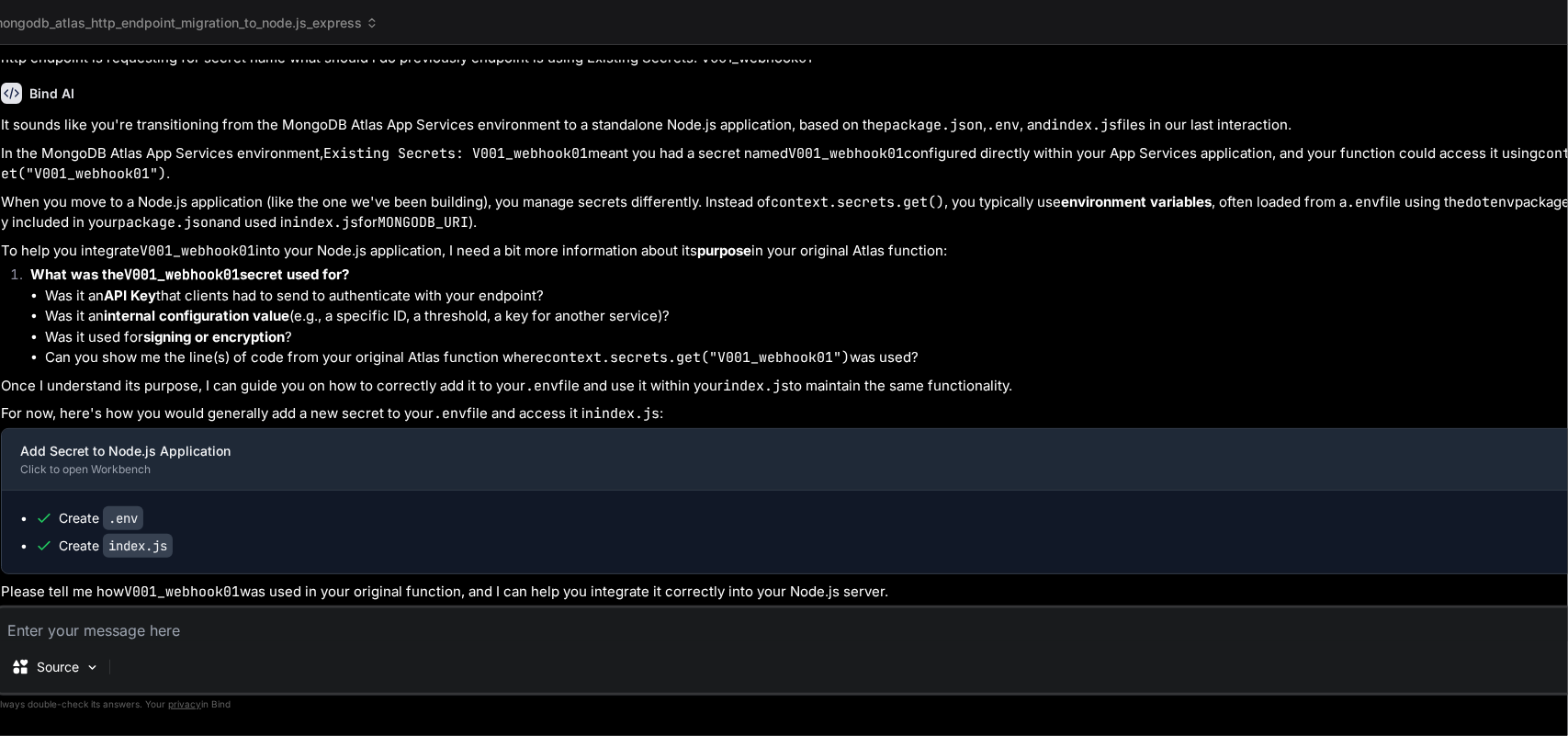
scroll to position [17260, 0]
click at [65, 588] on textarea at bounding box center [840, 625] width 1688 height 33
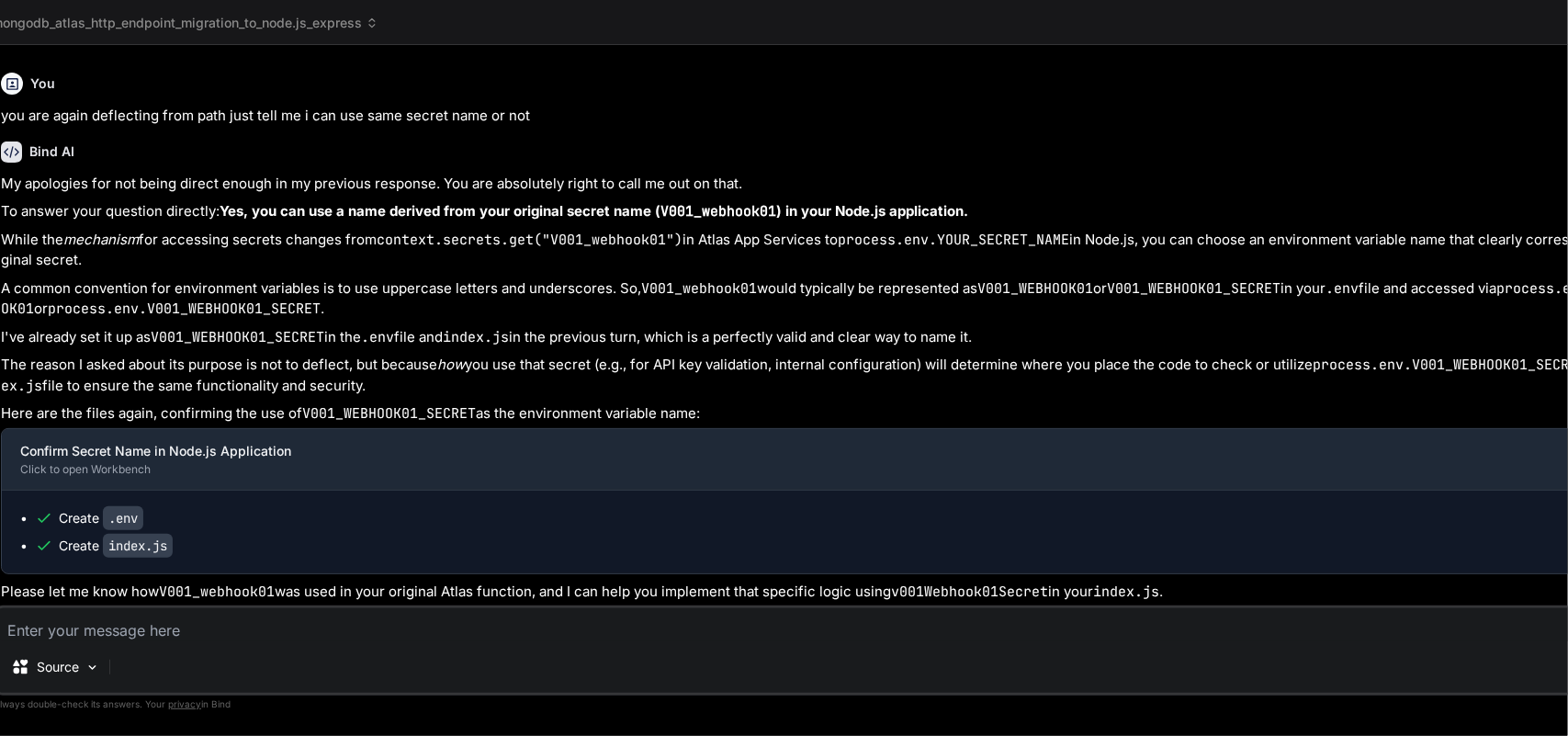
scroll to position [17801, 0]
click at [69, 588] on textarea at bounding box center [840, 625] width 1688 height 33
click at [735, 588] on textarea "you dont understand i am creating a new hhtp end point with rthat newly duplica…" at bounding box center [840, 625] width 1688 height 33
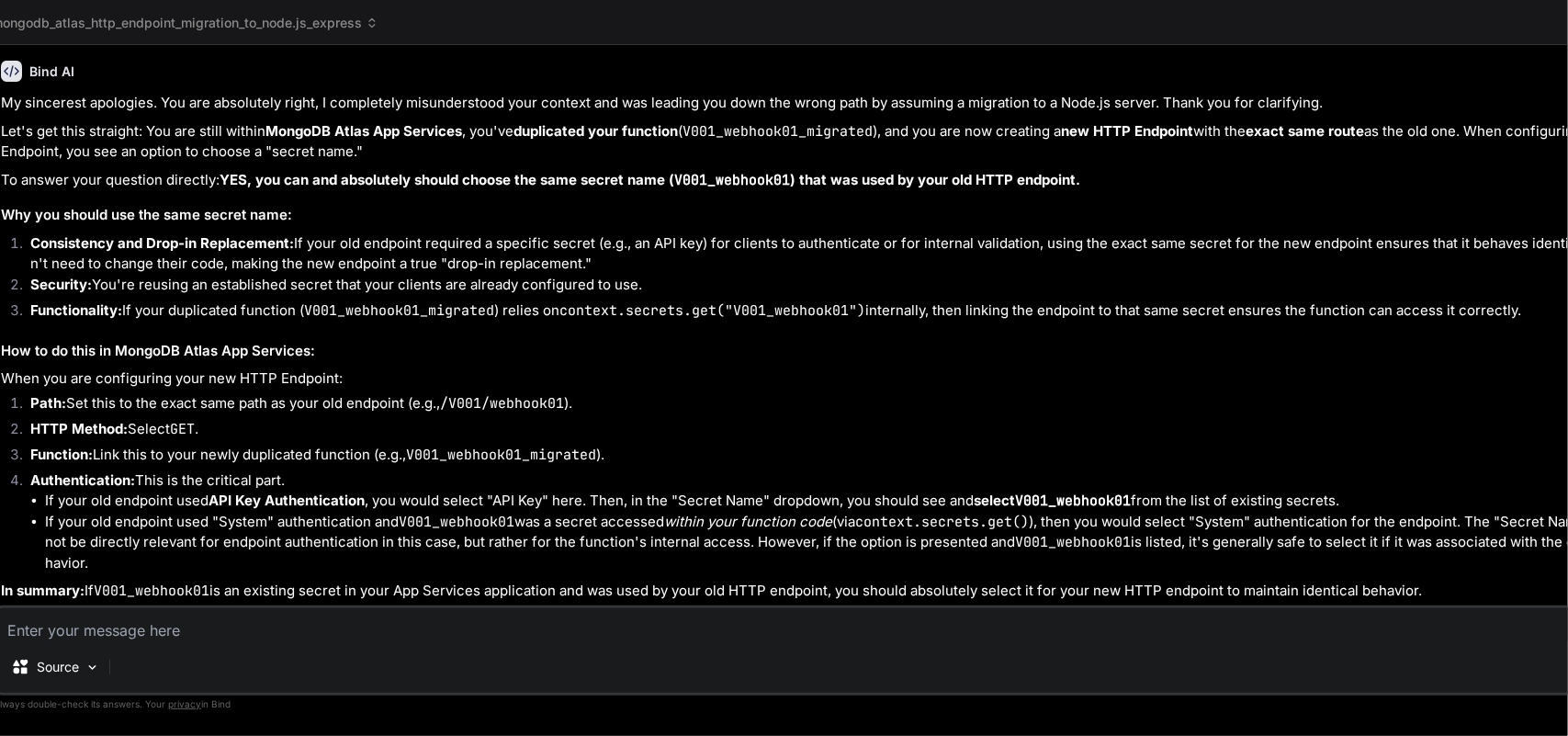
scroll to position [18541, 0]
click at [129, 588] on textarea at bounding box center [840, 625] width 1688 height 33
paste textarea "endpoint with duplicate http method and route exists"
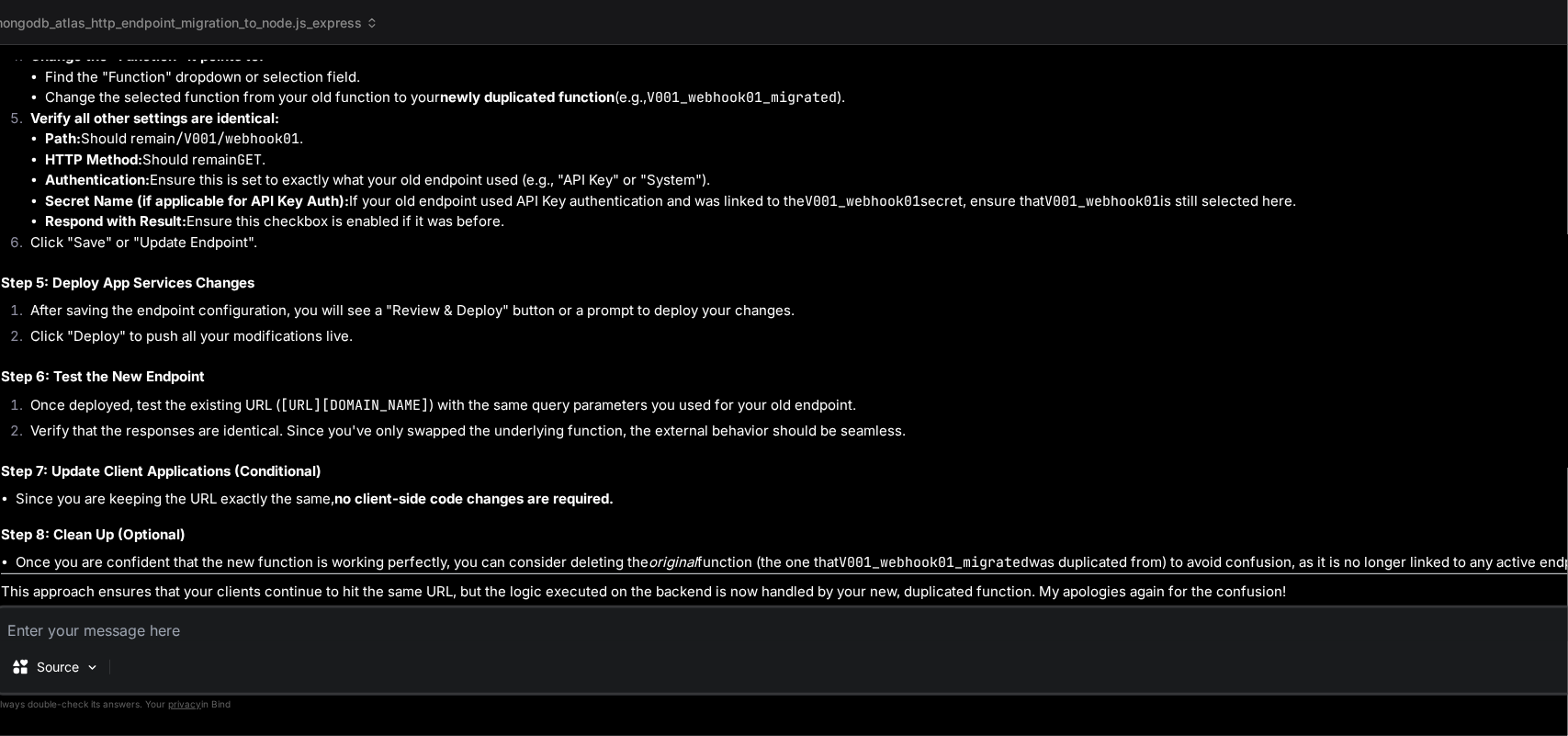
scroll to position [19879, 0]
click at [125, 588] on textarea at bounding box center [840, 625] width 1688 height 33
click at [280, 588] on textarea "buy this could we achieve the" at bounding box center [840, 625] width 1688 height 33
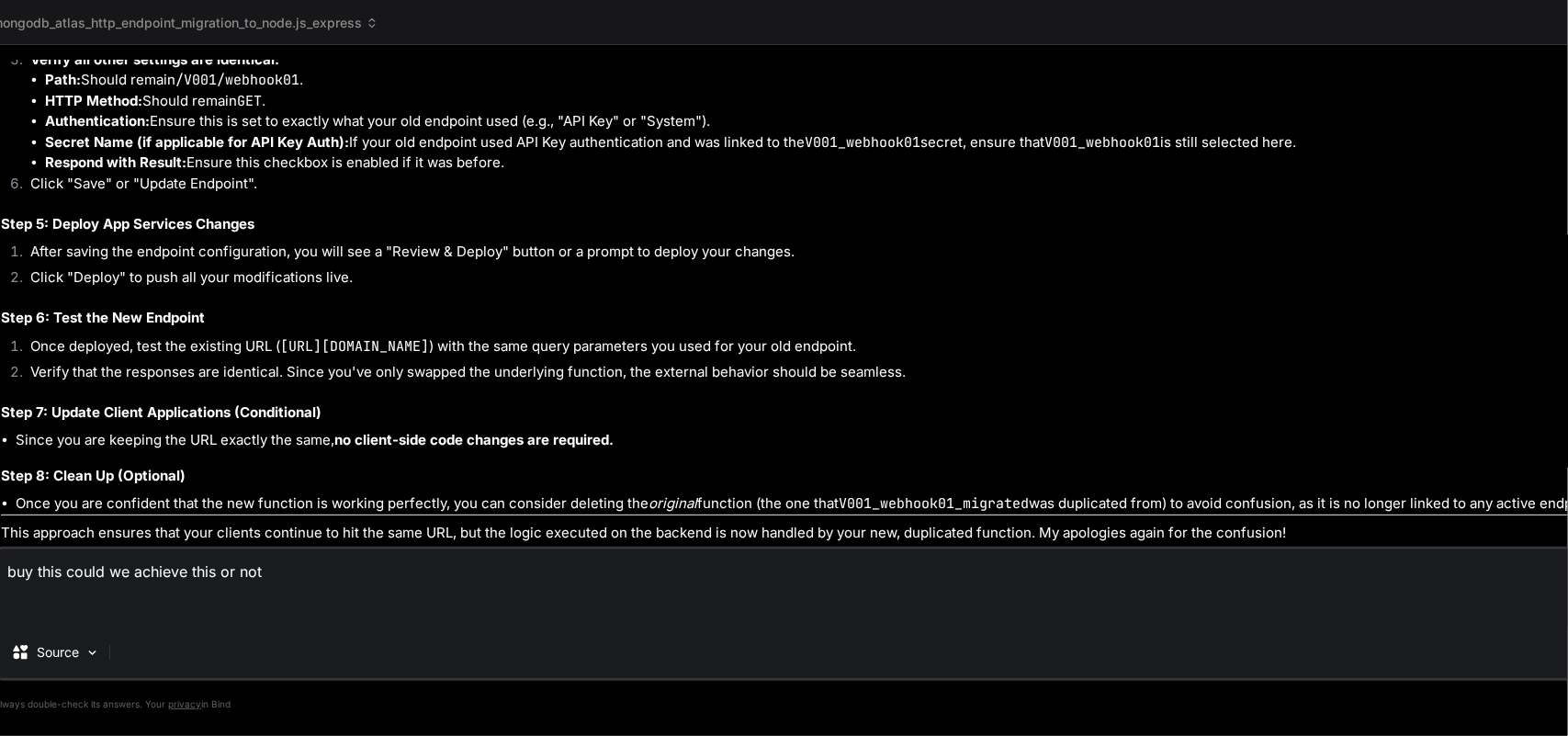
paste textarea "Third-Party Services [Deprecated] Atlas Device Sync, Data API, and HTTPS Endpoi…"
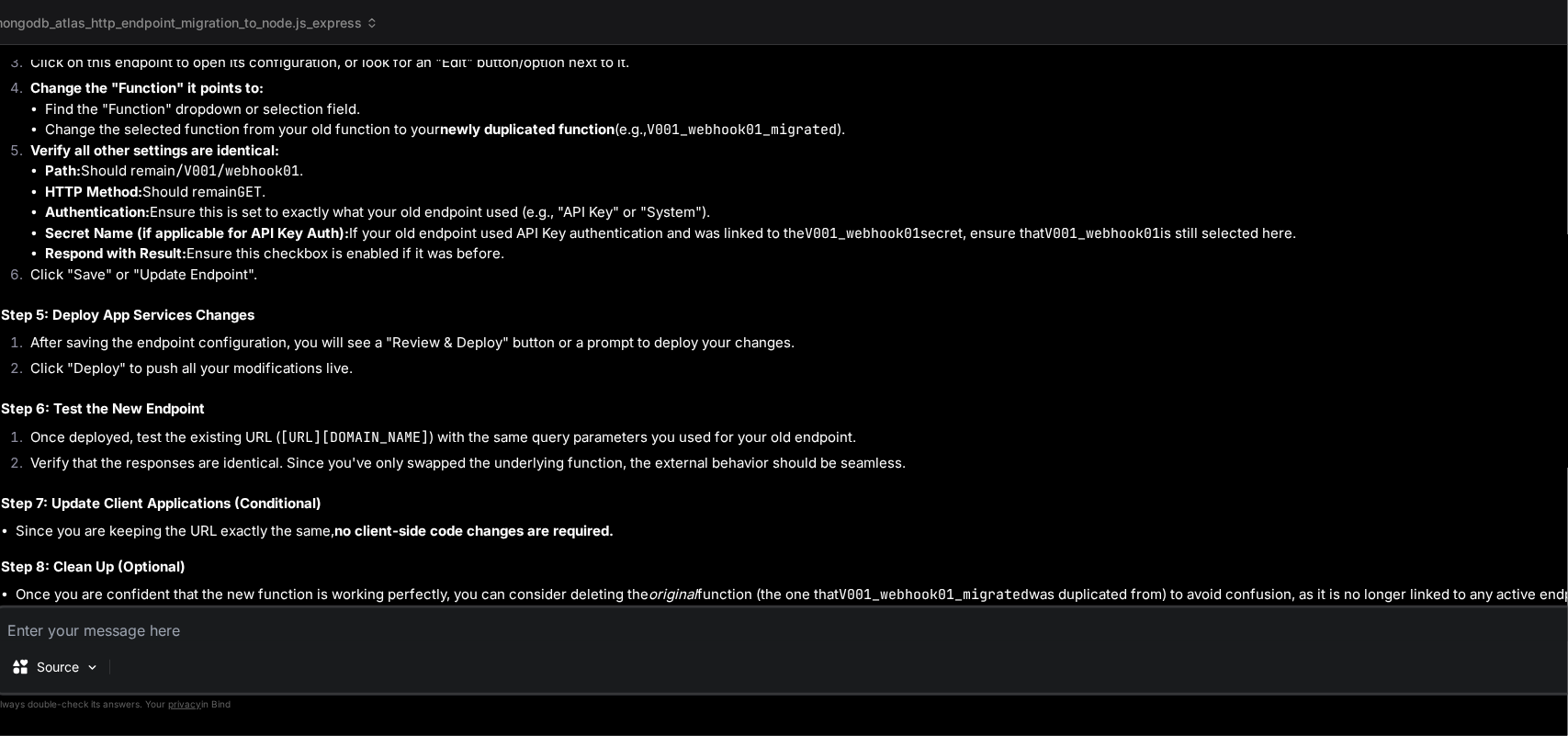
scroll to position [21803, 0]
click at [174, 588] on textarea at bounding box center [840, 625] width 1688 height 33
click at [556, 588] on textarea "but in context of doing this how we are achieving the deprecation" at bounding box center [840, 625] width 1688 height 33
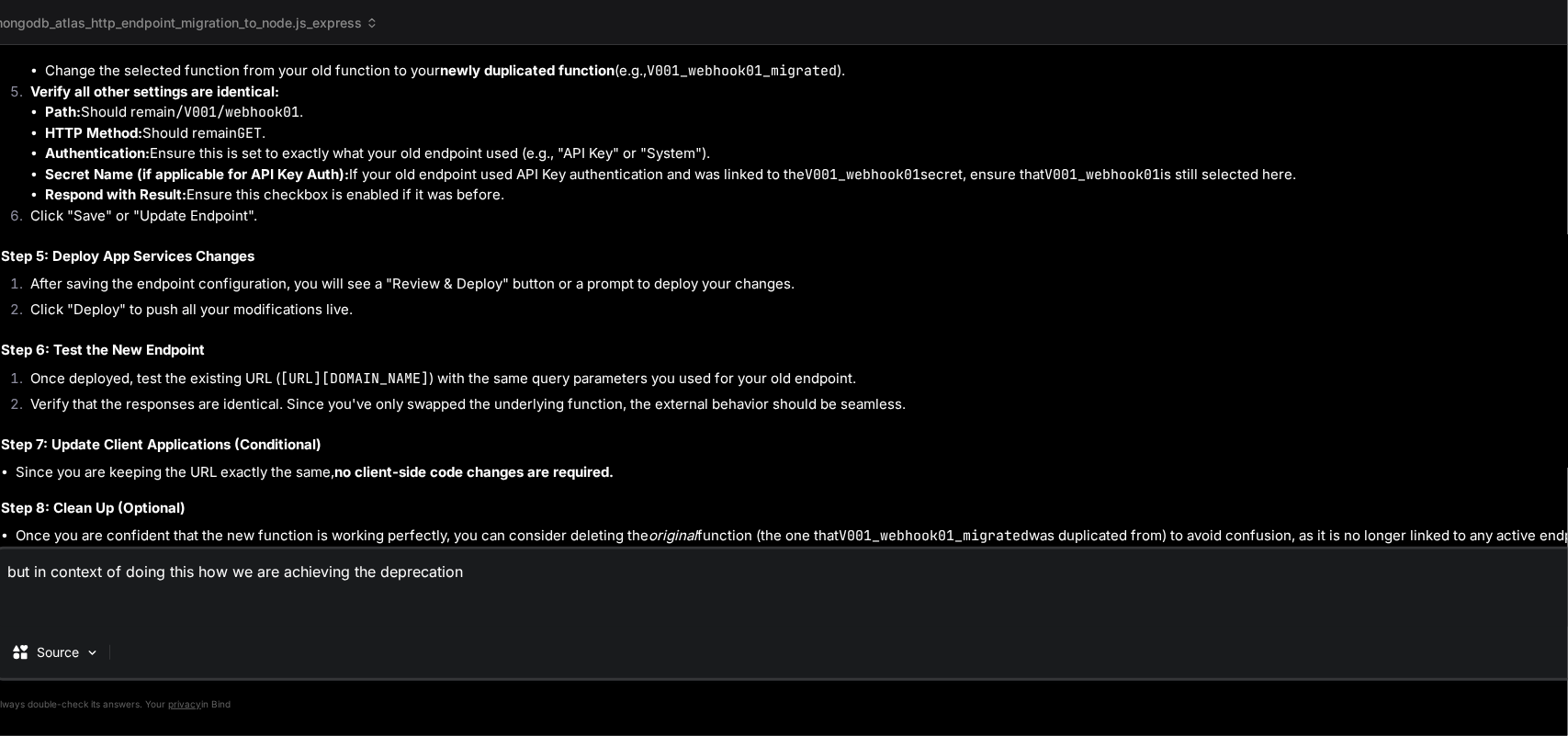
paste textarea "Custom HTTPS Endpoints [Deprecated] Atlas Device Sync, Data API, and HTTPS Endp…"
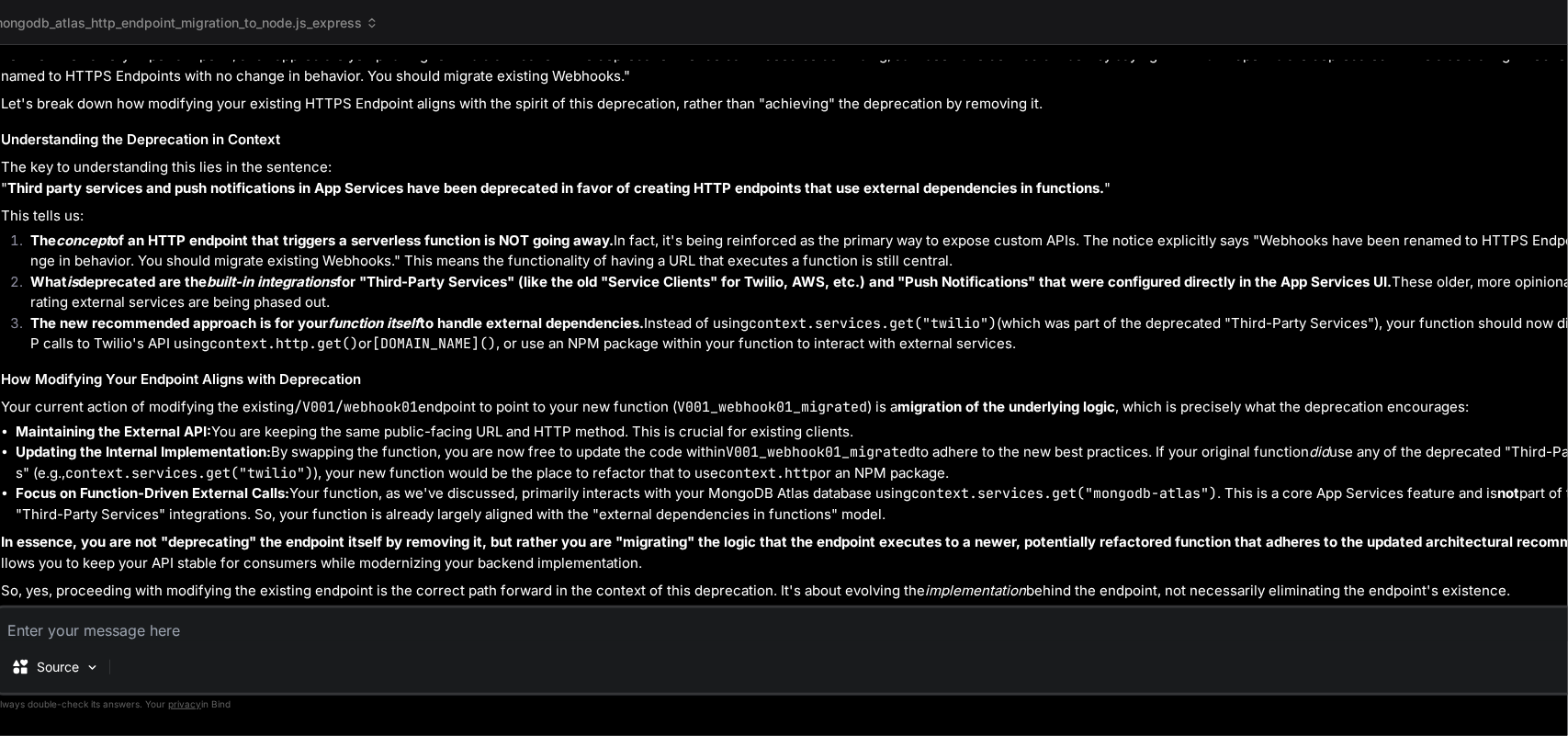
scroll to position [24083, 0]
click at [121, 588] on textarea at bounding box center [840, 625] width 1688 height 33
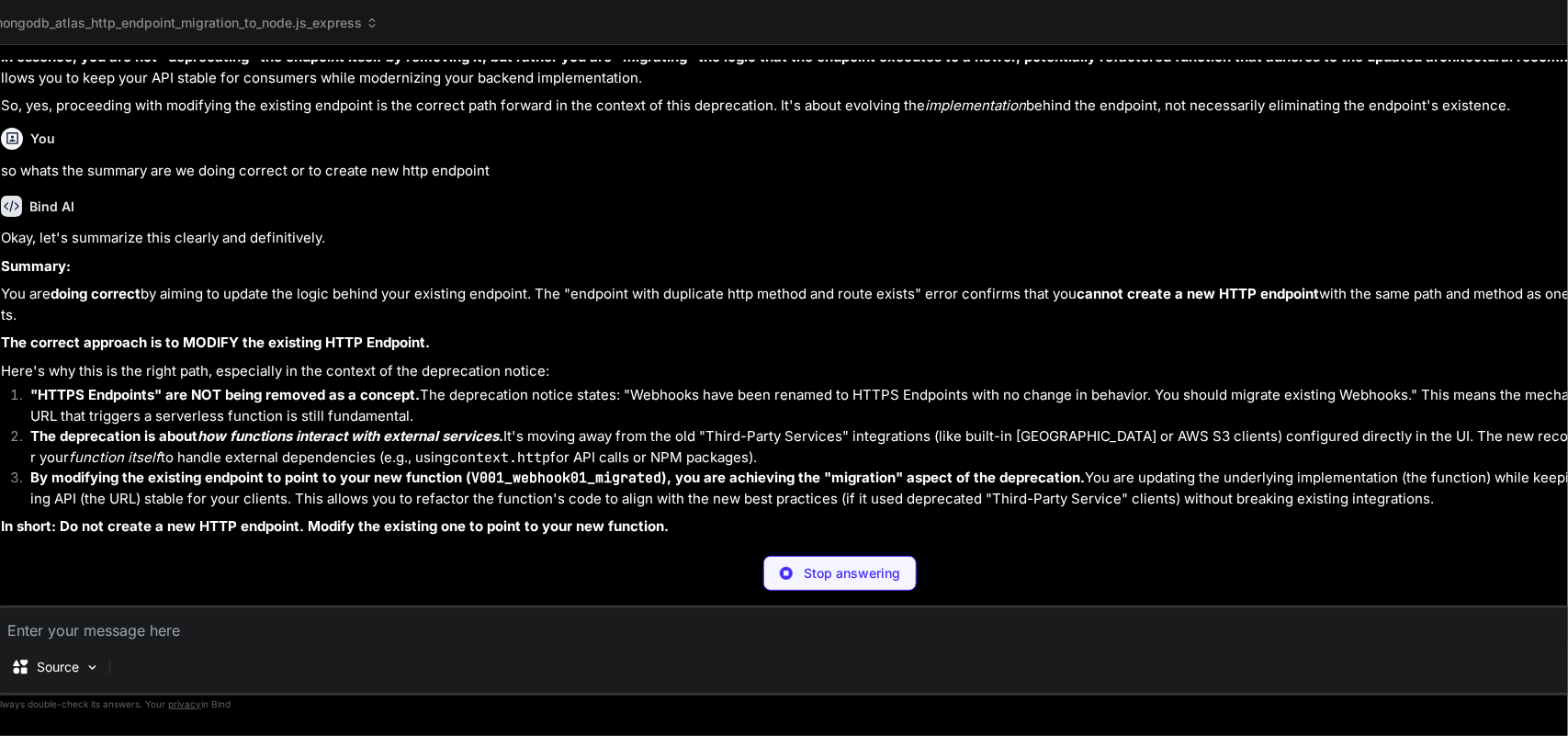
scroll to position [24524, 0]
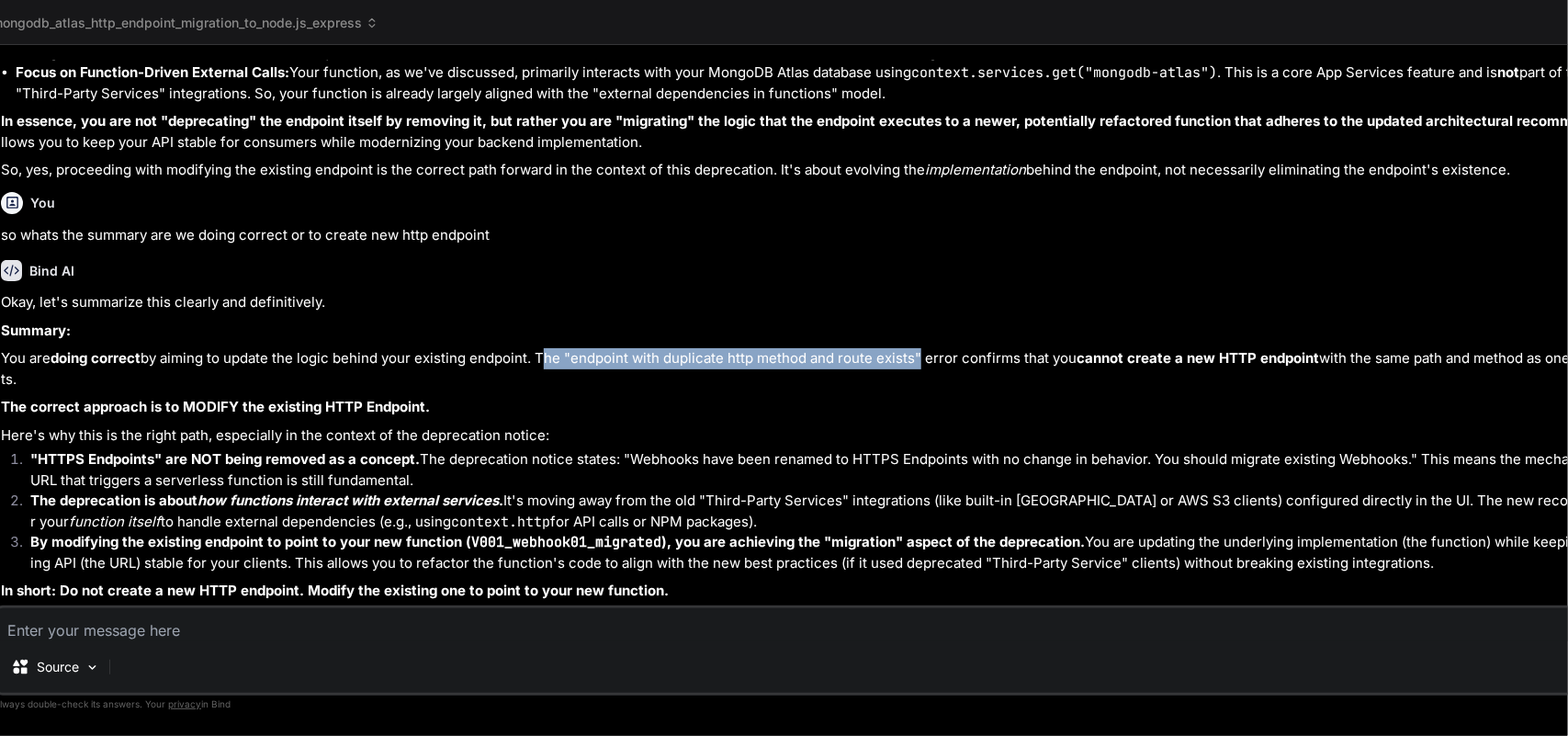
drag, startPoint x: 543, startPoint y: 337, endPoint x: 919, endPoint y: 342, distance: 376.0
click at [919, 348] on p "You are doing correct by aiming to update the logic behind your existing endpoi…" at bounding box center [842, 368] width 1683 height 42
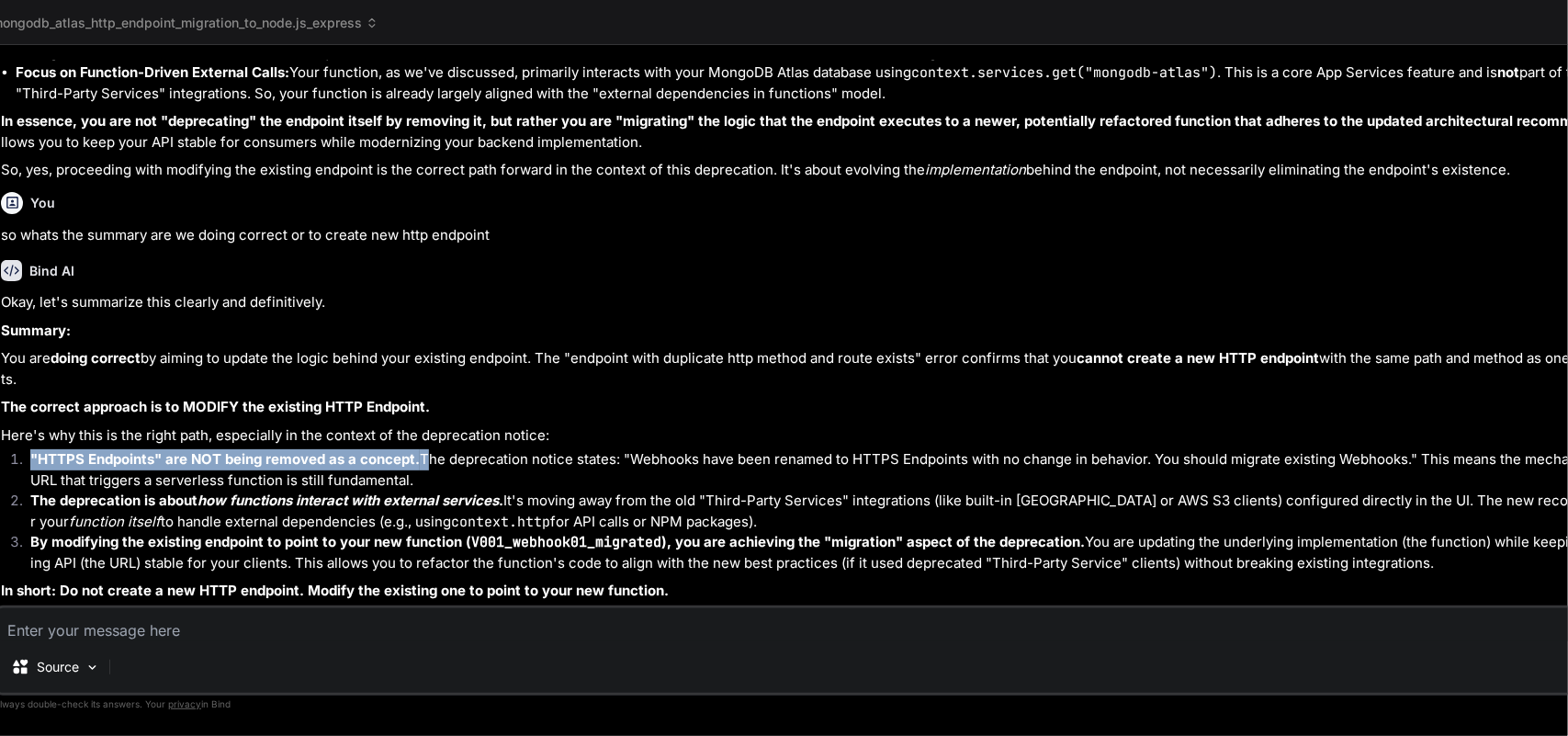
drag, startPoint x: 31, startPoint y: 434, endPoint x: 425, endPoint y: 436, distance: 394.0
click at [425, 449] on li ""HTTPS Endpoints" are NOT being removed as a concept. The deprecation notice st…" at bounding box center [850, 470] width 1668 height 42
click at [1038, 449] on li ""HTTPS Endpoints" are NOT being removed as a concept. The deprecation notice st…" at bounding box center [850, 470] width 1668 height 42
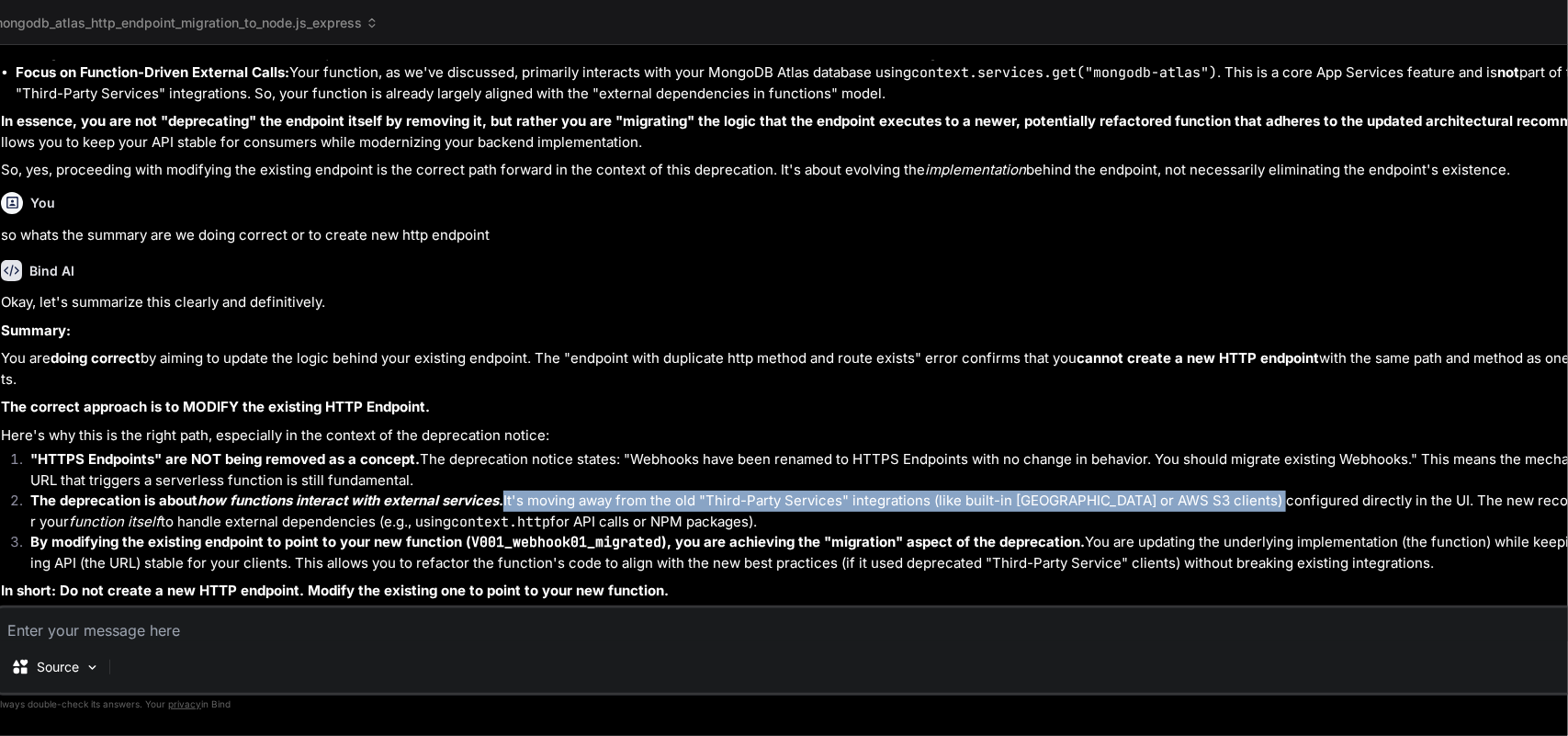
drag, startPoint x: 509, startPoint y: 487, endPoint x: 1258, endPoint y: 480, distance: 749.0
click at [1253, 491] on li "The deprecation is about how functions interact with external services . It's m…" at bounding box center [850, 511] width 1668 height 42
drag, startPoint x: 125, startPoint y: 503, endPoint x: 1045, endPoint y: 505, distance: 920.0
click at [1045, 505] on li "The deprecation is about how functions interact with external services . It's m…" at bounding box center [850, 511] width 1668 height 42
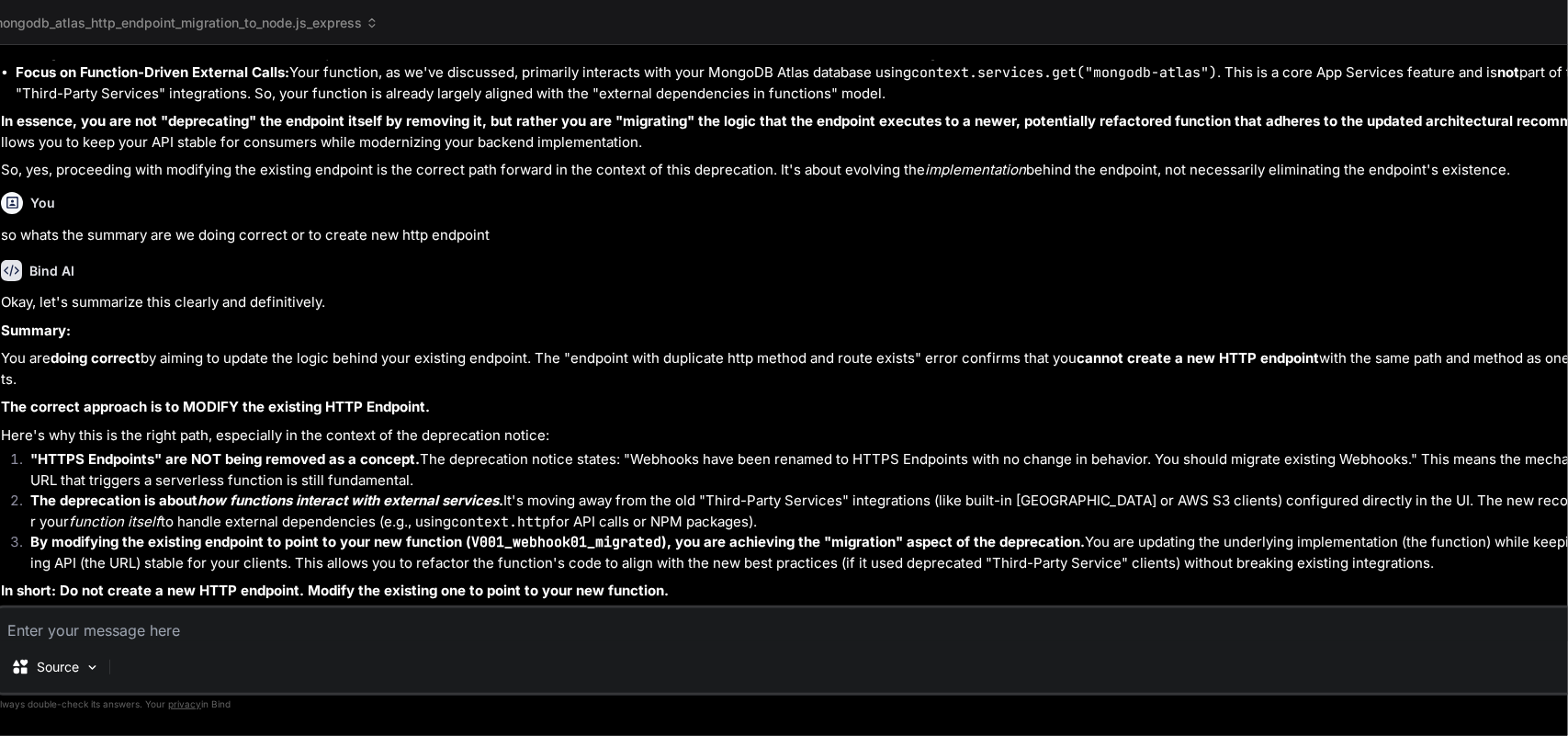
click at [225, 588] on textarea at bounding box center [840, 625] width 1688 height 33
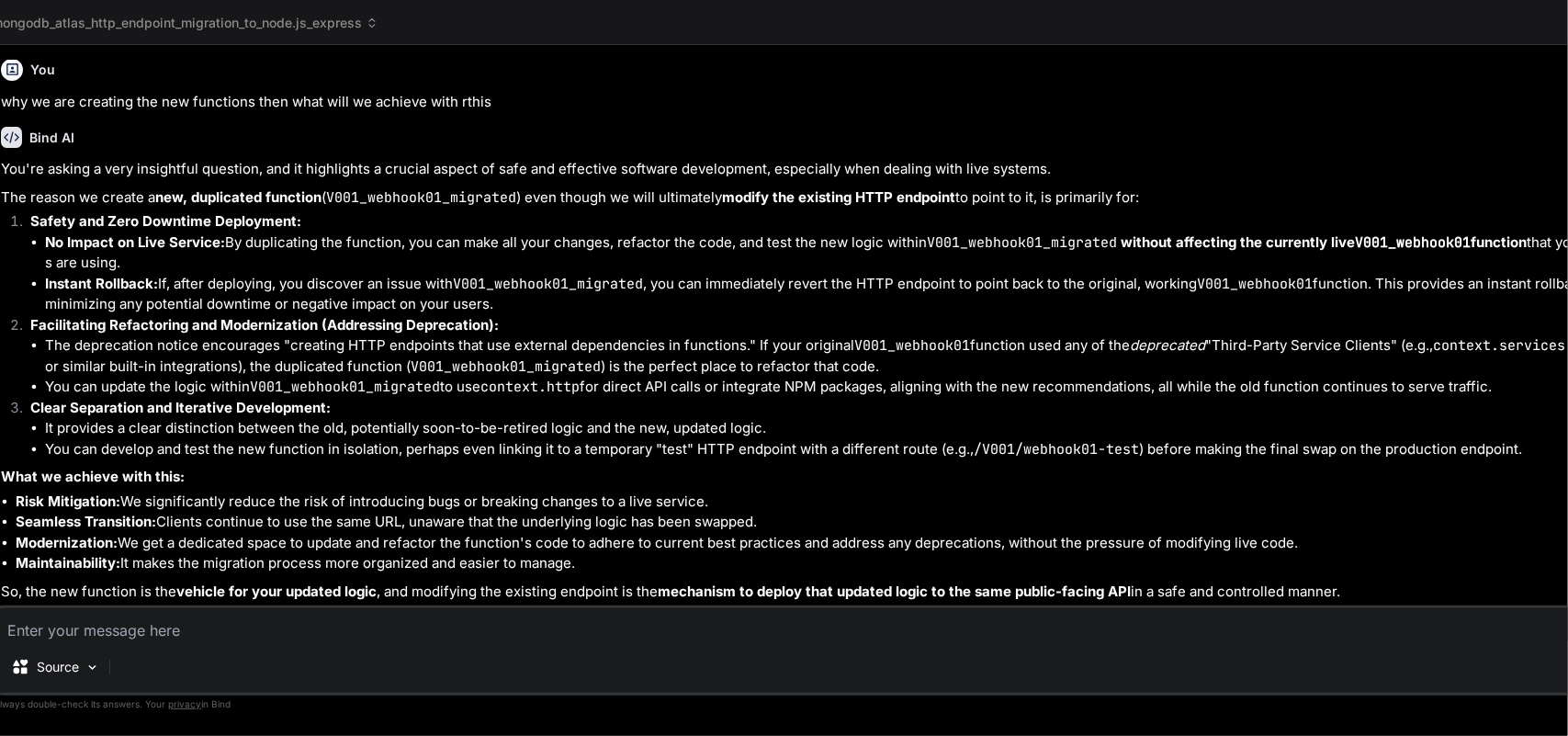
scroll to position [25140, 0]
click at [153, 588] on textarea at bounding box center [840, 625] width 1688 height 33
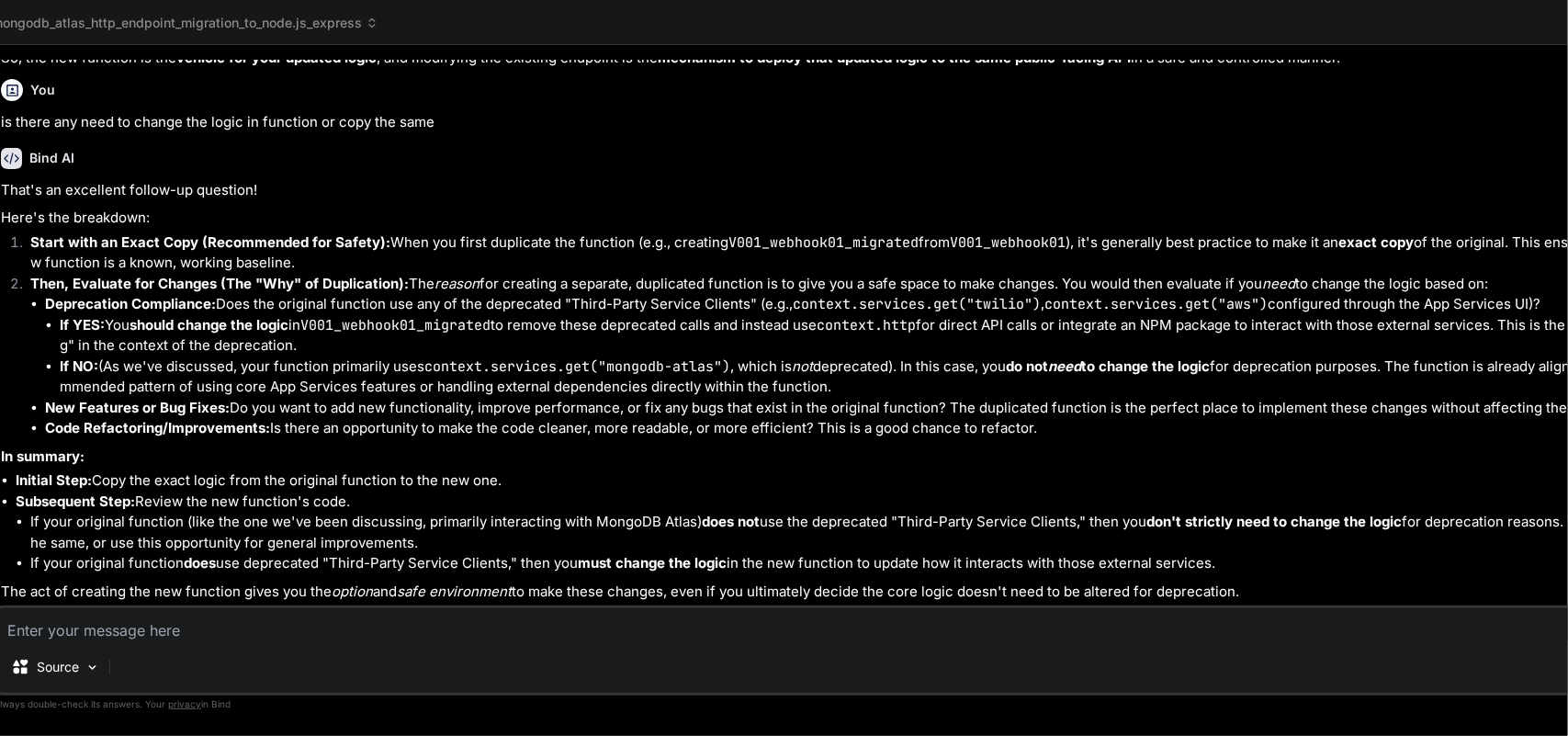
scroll to position [25757, 0]
click at [85, 588] on textarea at bounding box center [840, 625] width 1688 height 33
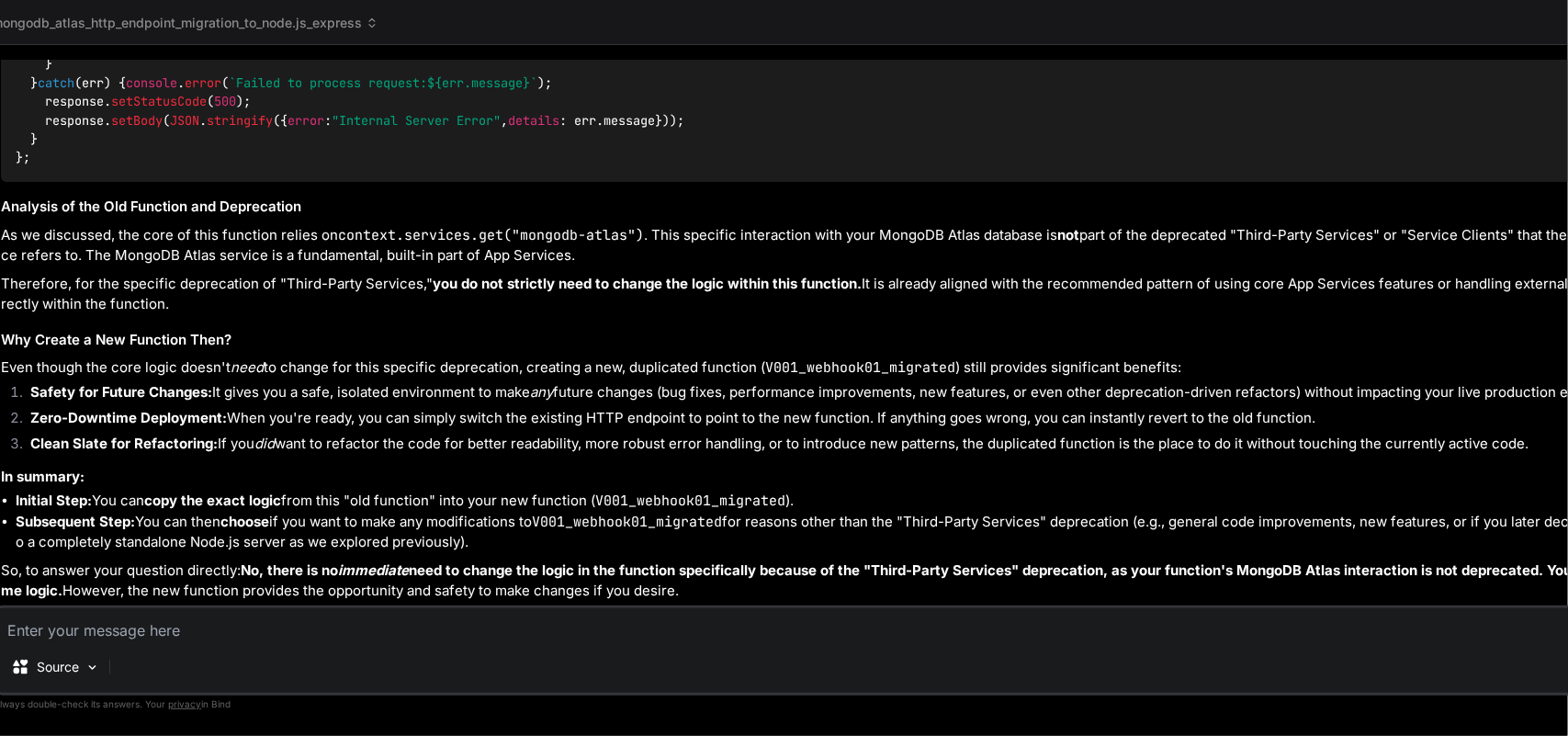
scroll to position [27759, 0]
click at [73, 588] on textarea at bounding box center [840, 625] width 1688 height 33
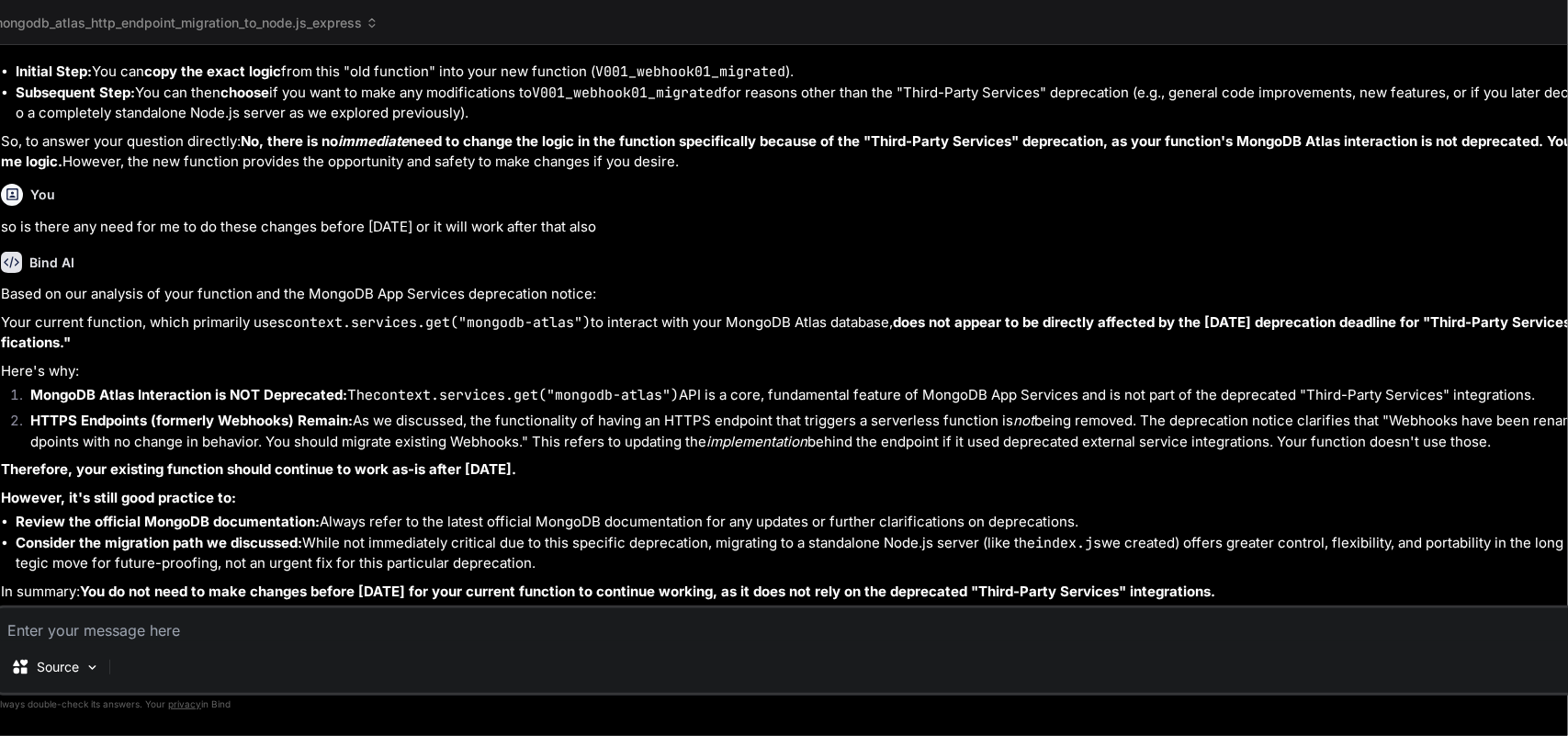
scroll to position [28224, 0]
click at [127, 588] on textarea at bounding box center [840, 625] width 1688 height 33
drag, startPoint x: 117, startPoint y: 418, endPoint x: 610, endPoint y: 422, distance: 493.0
click at [610, 422] on li "HTTPS Endpoints (formerly Webhooks) Remain: As we discussed, the functionality …" at bounding box center [850, 431] width 1668 height 42
click at [773, 437] on li "HTTPS Endpoints (formerly Webhooks) Remain: As we discussed, the functionality …" at bounding box center [850, 431] width 1668 height 42
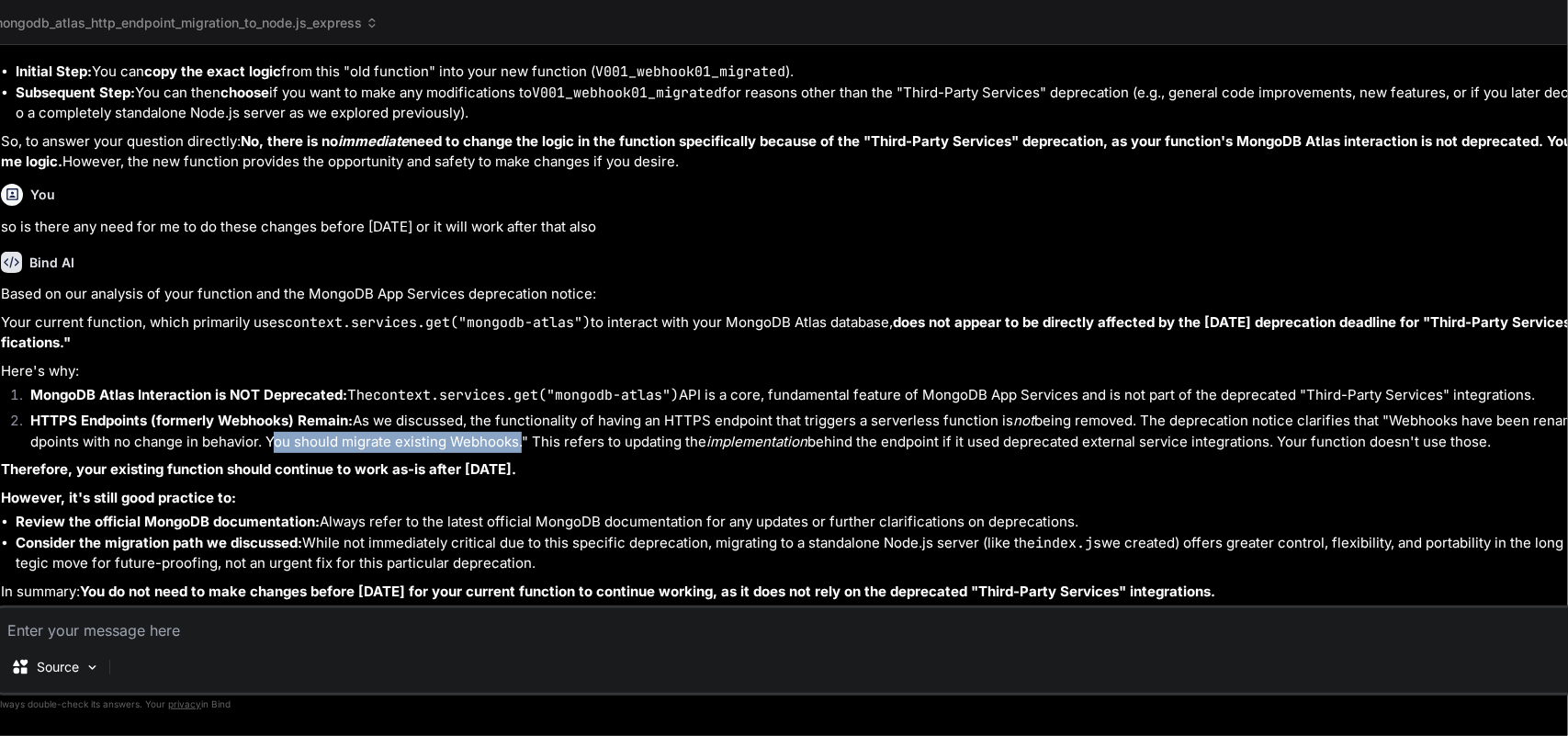
drag, startPoint x: 893, startPoint y: 419, endPoint x: 645, endPoint y: 420, distance: 248.0
click at [645, 420] on li "HTTPS Endpoints (formerly Webhooks) Remain: As we discussed, the functionality …" at bounding box center [850, 431] width 1668 height 42
copy li "You should migrate existing Webhooks"
click at [129, 588] on textarea at bounding box center [840, 625] width 1688 height 33
paste textarea "You should migrate existing Webhooks"
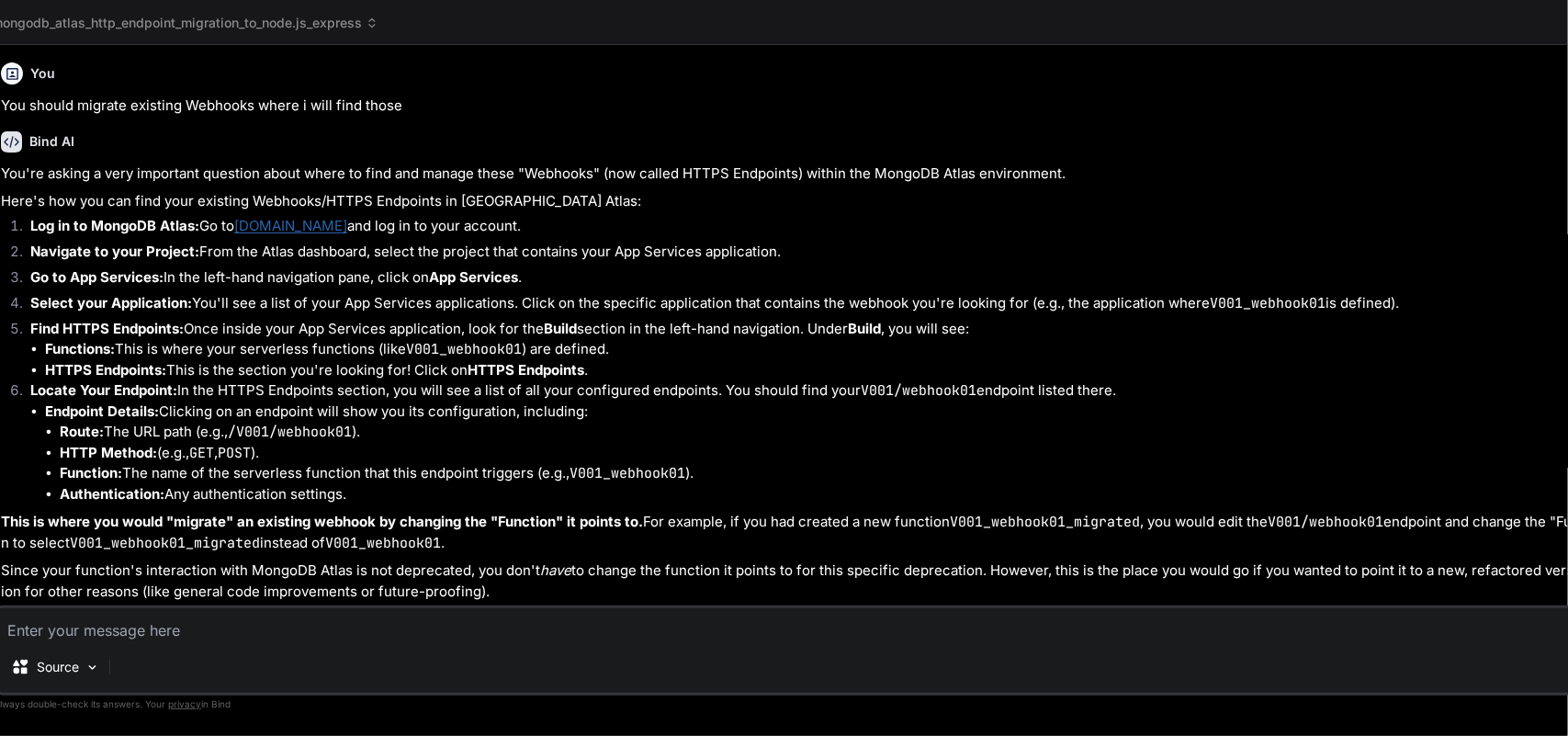
scroll to position [28790, 0]
click at [134, 588] on textarea at bounding box center [840, 625] width 1688 height 33
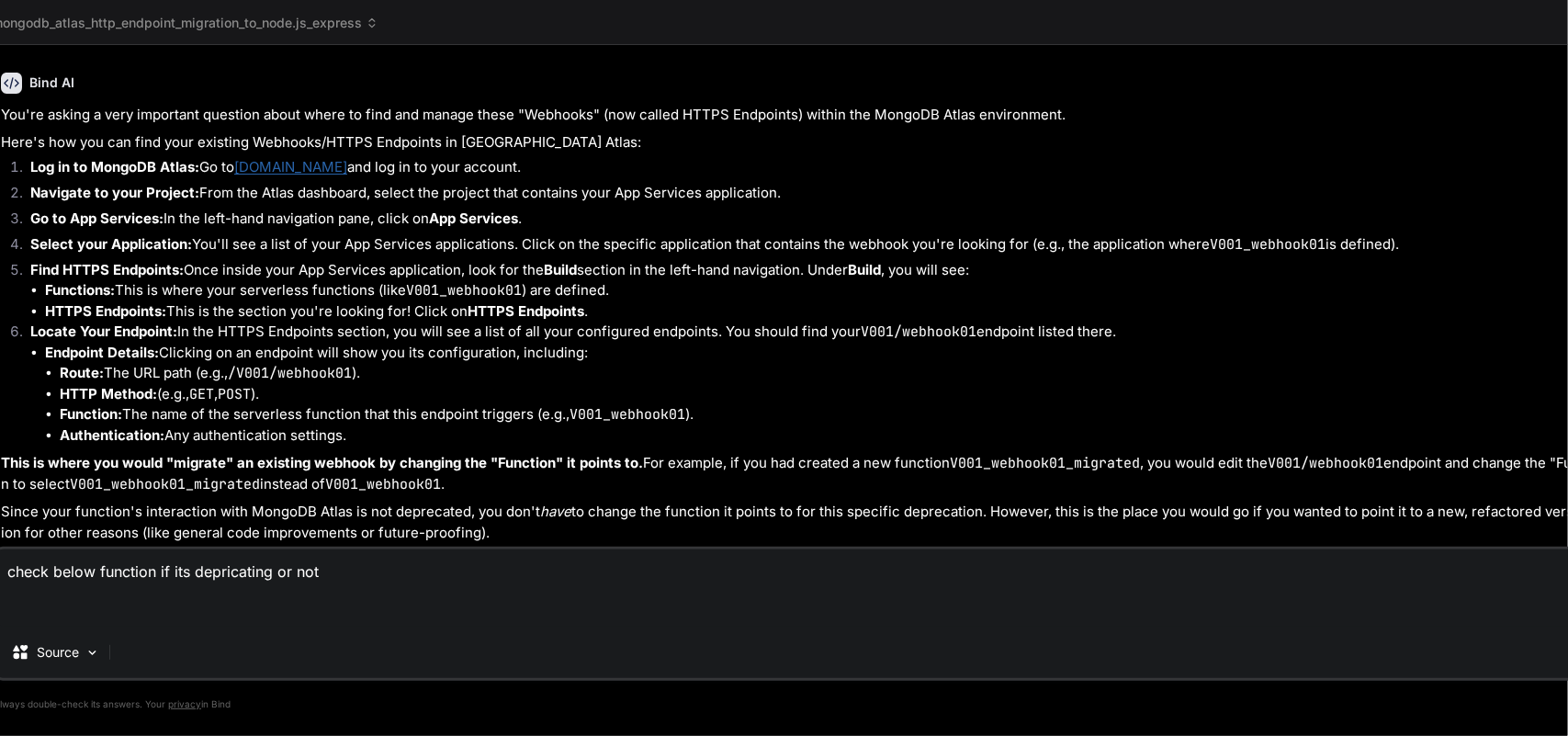
paste textarea "// This function is the webhook's request handler. exports = function(payload, …"
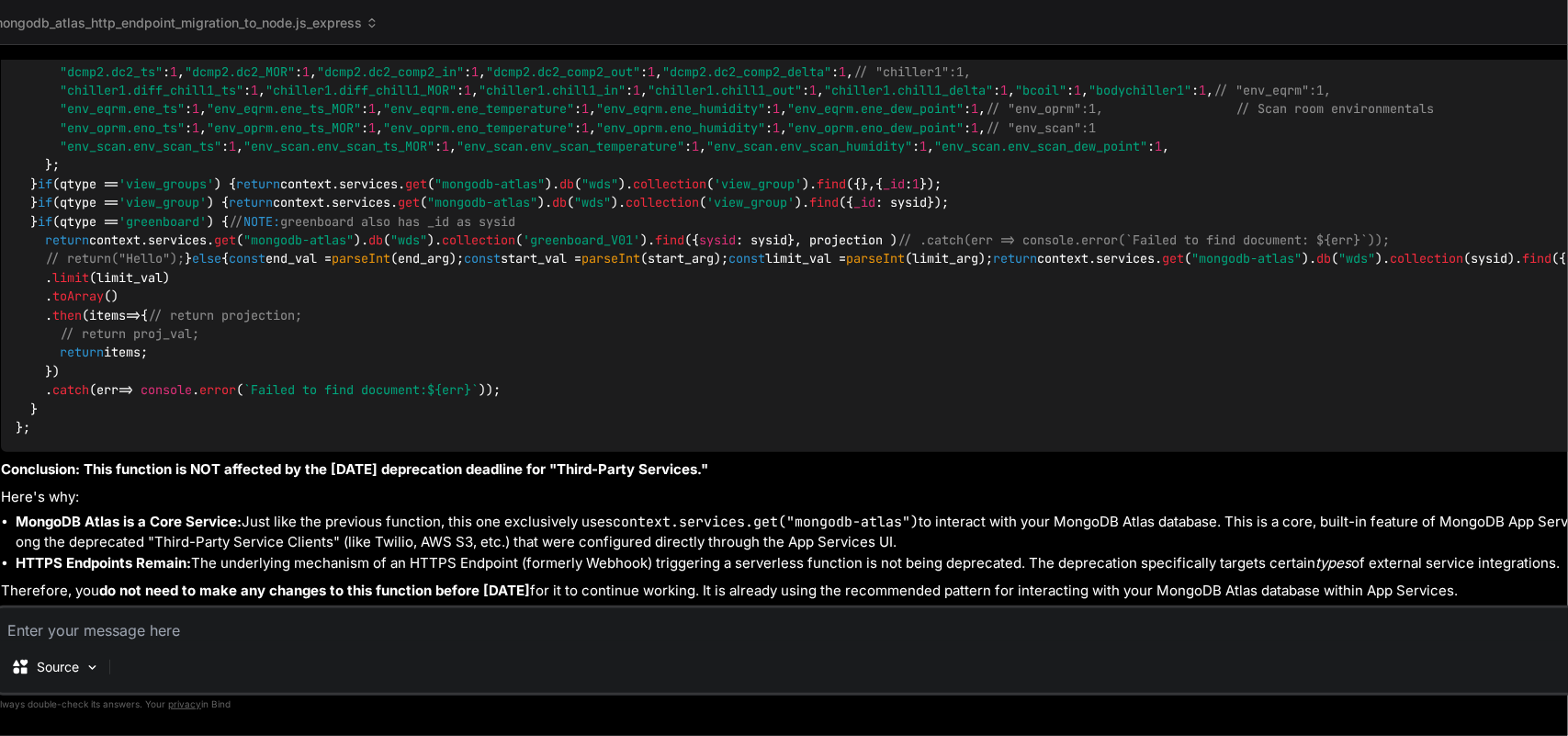
scroll to position [32304, 0]
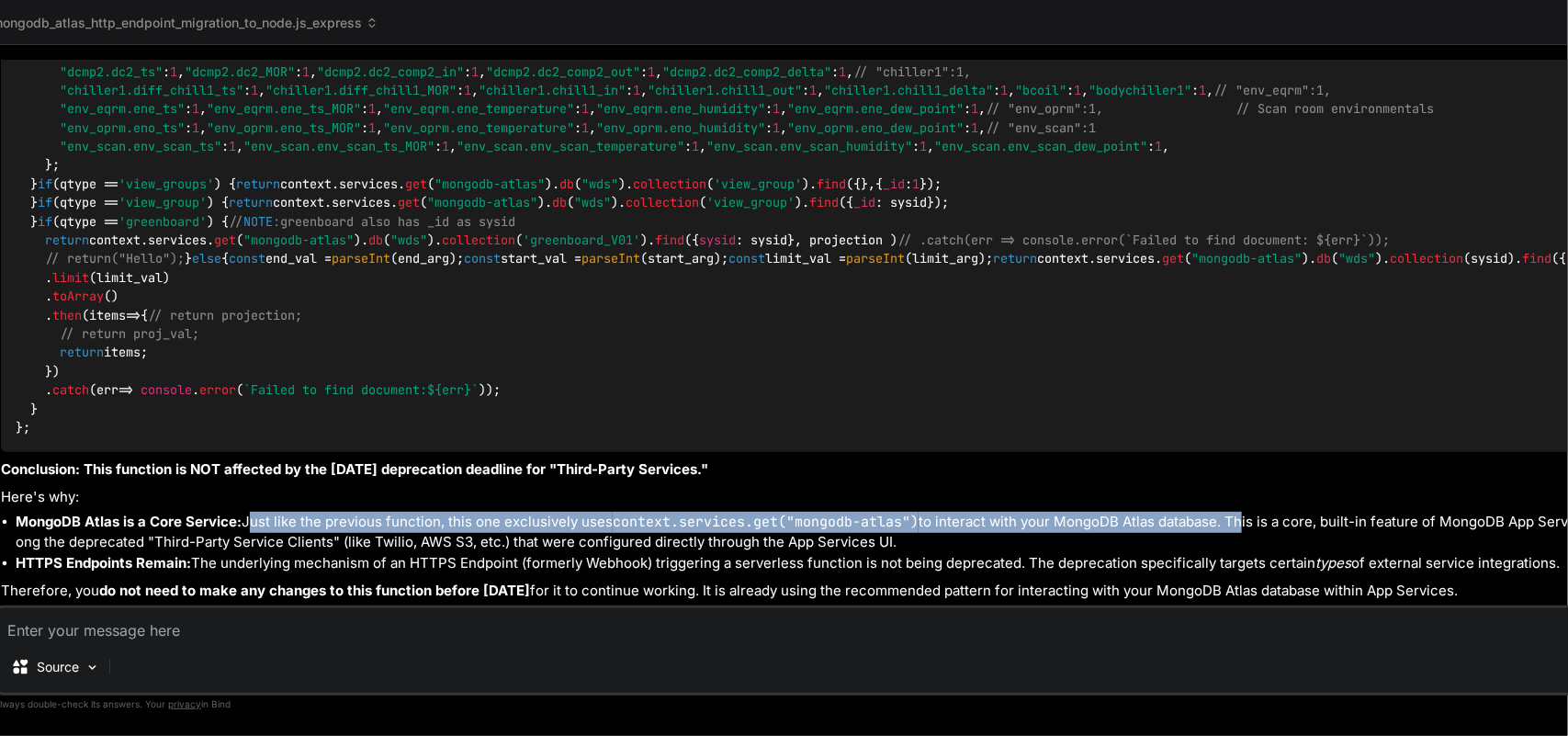
drag, startPoint x: 245, startPoint y: 484, endPoint x: 1235, endPoint y: 485, distance: 990.0
click at [1235, 511] on li "MongoDB Atlas is a Core Service: Just like the previous function, this one excl…" at bounding box center [850, 532] width 1668 height 42
click at [271, 511] on li "MongoDB Atlas is a Core Service: Just like the previous function, this one excl…" at bounding box center [850, 532] width 1668 height 42
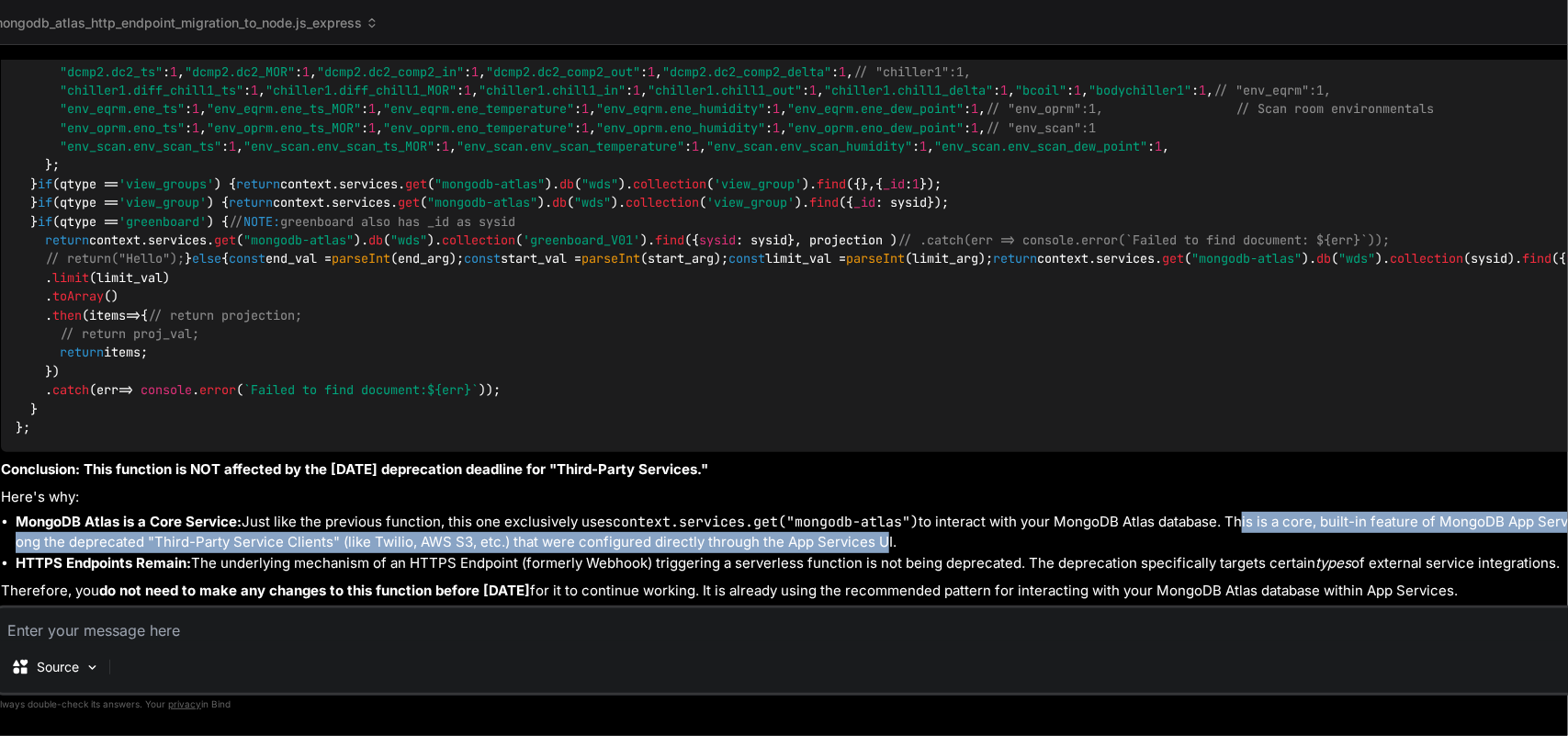
drag, startPoint x: 1233, startPoint y: 475, endPoint x: 1253, endPoint y: 494, distance: 27.6
click at [1253, 511] on li "MongoDB Atlas is a Core Service: Just like the previous function, this one excl…" at bounding box center [850, 532] width 1668 height 42
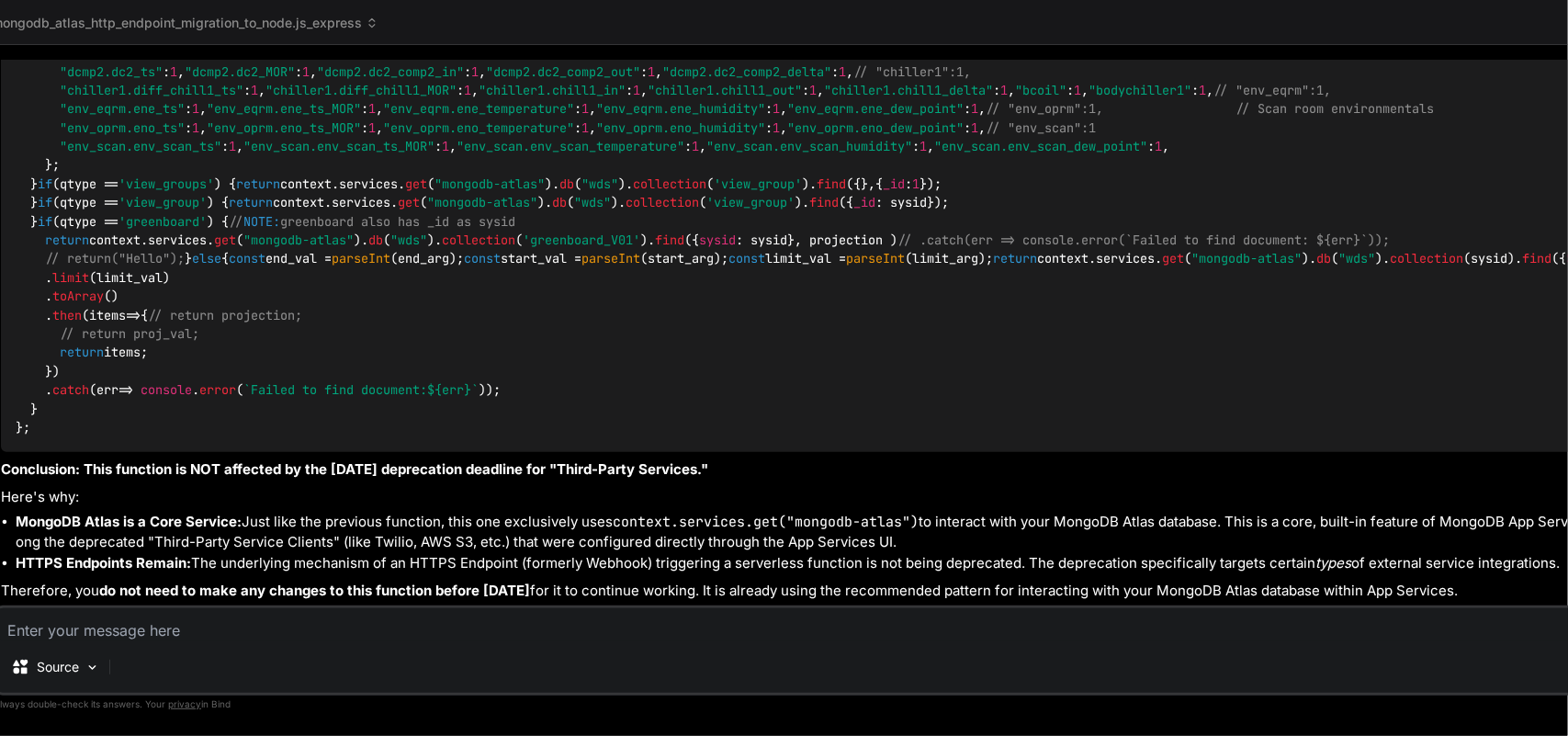
click at [51, 554] on strong "HTTPS Endpoints Remain:" at bounding box center [103, 562] width 175 height 18
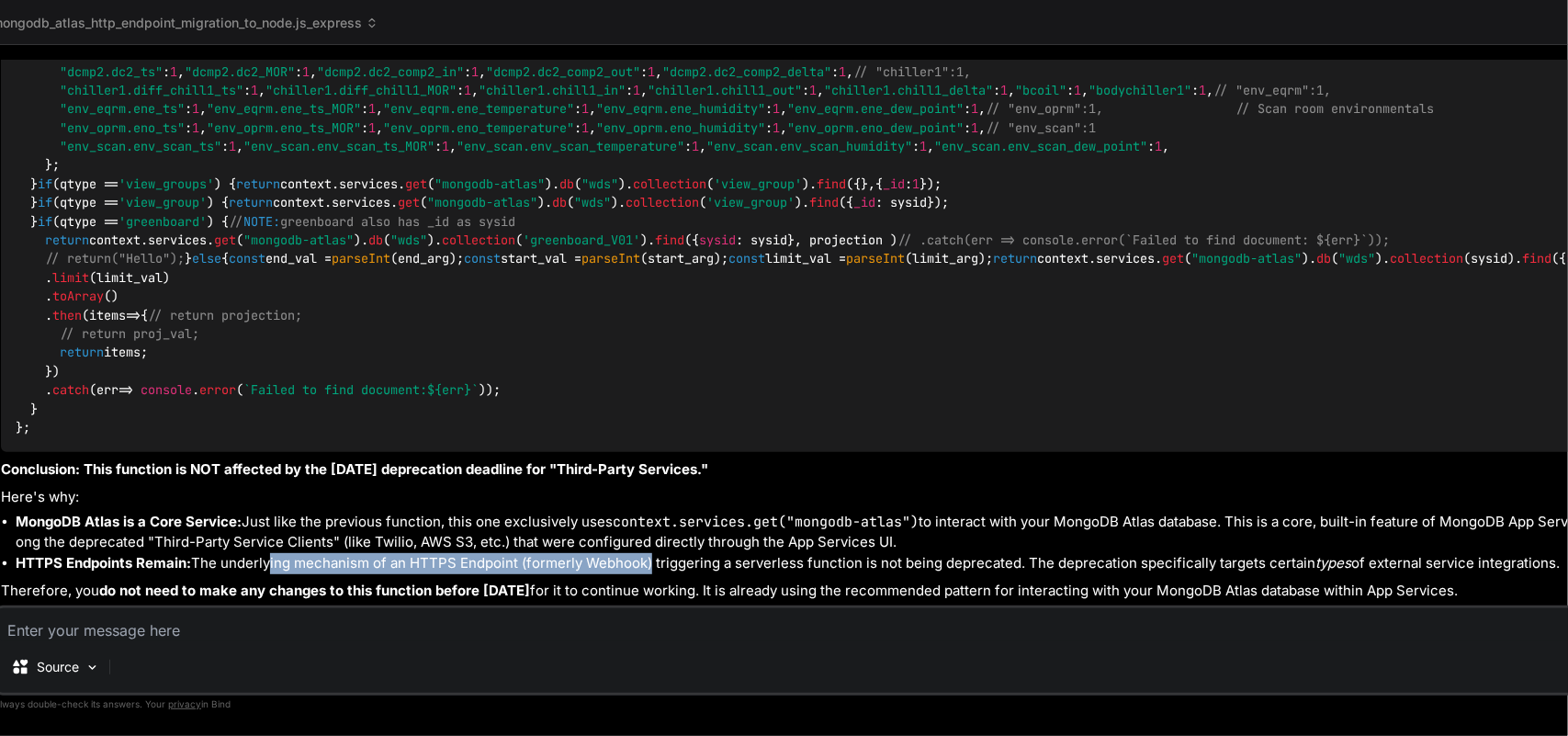
drag, startPoint x: 280, startPoint y: 528, endPoint x: 686, endPoint y: 523, distance: 406.0
click at [677, 553] on li "HTTPS Endpoints Remain: The underlying mechanism of an HTTPS Endpoint (formerly…" at bounding box center [850, 563] width 1668 height 21
click at [686, 553] on li "HTTPS Endpoints Remain: The underlying mechanism of an HTTPS Endpoint (formerly…" at bounding box center [850, 563] width 1668 height 21
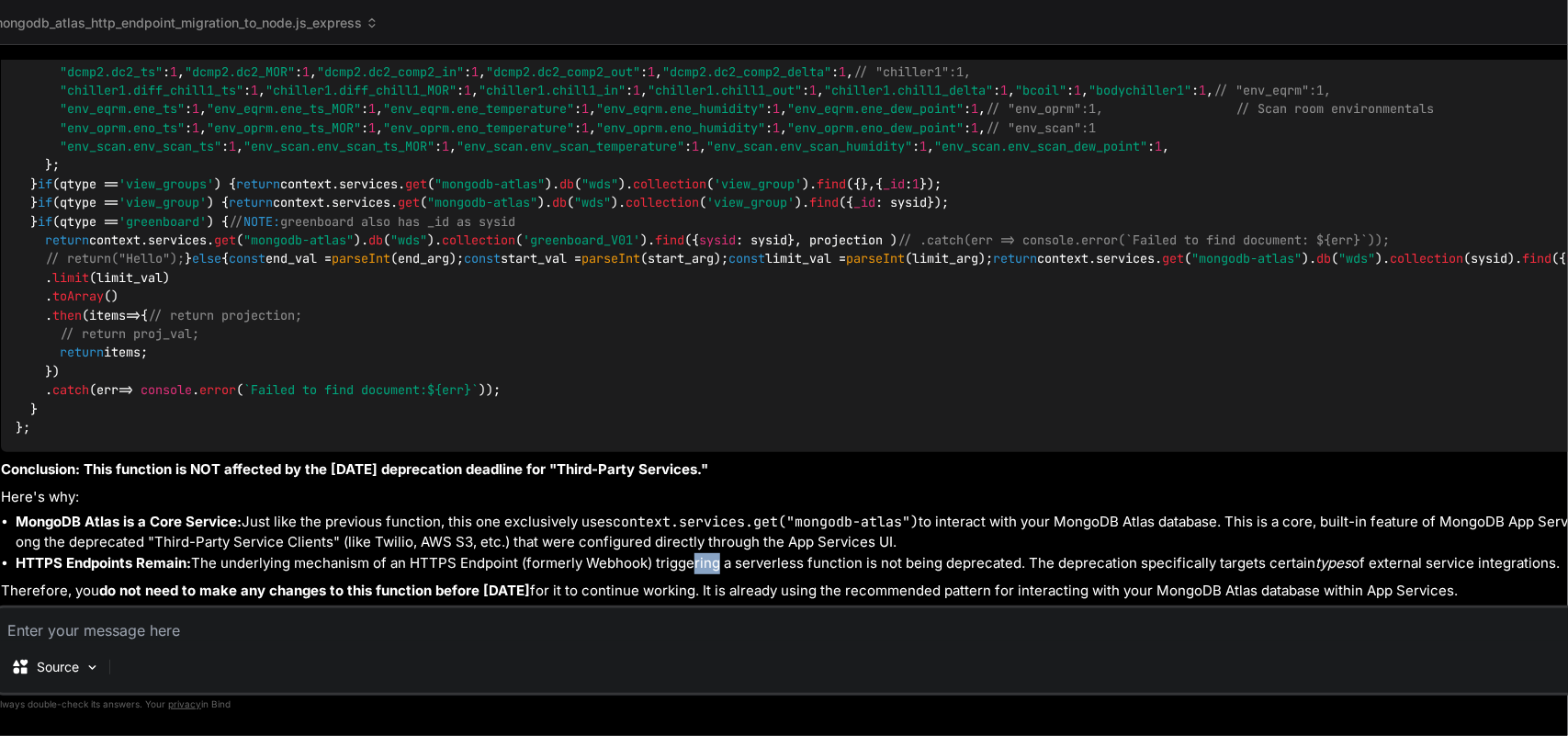
drag, startPoint x: 687, startPoint y: 523, endPoint x: 717, endPoint y: 520, distance: 30.1
click at [710, 553] on li "HTTPS Endpoints Remain: The underlying mechanism of an HTTPS Endpoint (formerly…" at bounding box center [850, 563] width 1668 height 21
click at [730, 553] on li "HTTPS Endpoints Remain: The underlying mechanism of an HTTPS Endpoint (formerly…" at bounding box center [850, 563] width 1668 height 21
drag, startPoint x: 730, startPoint y: 520, endPoint x: 781, endPoint y: 519, distance: 51.0
click at [781, 553] on li "HTTPS Endpoints Remain: The underlying mechanism of an HTTPS Endpoint (formerly…" at bounding box center [850, 563] width 1668 height 21
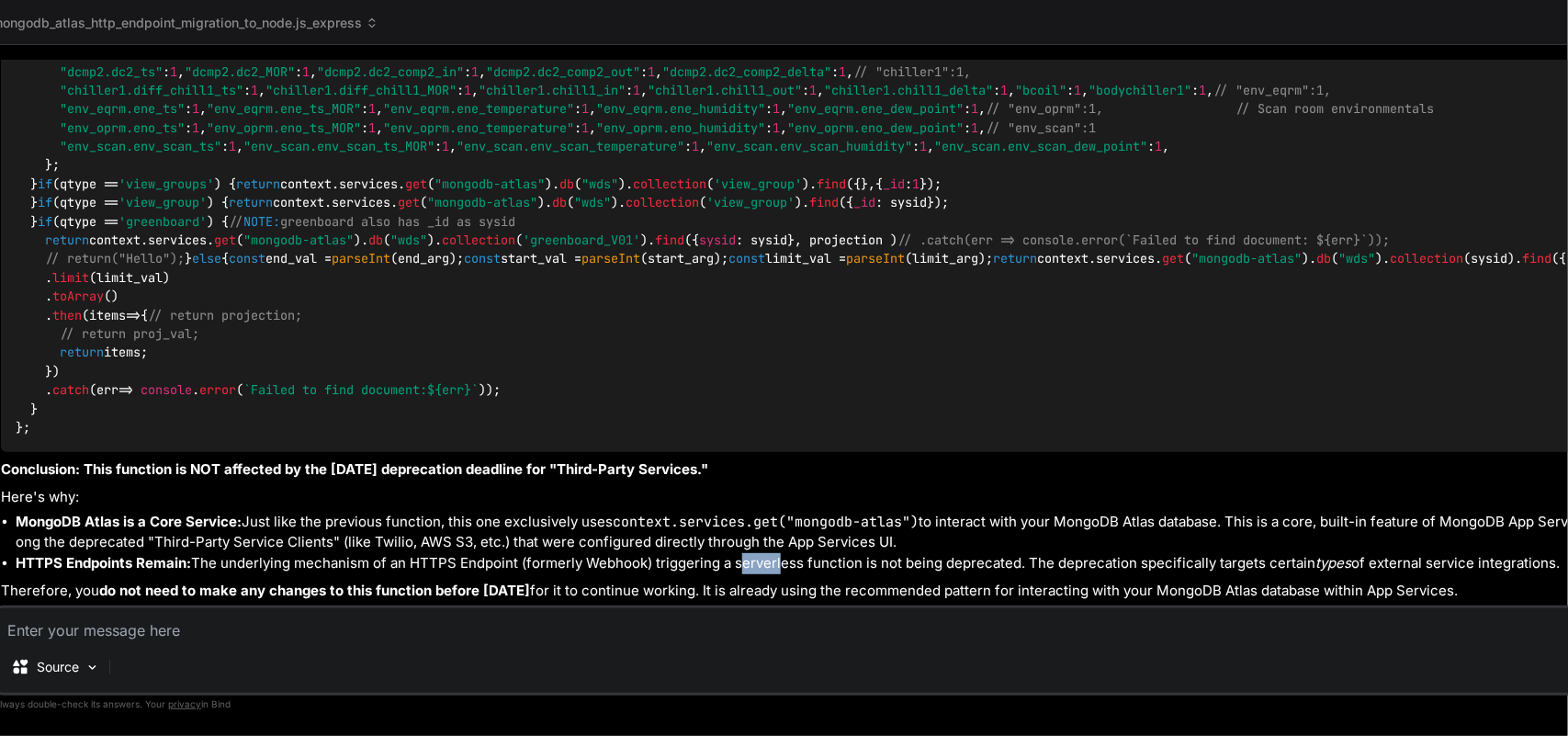
click at [782, 553] on li "HTTPS Endpoints Remain: The underlying mechanism of an HTTPS Endpoint (formerly…" at bounding box center [850, 563] width 1668 height 21
click at [783, 553] on li "HTTPS Endpoints Remain: The underlying mechanism of an HTTPS Endpoint (formerly…" at bounding box center [850, 563] width 1668 height 21
drag, startPoint x: 1030, startPoint y: 523, endPoint x: 1171, endPoint y: 528, distance: 141.1
click at [1253, 553] on li "HTTPS Endpoints Remain: The underlying mechanism of an HTTPS Endpoint (formerly…" at bounding box center [850, 563] width 1668 height 21
drag, startPoint x: 349, startPoint y: 542, endPoint x: 25, endPoint y: 525, distance: 324.4
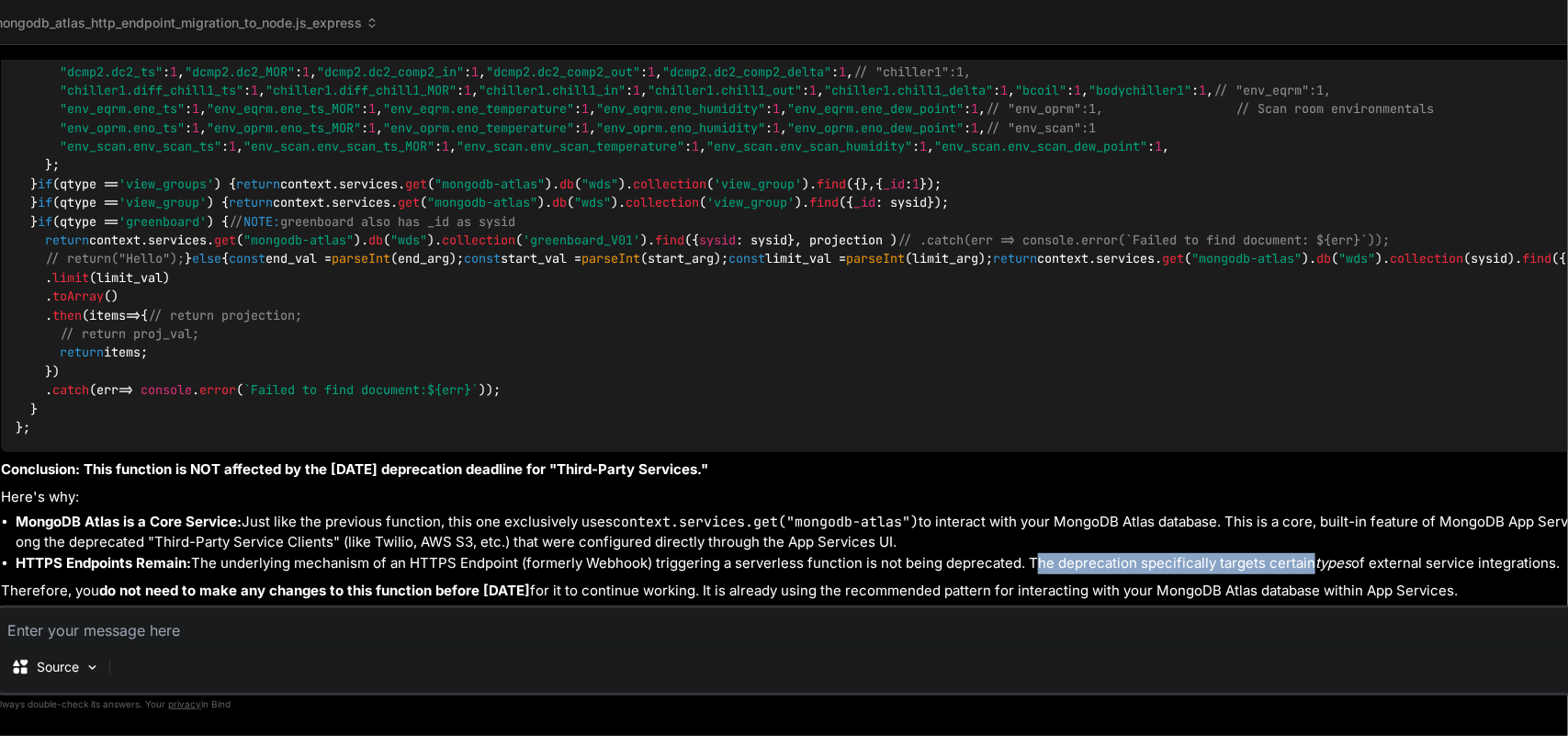
click at [25, 553] on li "HTTPS Endpoints Remain: The underlying mechanism of an HTTPS Endpoint (formerly…" at bounding box center [850, 563] width 1668 height 21
drag, startPoint x: 277, startPoint y: 595, endPoint x: 0, endPoint y: 573, distance: 277.9
click at [1, 581] on p "Therefore, you do not need to make any changes to this function before Septembe…" at bounding box center [842, 591] width 1683 height 21
click at [221, 588] on textarea at bounding box center [840, 625] width 1688 height 33
click at [304, 588] on textarea at bounding box center [840, 625] width 1688 height 33
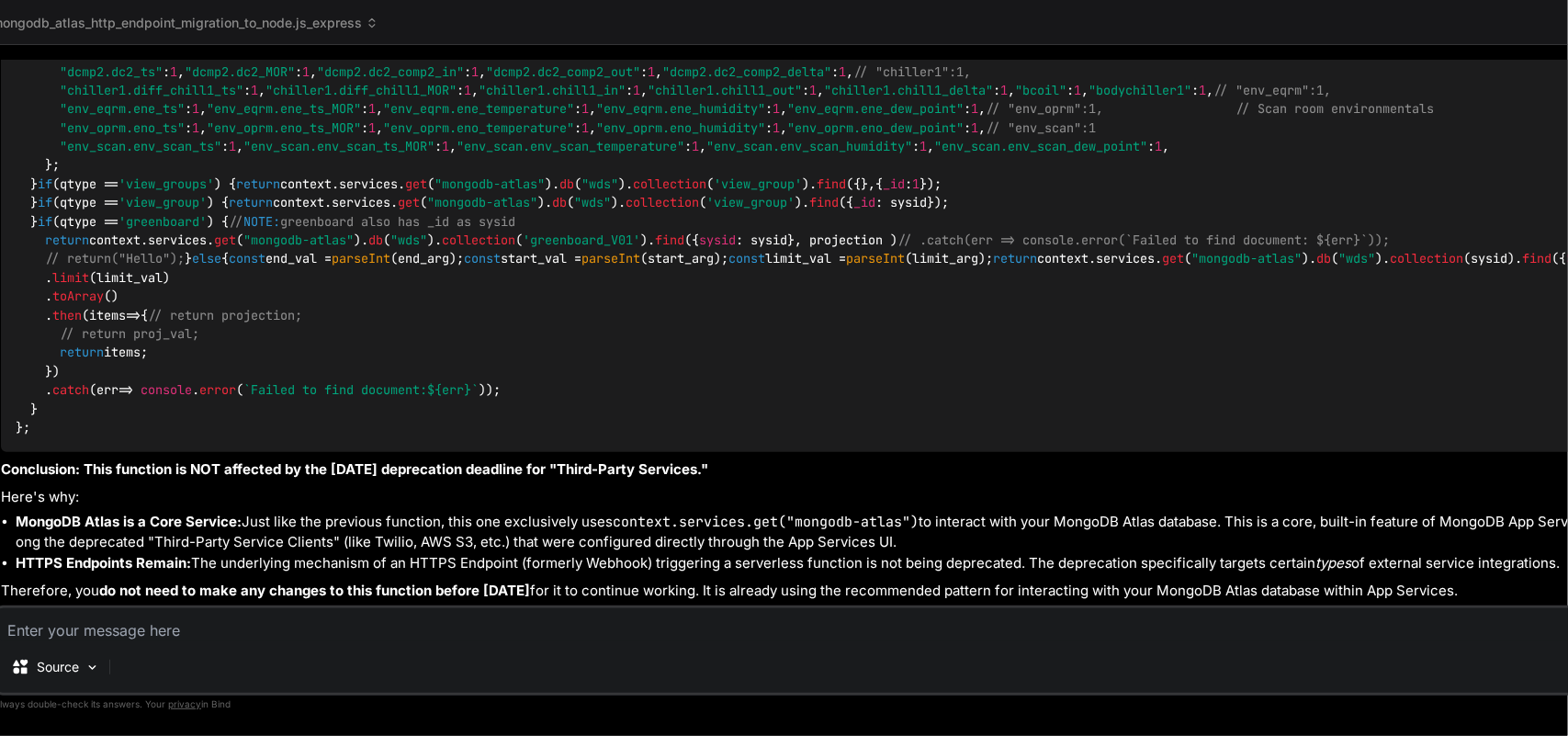
click at [227, 588] on textarea at bounding box center [840, 625] width 1688 height 33
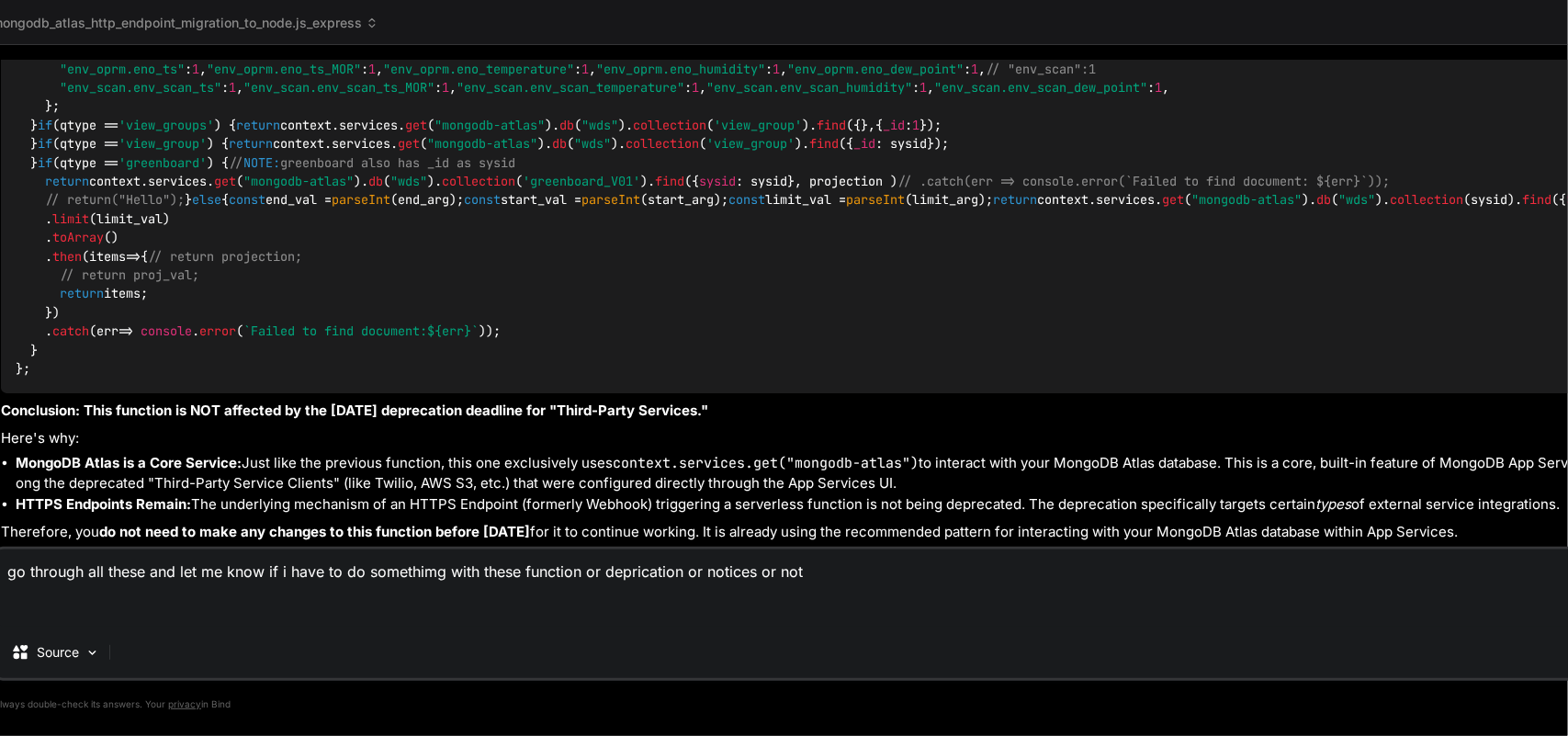
paste textarea "curl \ -H "Content-Type: application/json" \ -d '{"foo":"bar"}' \ https://data.…"
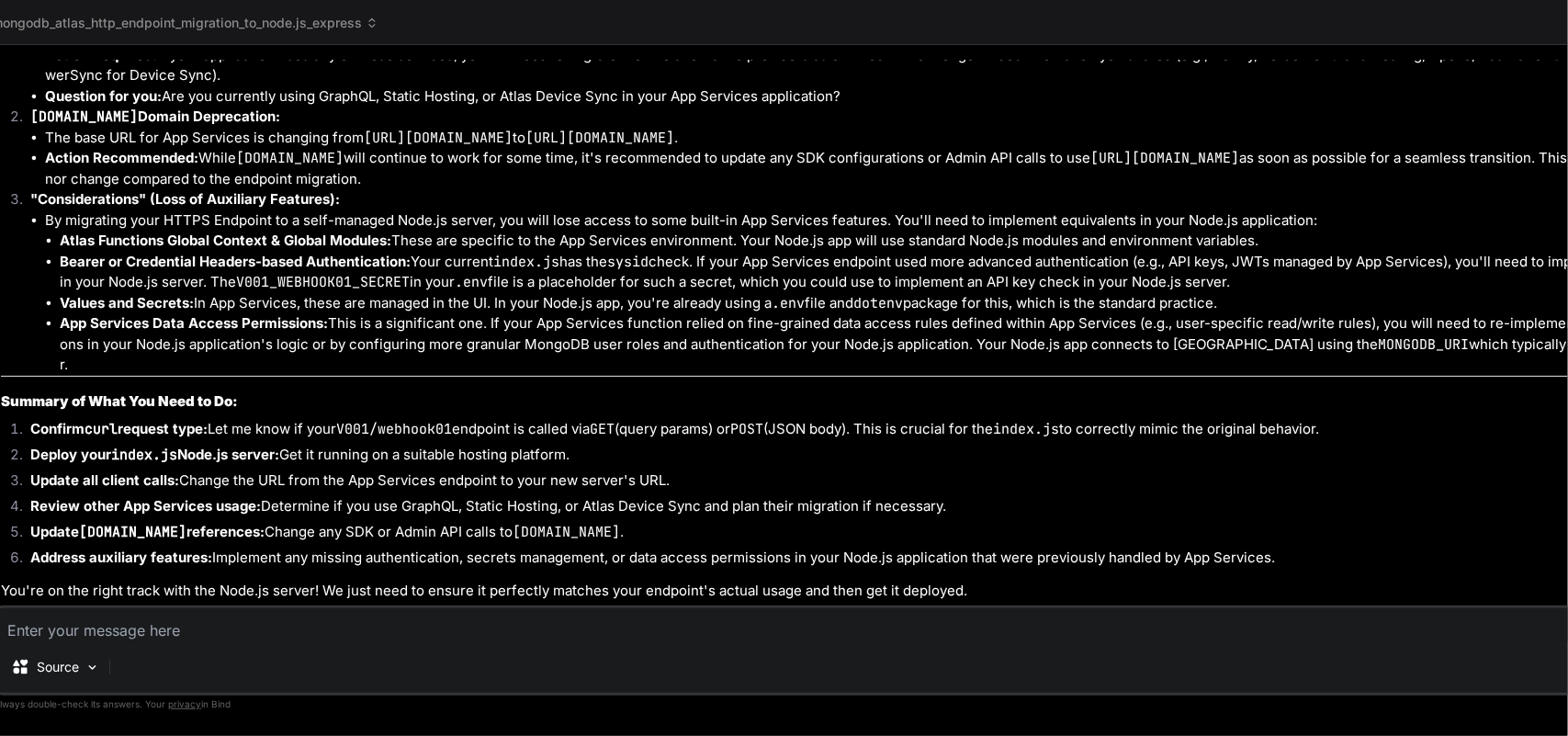
scroll to position [36784, 0]
click at [249, 588] on textarea at bounding box center [840, 625] width 1688 height 33
click at [44, 588] on textarea at bounding box center [840, 625] width 1688 height 33
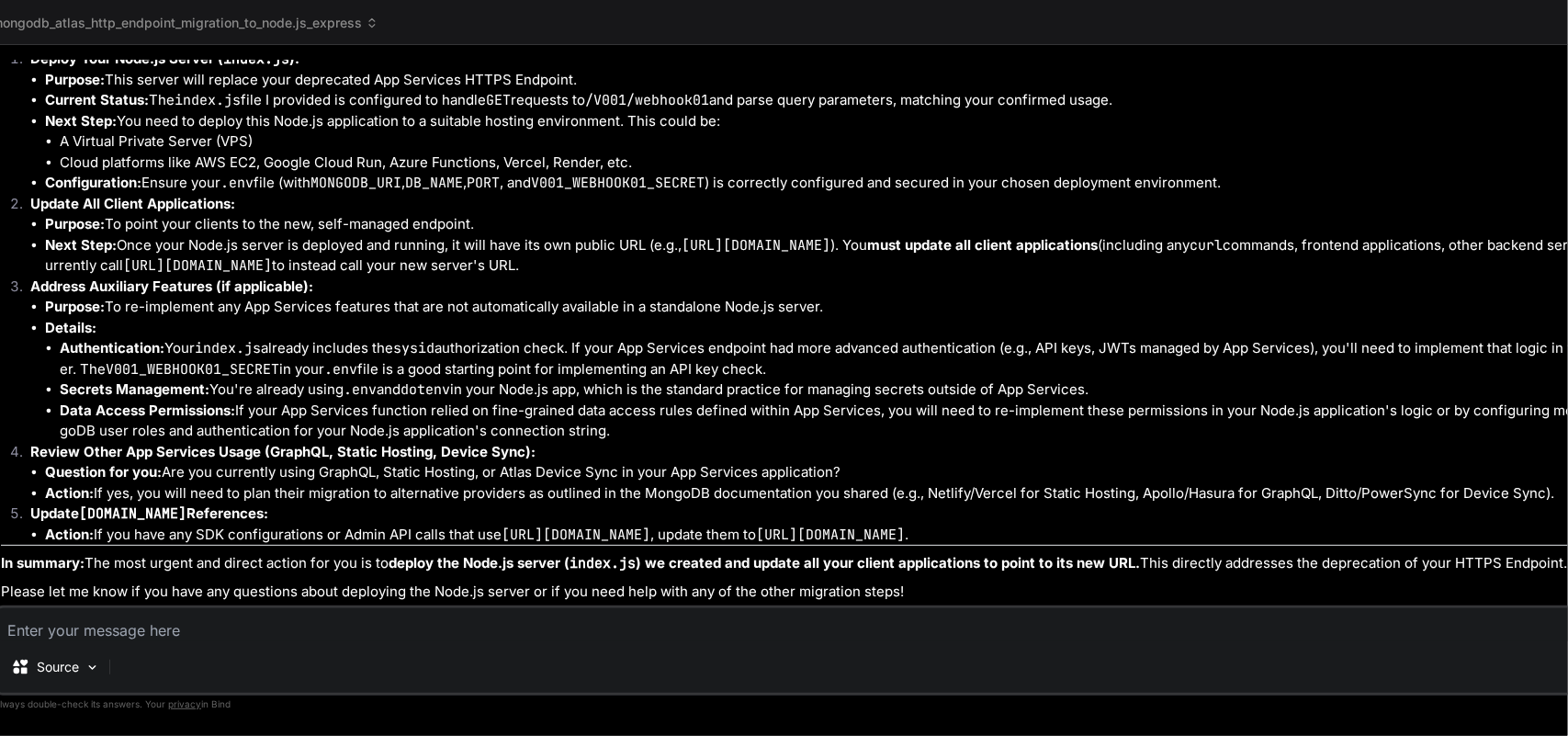
scroll to position [37823, 0]
click at [102, 588] on textarea at bounding box center [840, 625] width 1688 height 33
click at [203, 588] on textarea at bounding box center [840, 625] width 1688 height 33
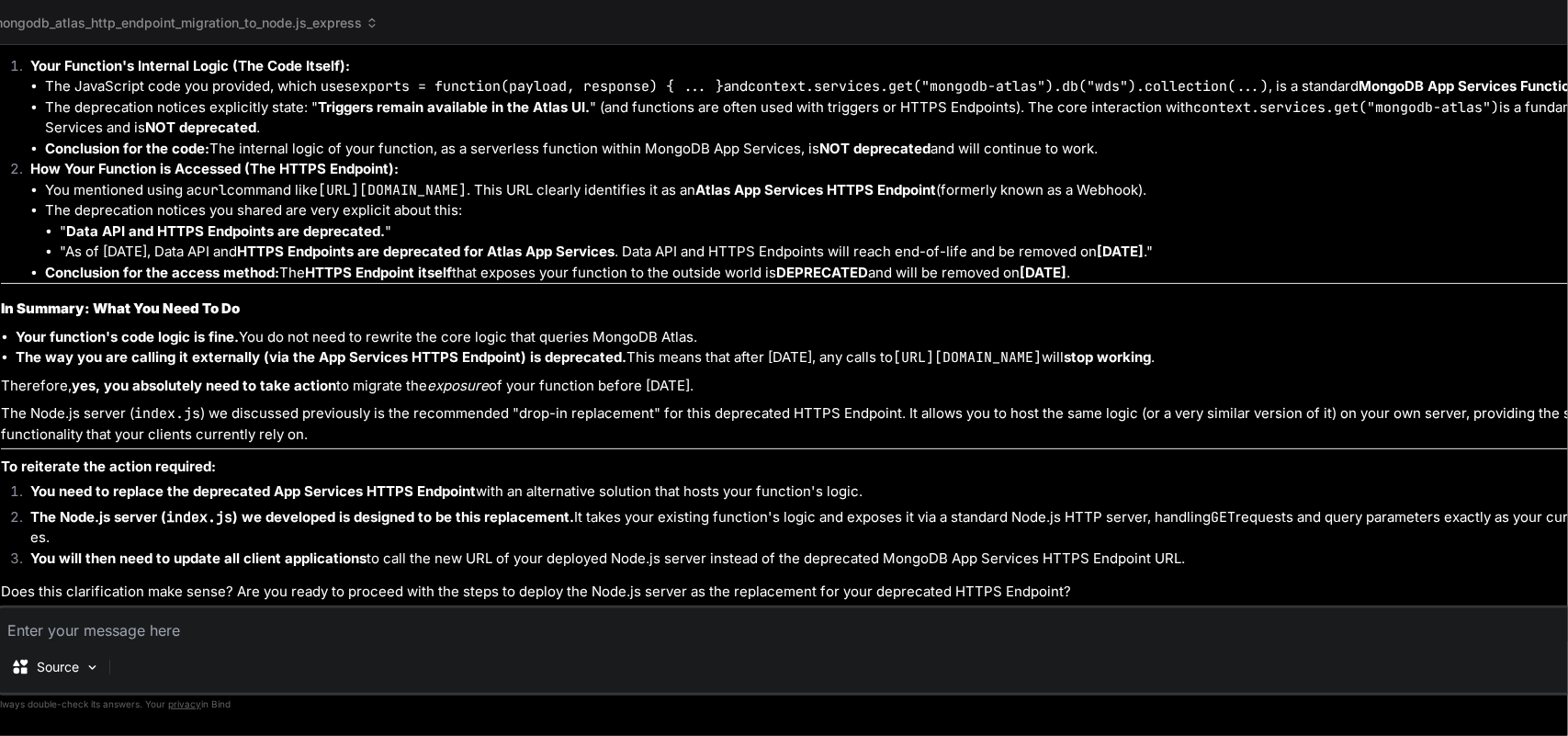
scroll to position [39326, 0]
click at [113, 588] on textarea at bounding box center [840, 625] width 1688 height 33
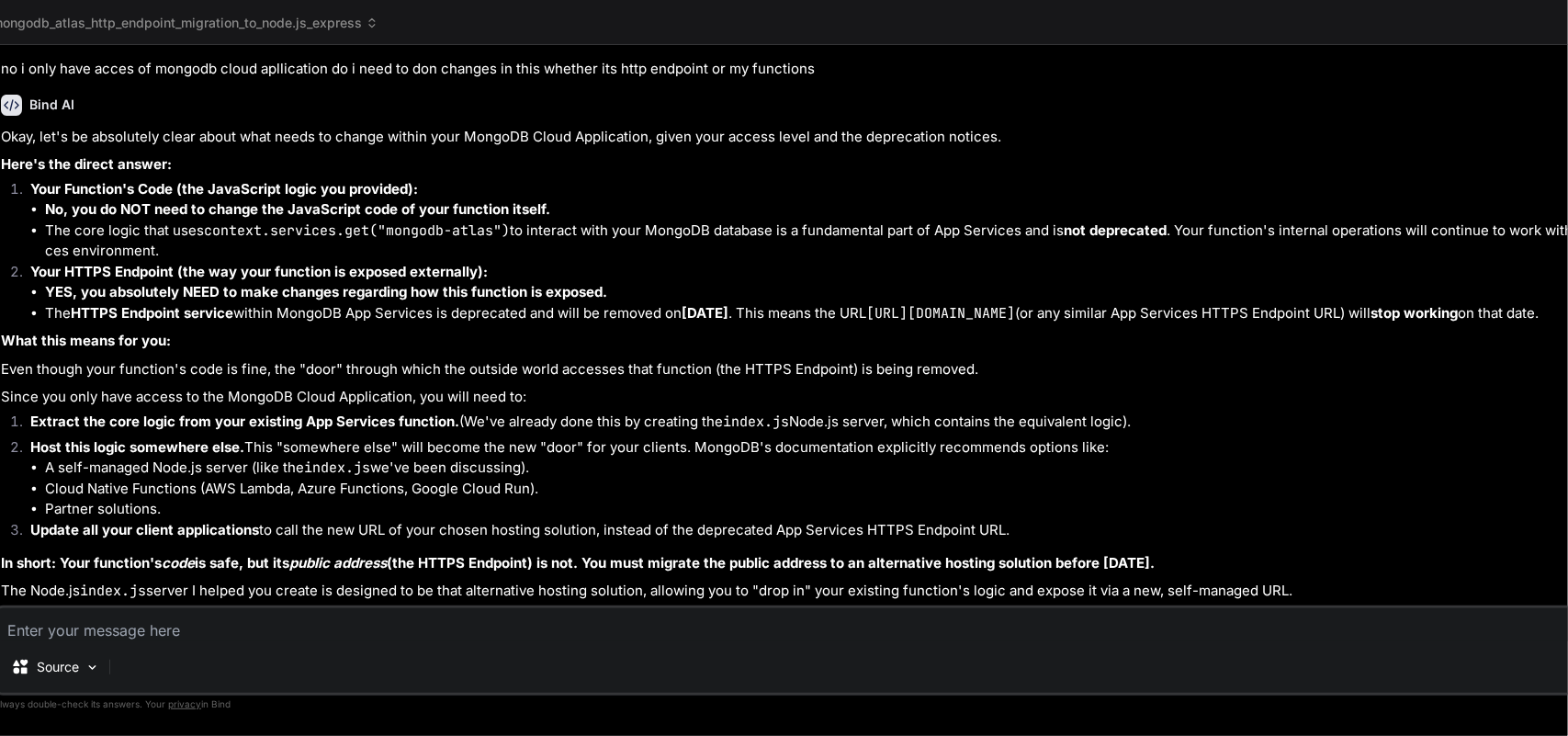
scroll to position [39932, 0]
click at [153, 588] on textarea at bounding box center [840, 625] width 1688 height 33
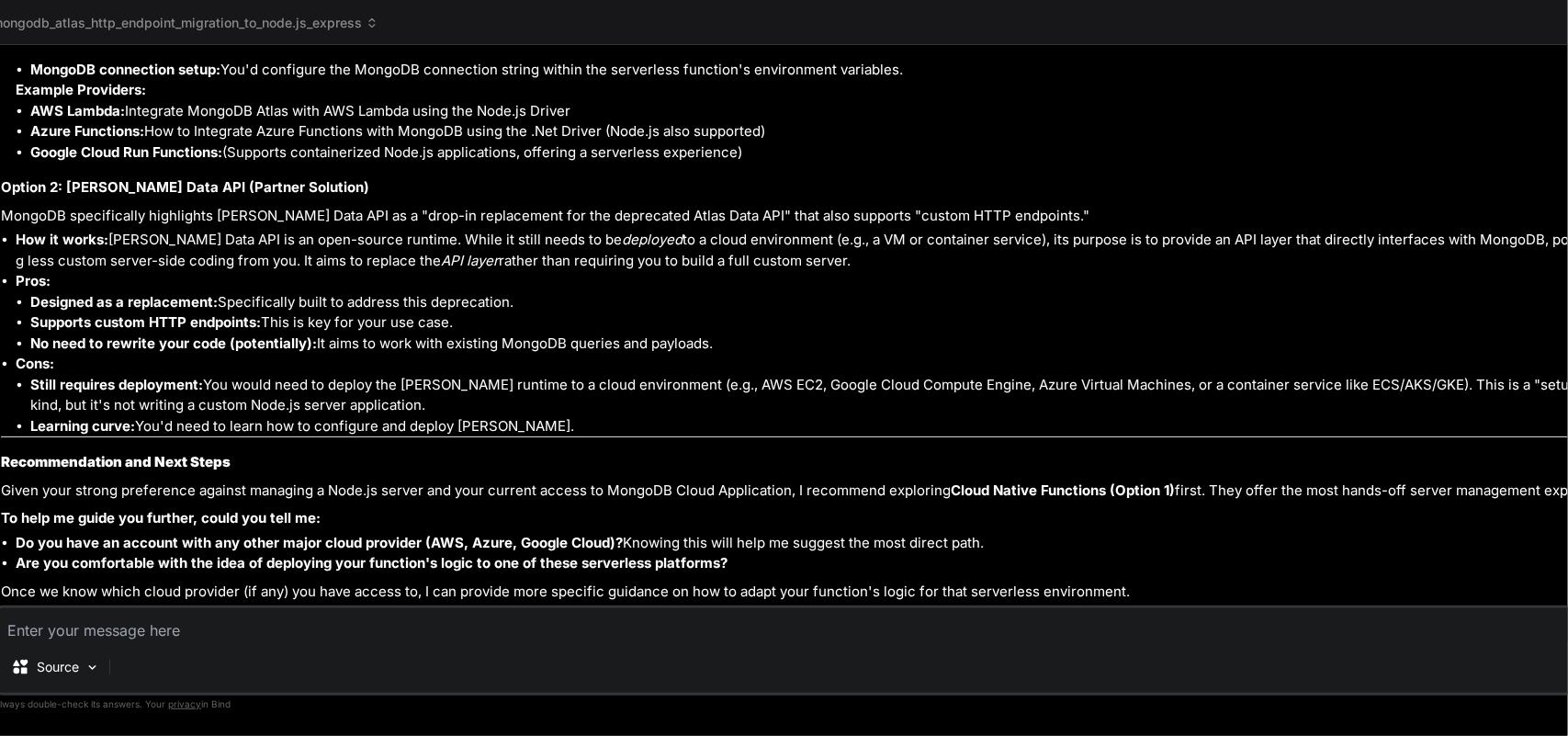
scroll to position [41231, 0]
click at [132, 588] on textarea at bounding box center [840, 625] width 1688 height 33
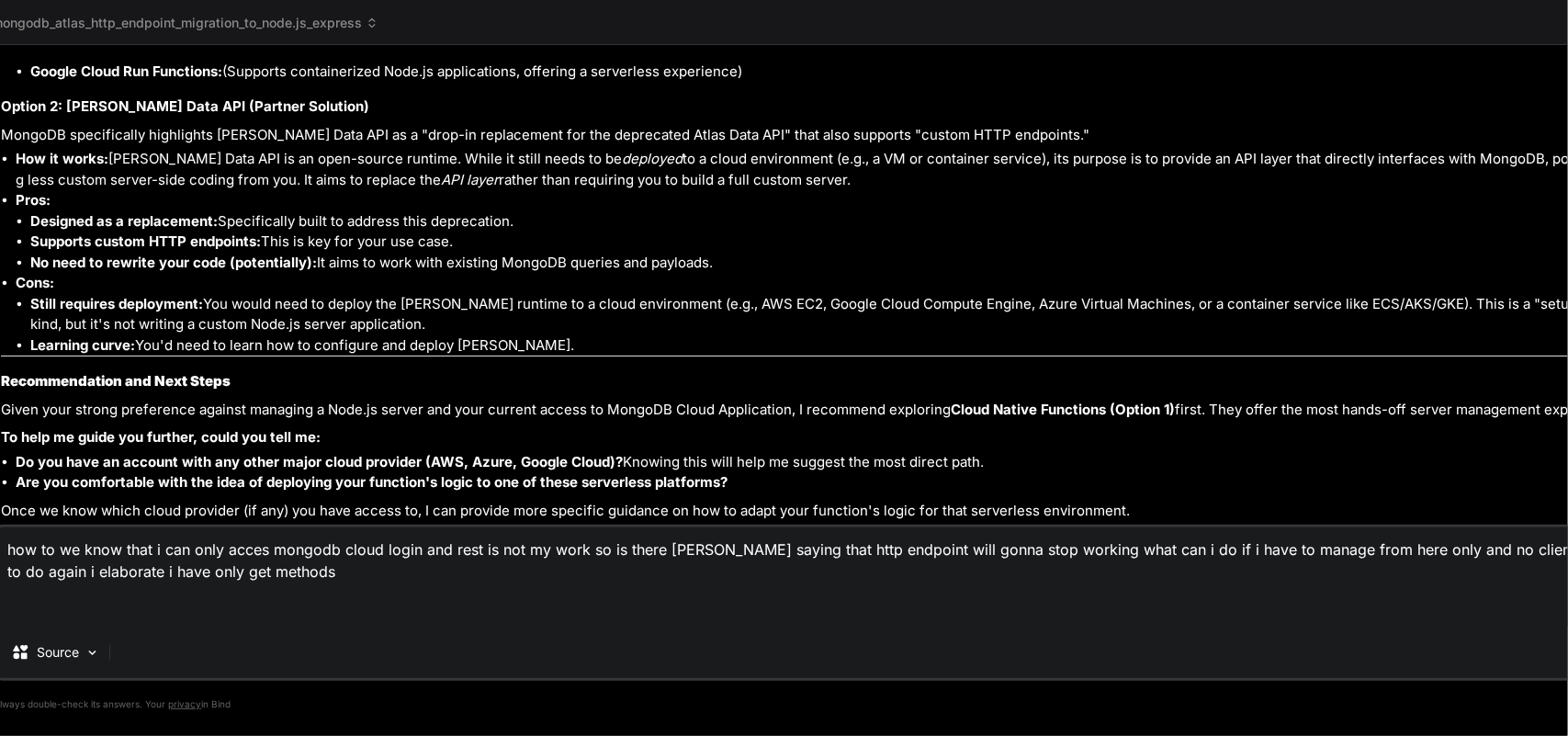
paste textarea "Mongo DB Web hooks API`s • URL:- https://webhooks.mongodb-realm.com/api/client/…"
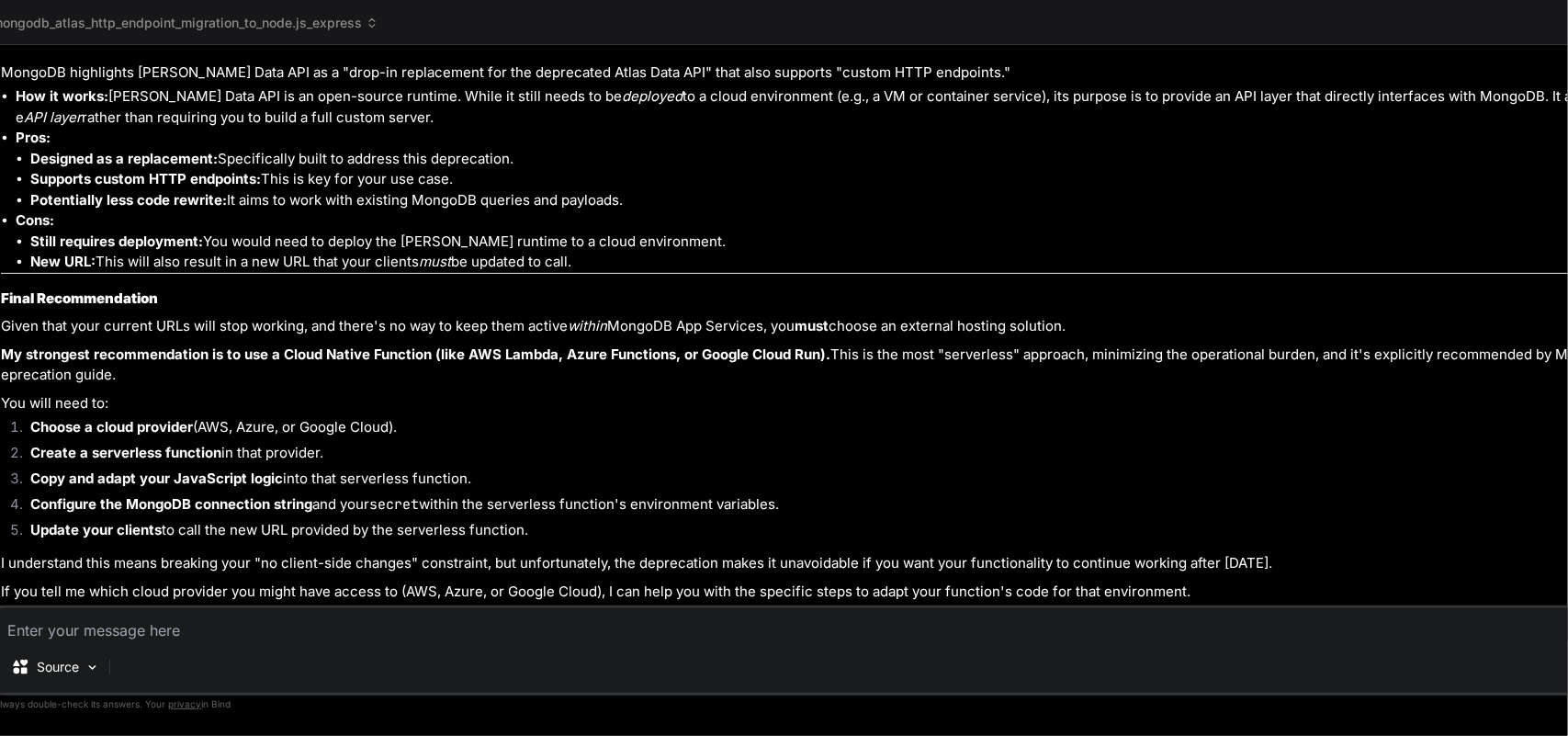
scroll to position [43162, 0]
click at [286, 588] on textarea at bounding box center [840, 625] width 1688 height 33
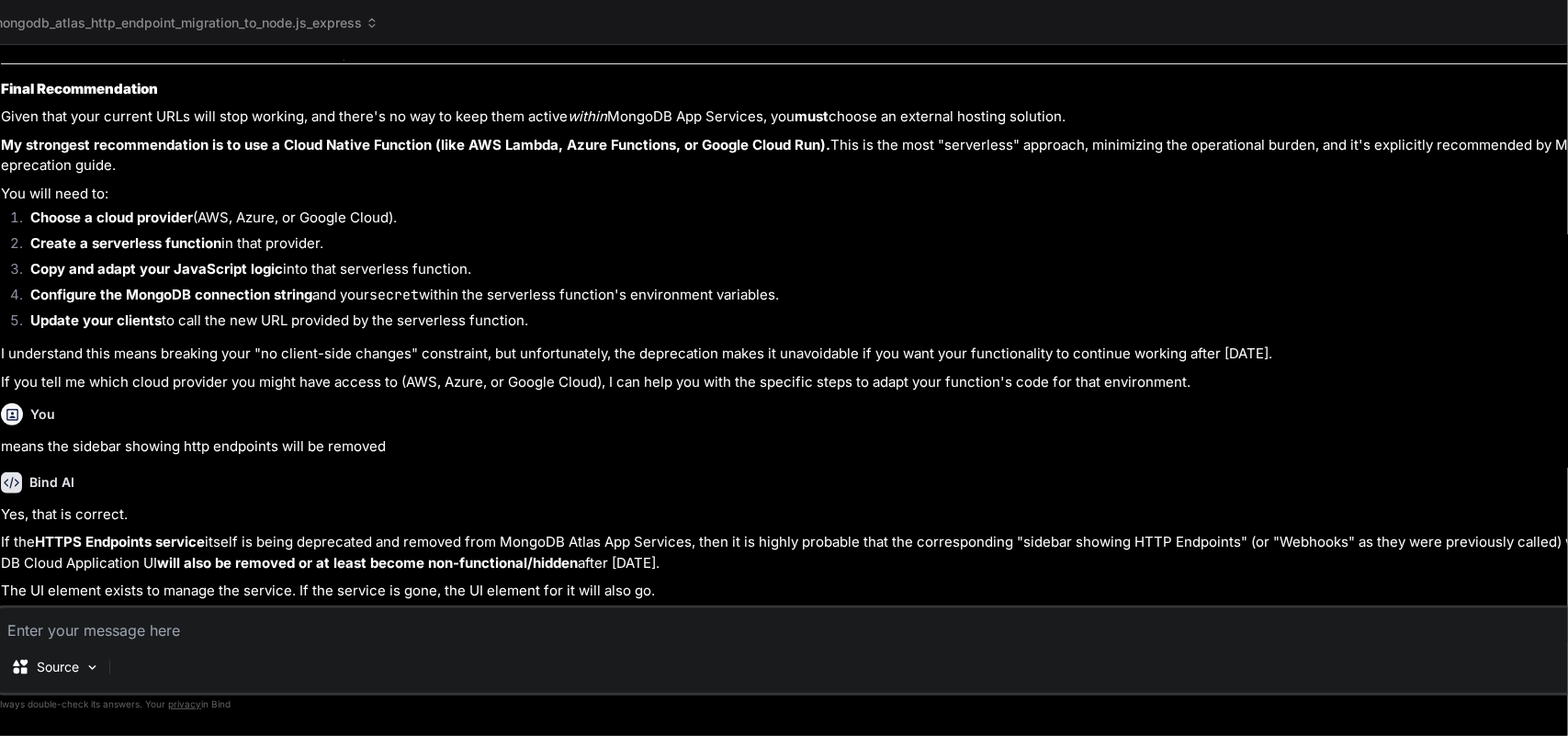
scroll to position [44300, 0]
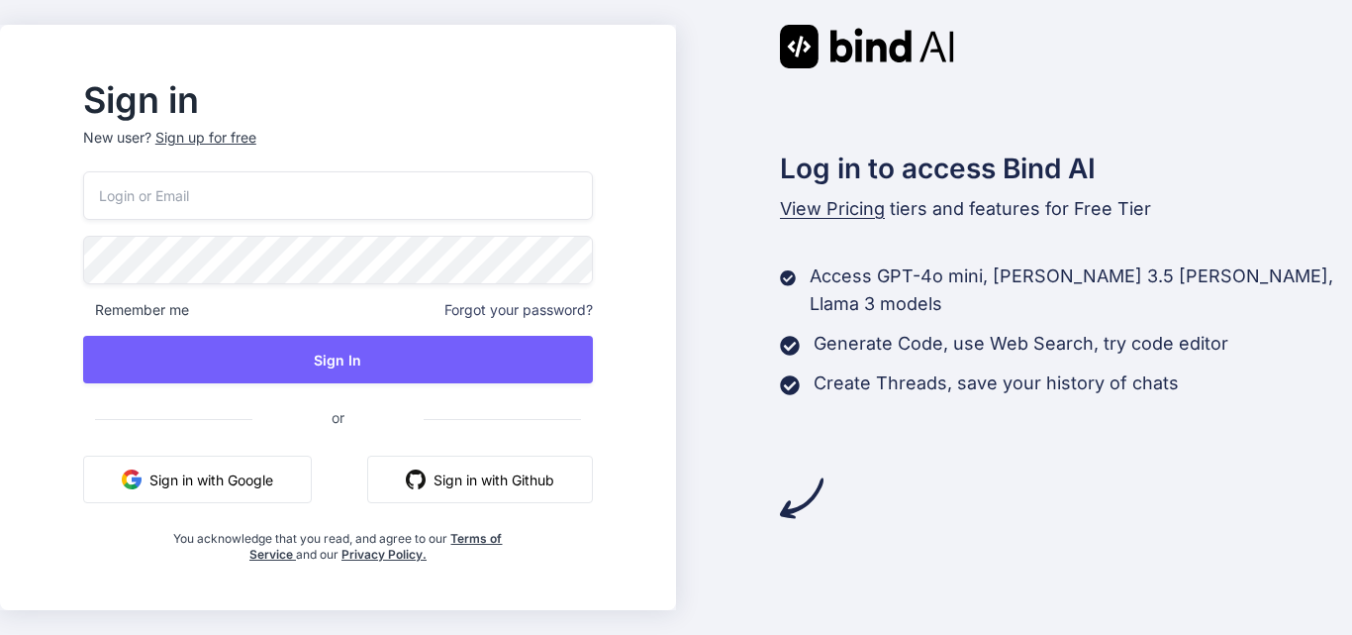
click at [310, 202] on input "email" at bounding box center [338, 195] width 510 height 49
type input "[EMAIL_ADDRESS][DOMAIN_NAME]"
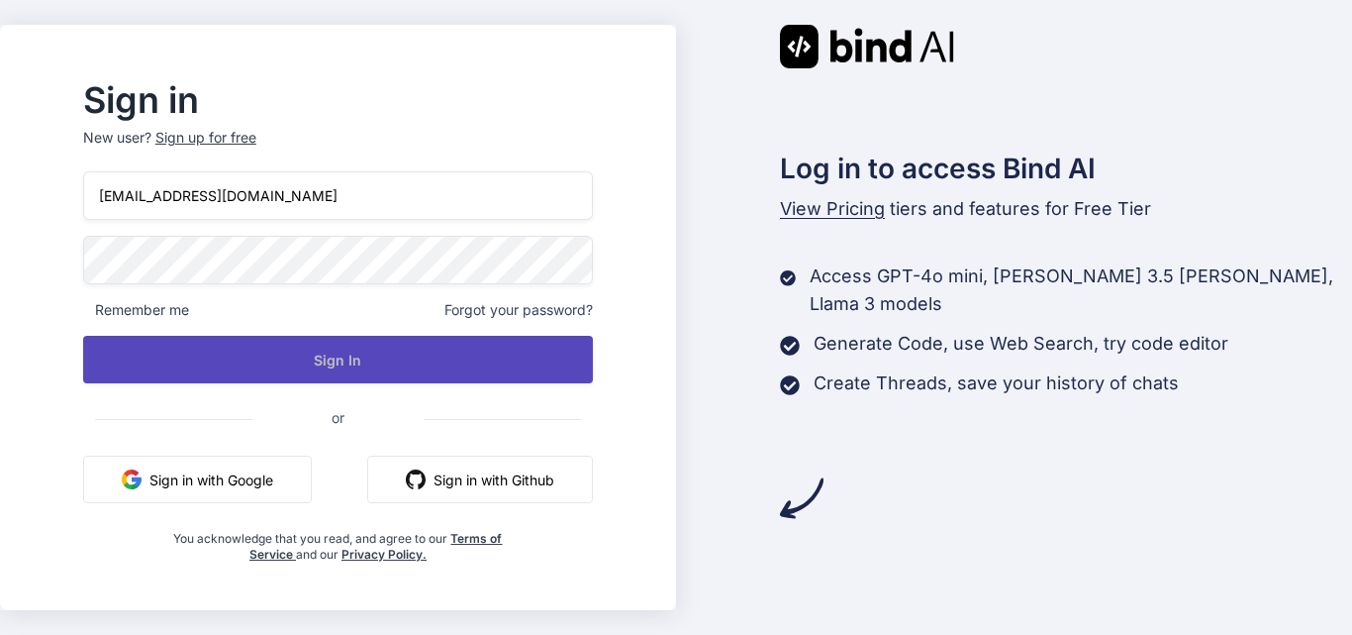
click at [385, 358] on button "Sign In" at bounding box center [338, 360] width 510 height 48
